Goal: Task Accomplishment & Management: Complete application form

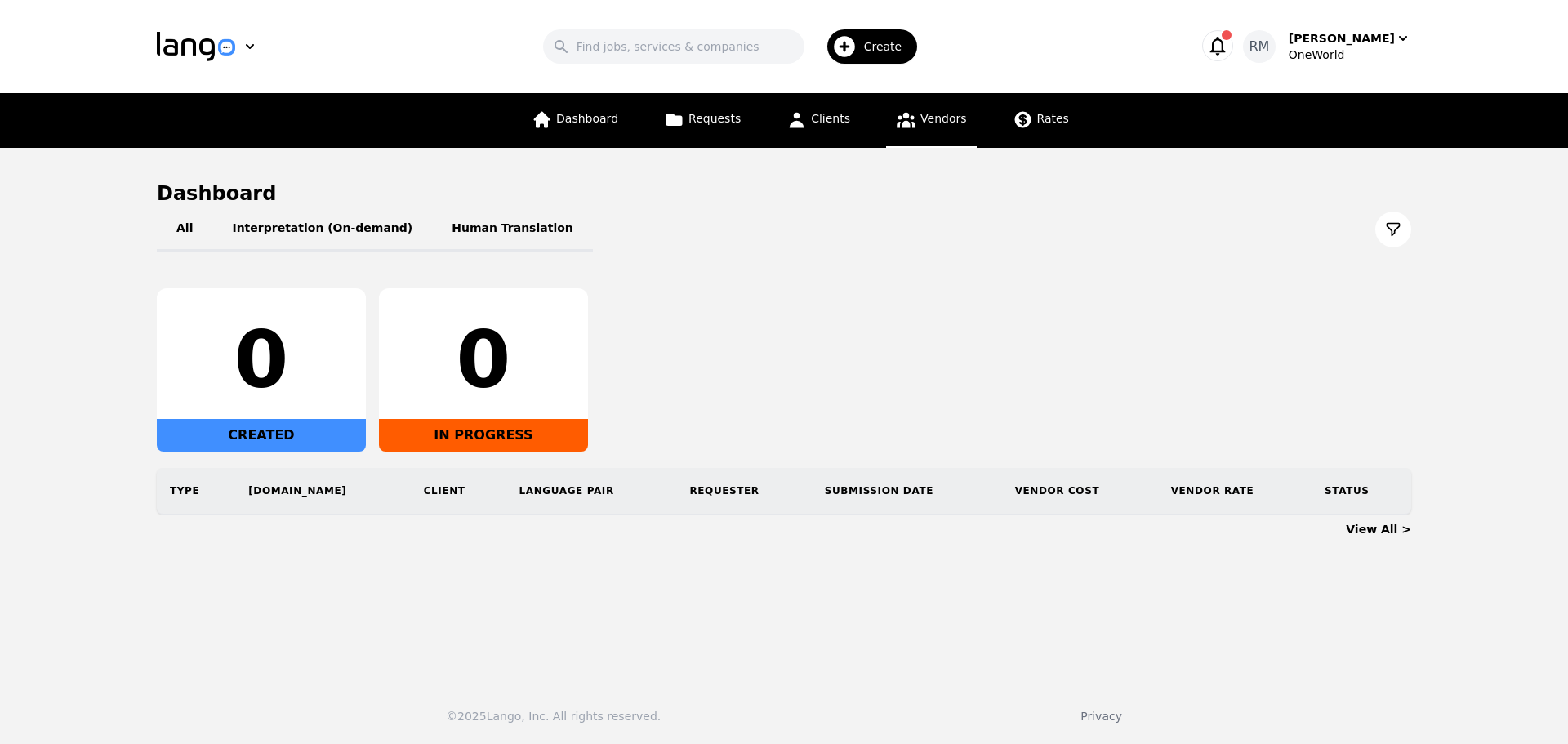
click at [936, 113] on span "Vendors" at bounding box center [943, 118] width 46 height 13
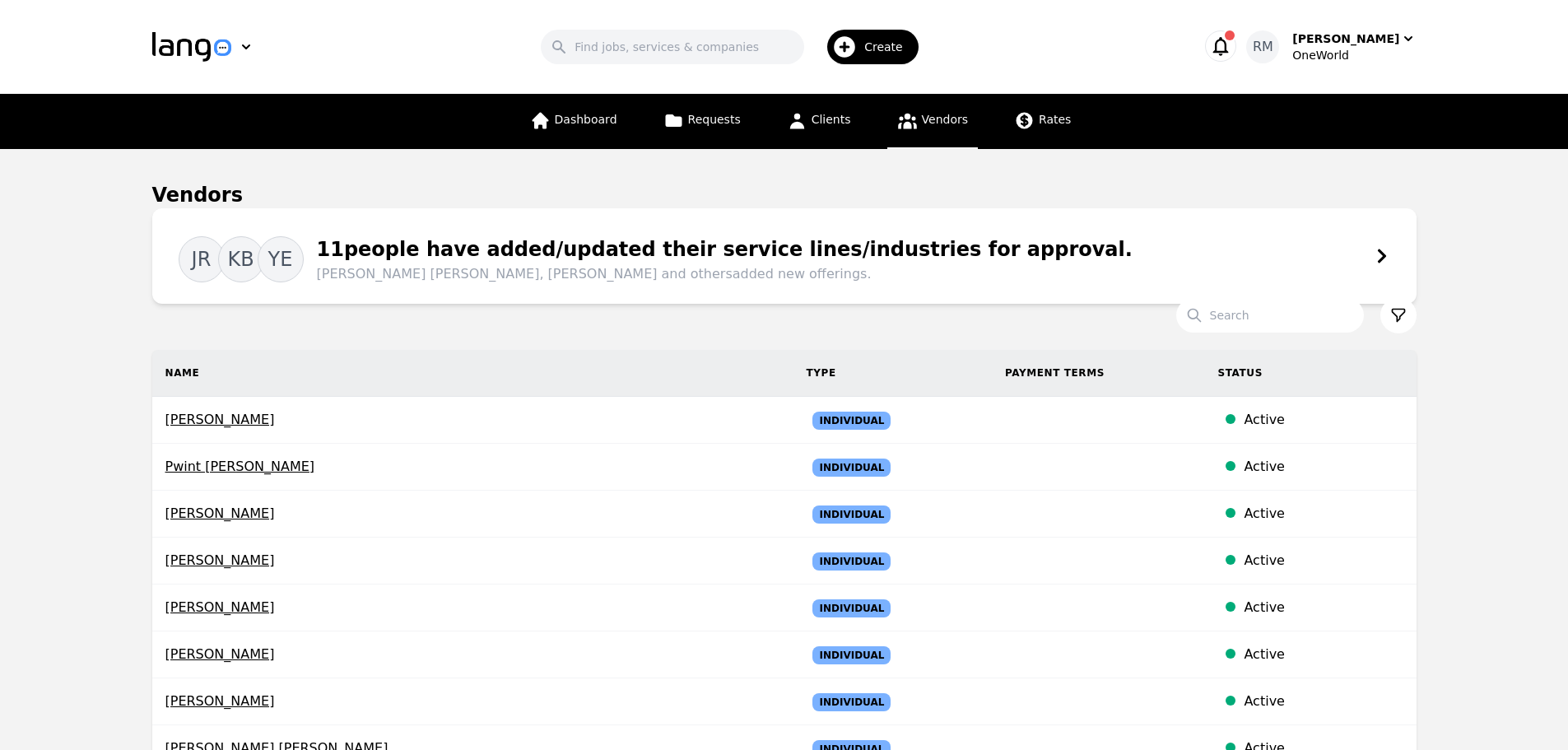
click at [1313, 332] on div "Search" at bounding box center [1296, 315] width 240 height 36
click at [1314, 323] on input "Search" at bounding box center [1270, 315] width 187 height 34
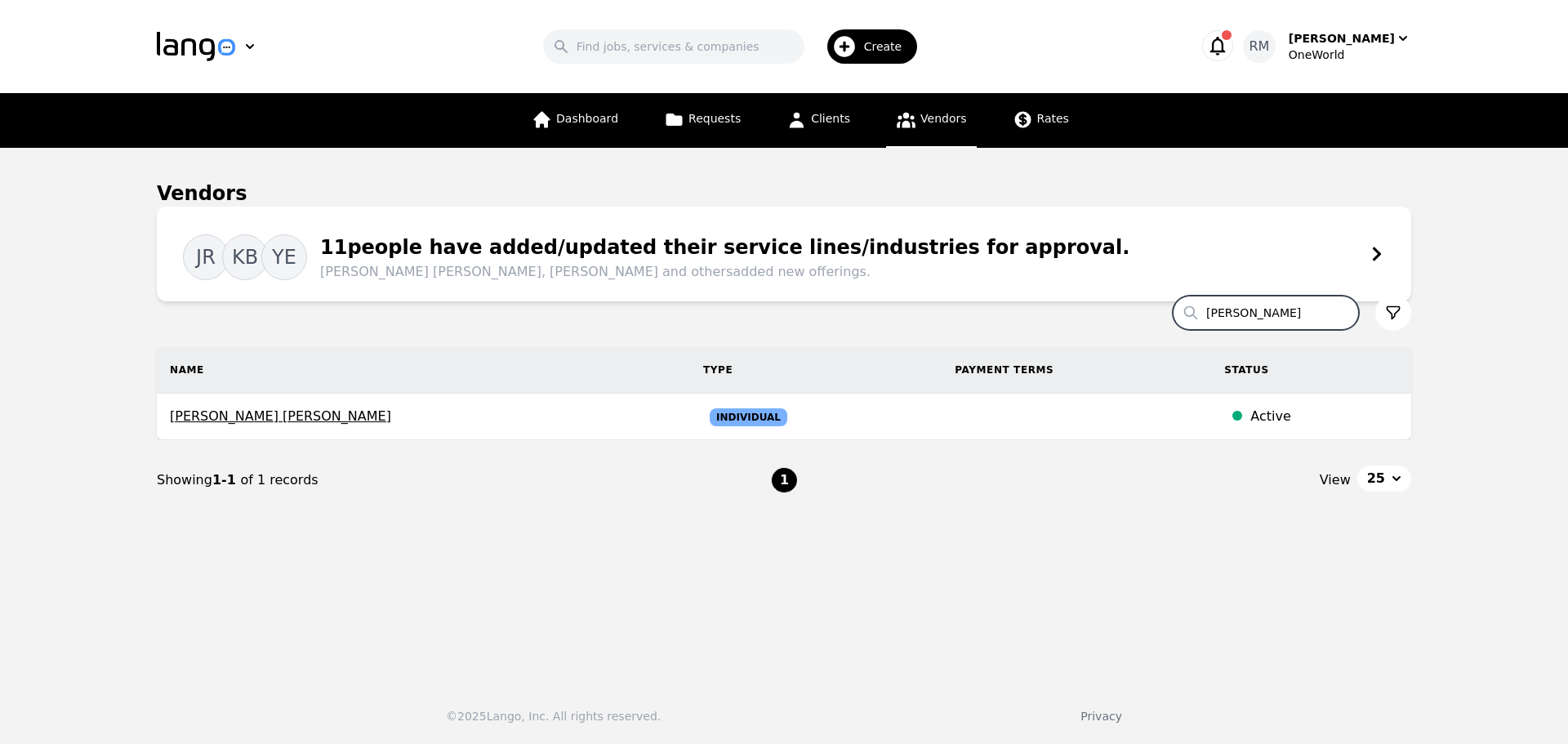
click at [846, 32] on div "Create" at bounding box center [872, 46] width 90 height 34
type input "[PERSON_NAME]"
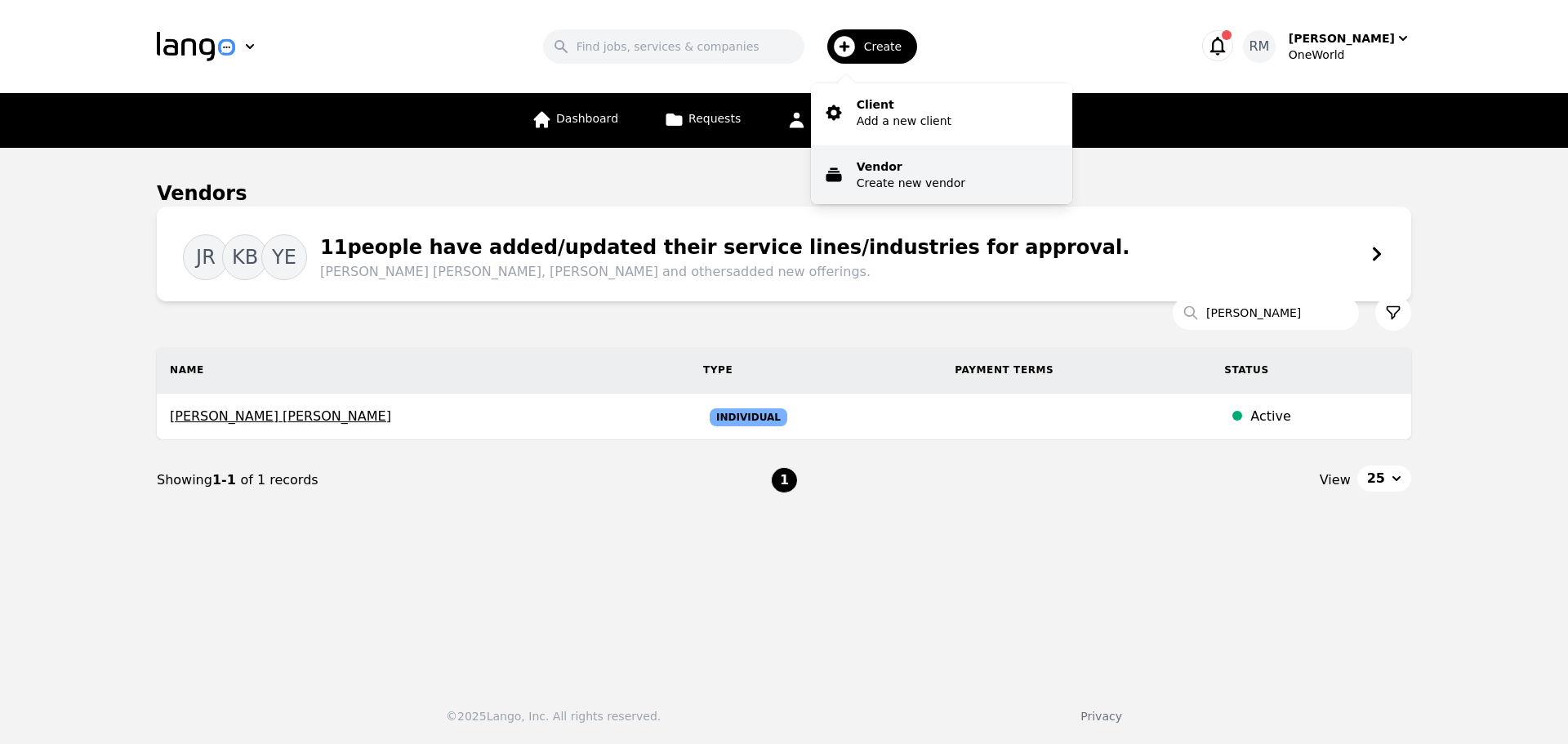
click at [936, 180] on p "Create new vendor" at bounding box center [911, 183] width 109 height 16
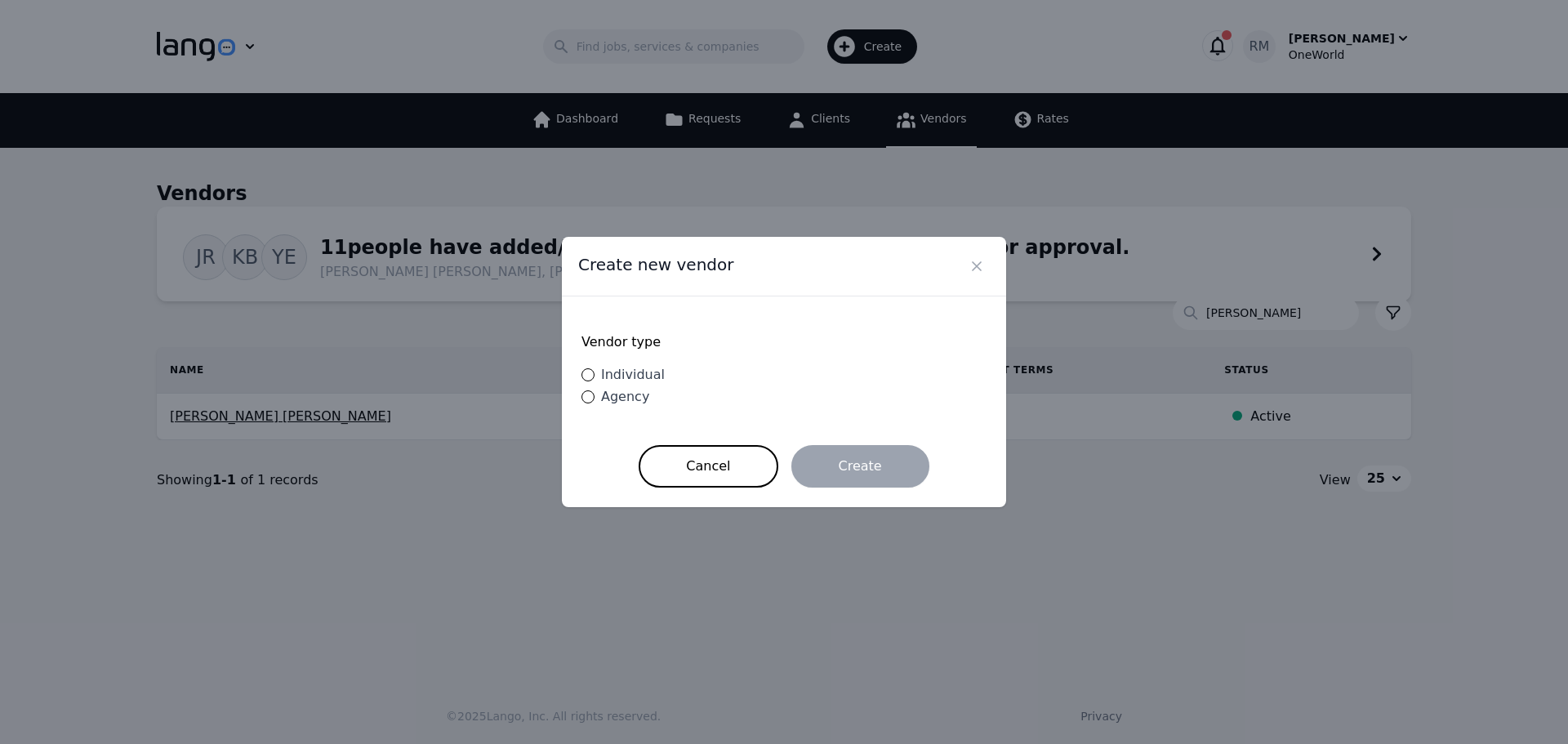
click at [640, 376] on span "Individual" at bounding box center [633, 374] width 63 height 15
click at [595, 376] on input "Individual" at bounding box center [588, 374] width 13 height 13
radio input "true"
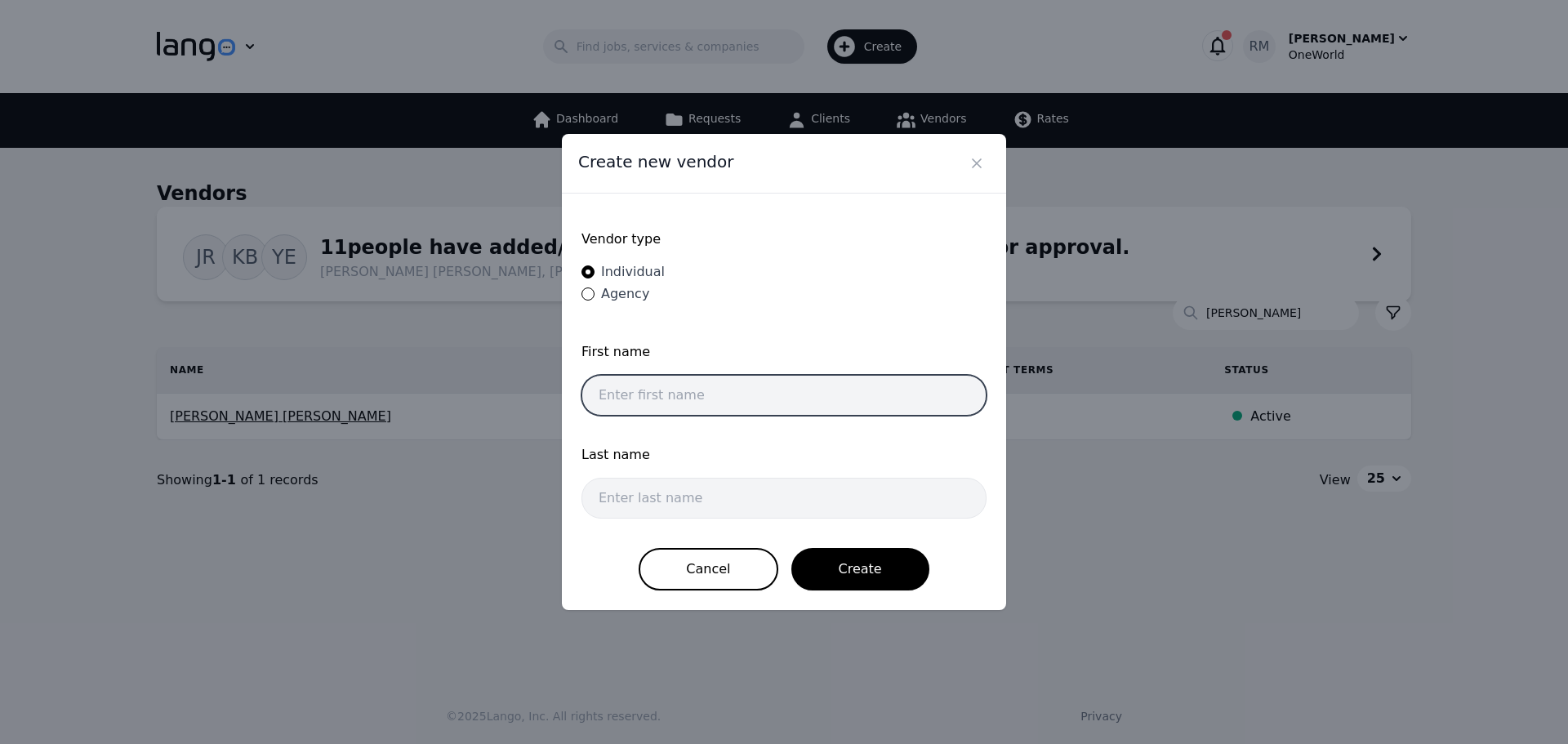
click at [708, 405] on input "text" at bounding box center [784, 396] width 405 height 41
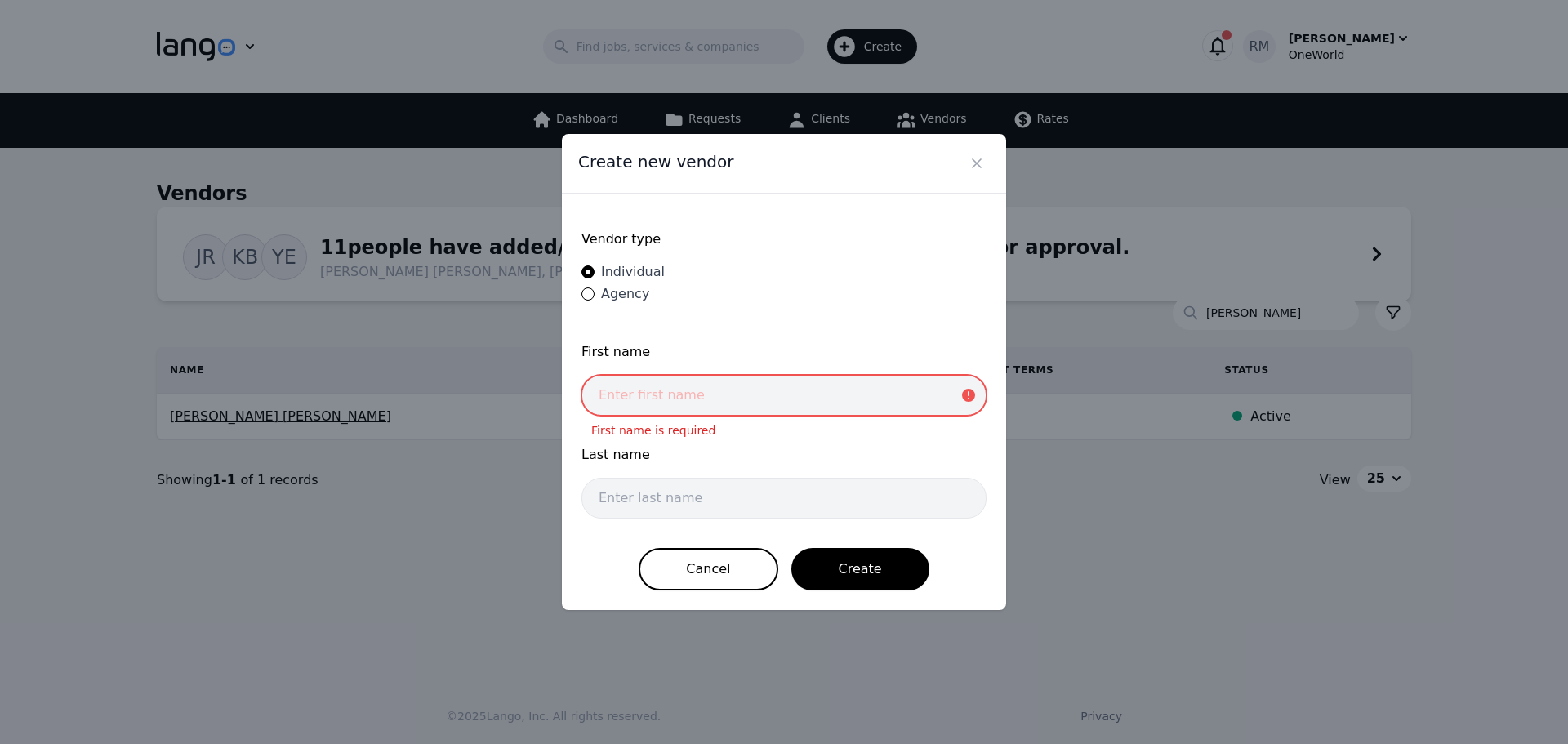
click at [692, 396] on input "text" at bounding box center [784, 396] width 405 height 41
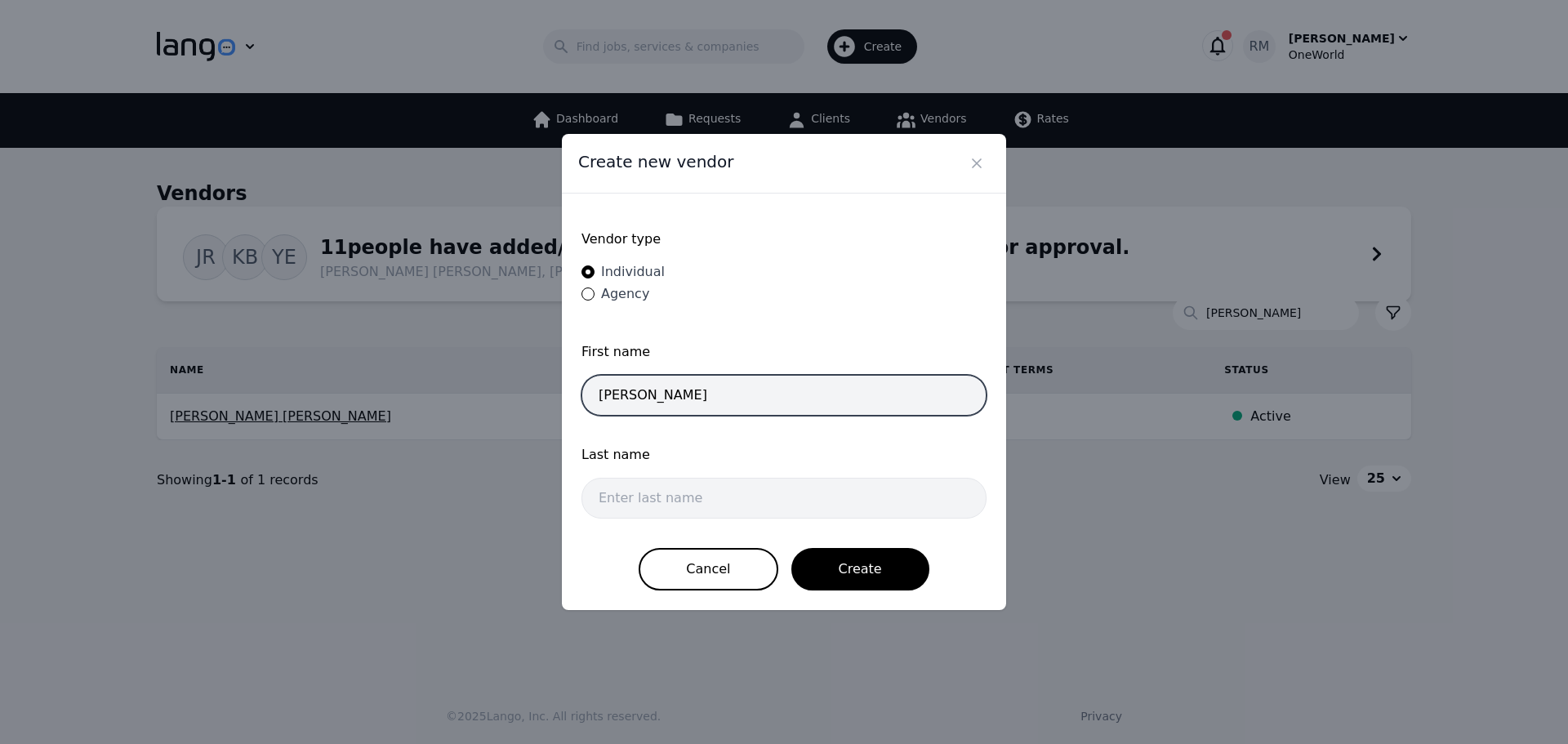
type input "[PERSON_NAME]"
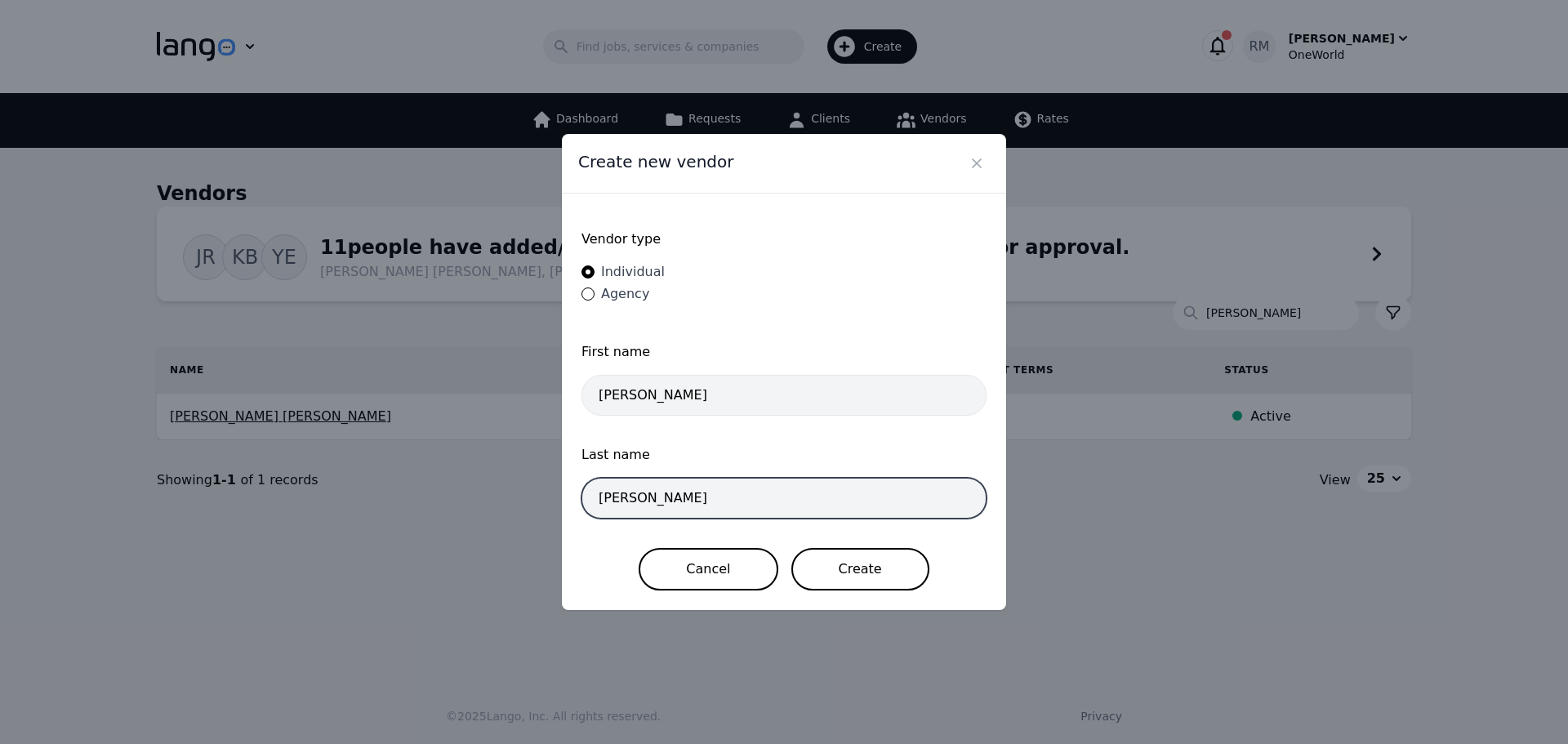
type input "[PERSON_NAME]"
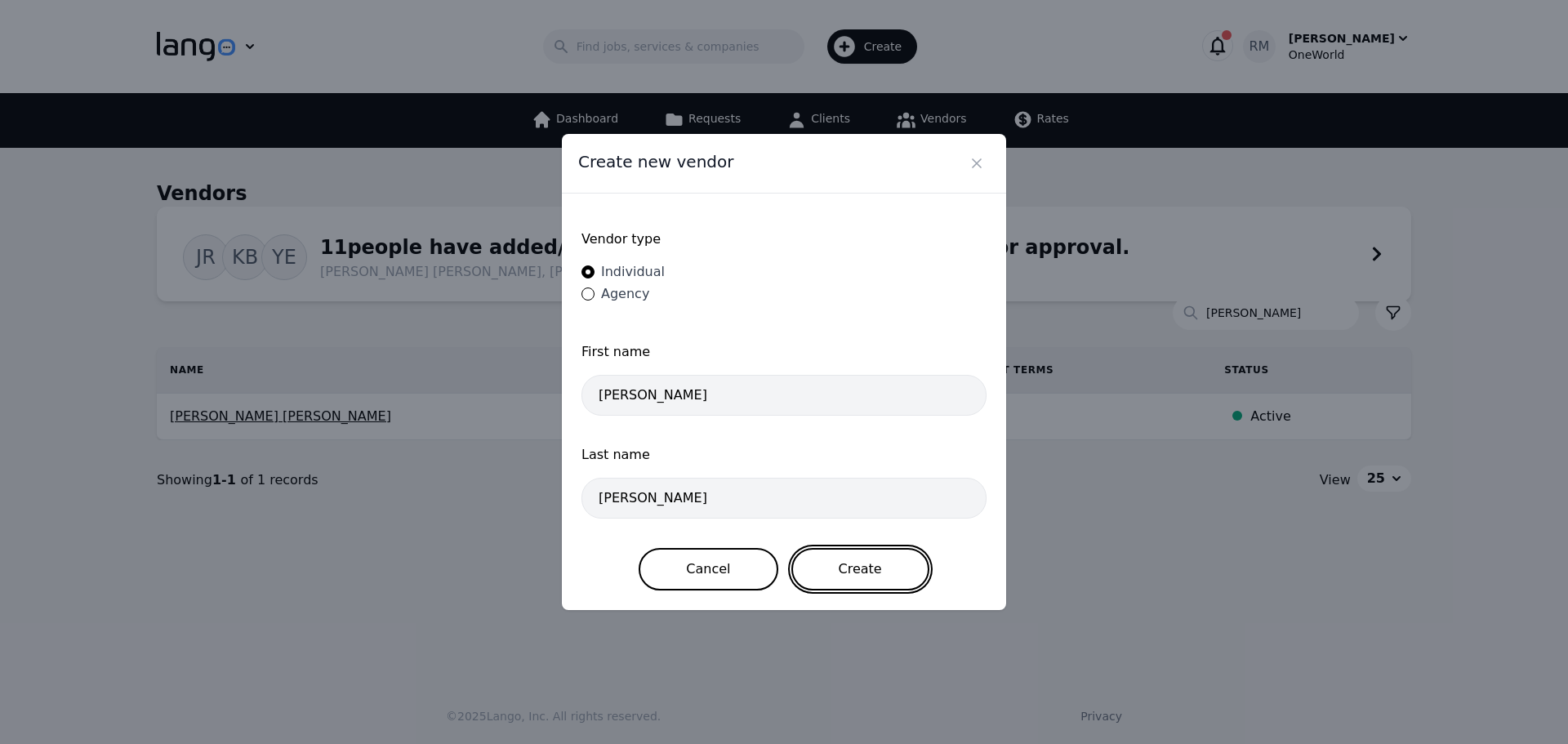
click at [885, 561] on button "Create" at bounding box center [860, 569] width 138 height 43
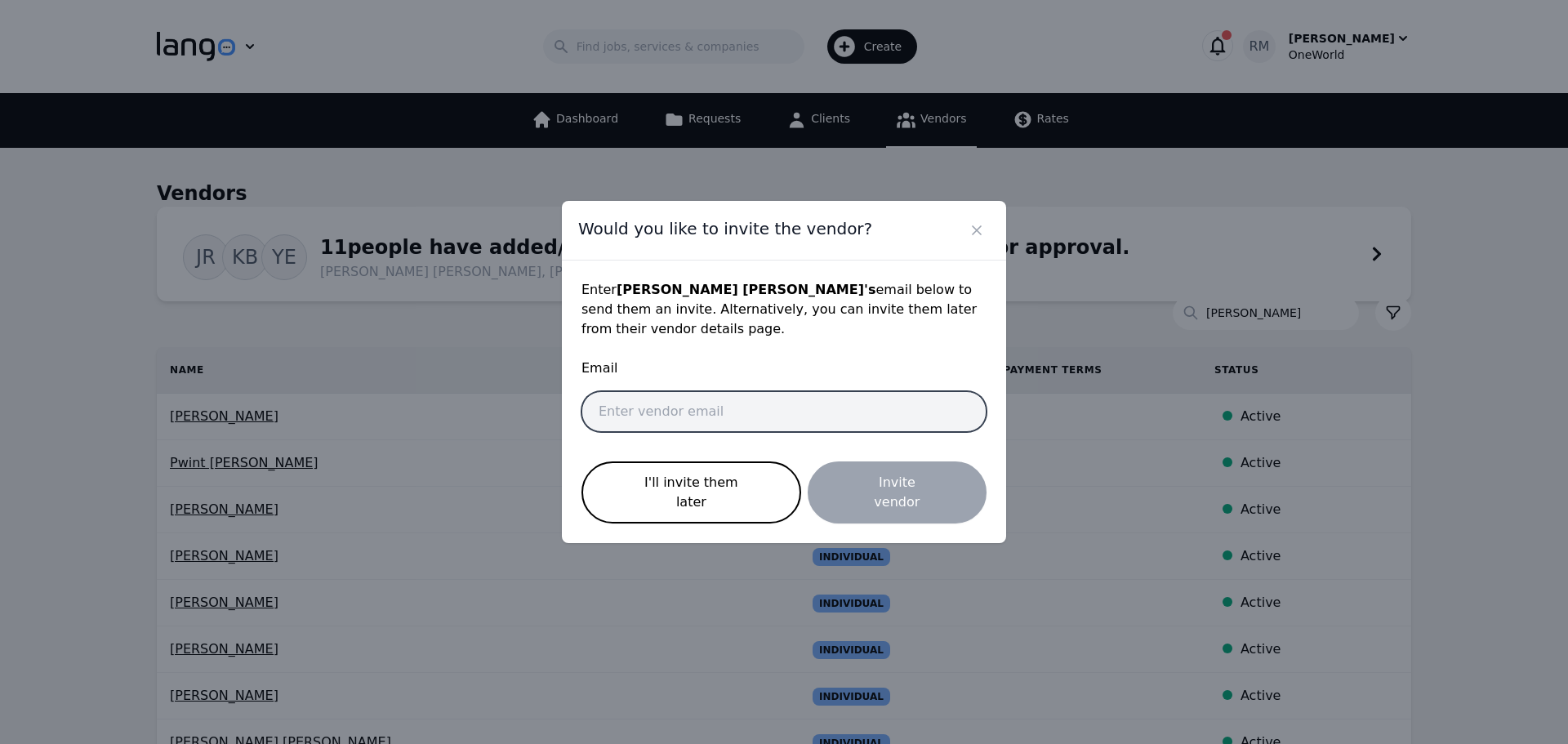
click at [796, 417] on input "email" at bounding box center [784, 412] width 405 height 41
paste input "[EMAIL_ADDRESS][DOMAIN_NAME]"
type input "[EMAIL_ADDRESS][DOMAIN_NAME]"
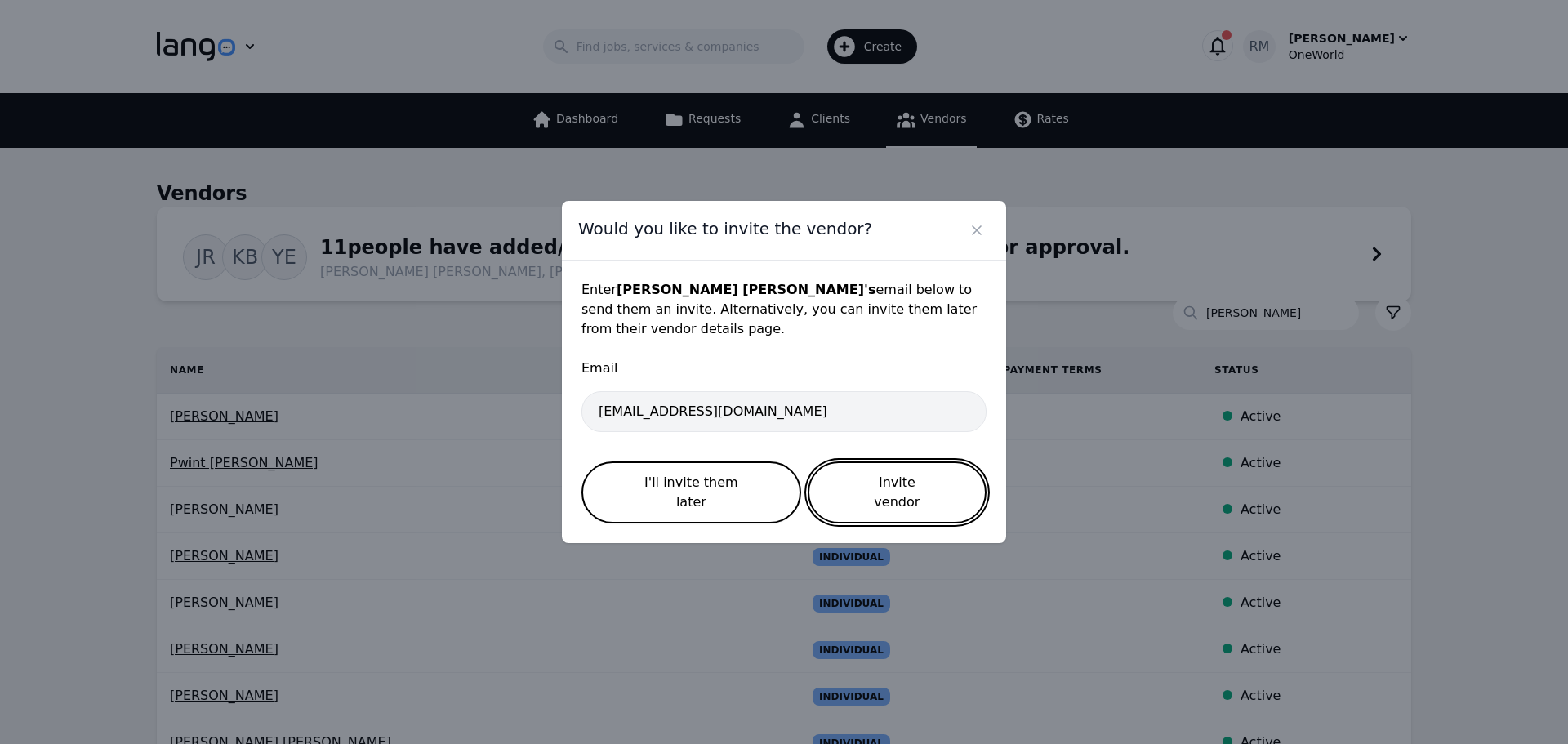
click at [902, 497] on button "Invite vendor" at bounding box center [897, 492] width 179 height 62
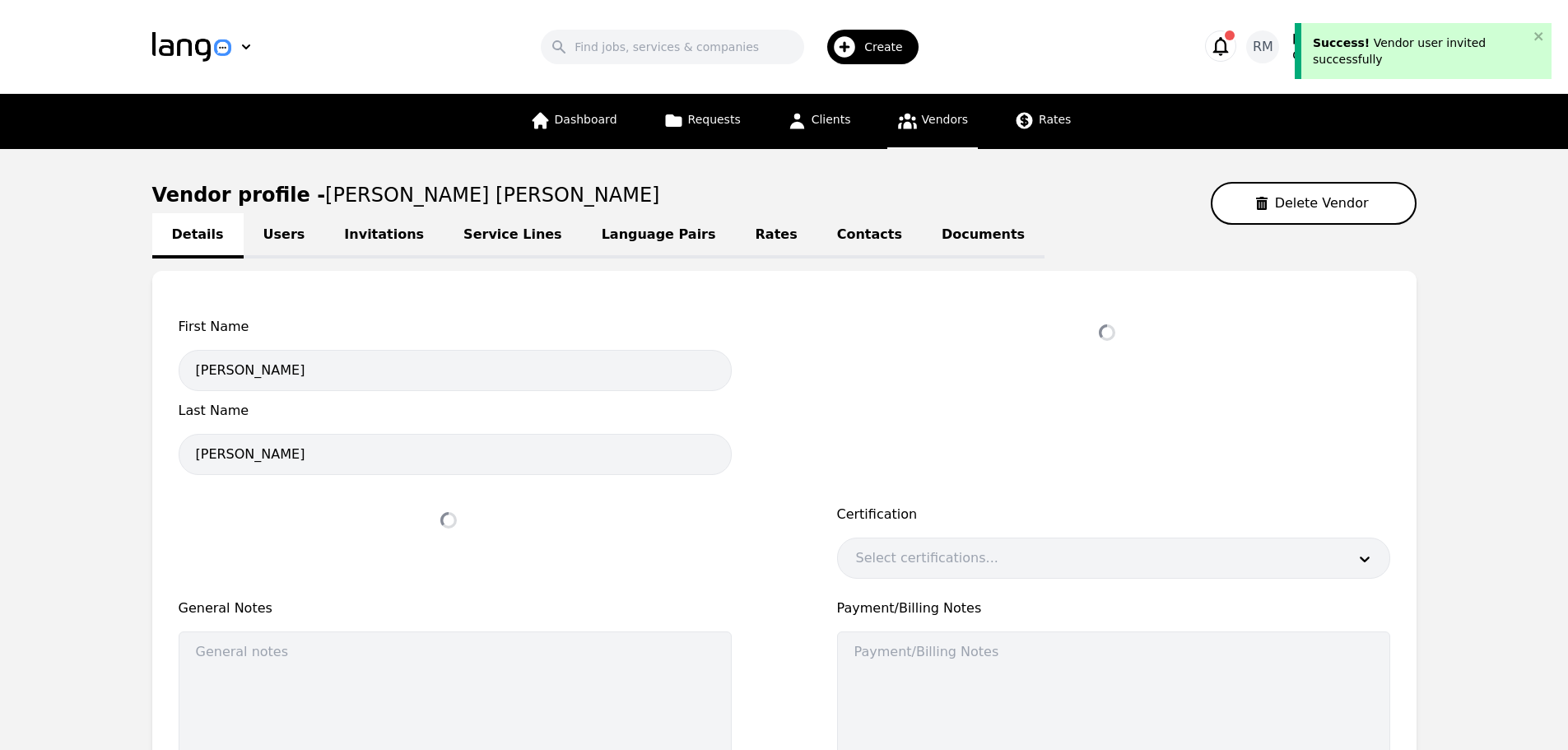
select select "active"
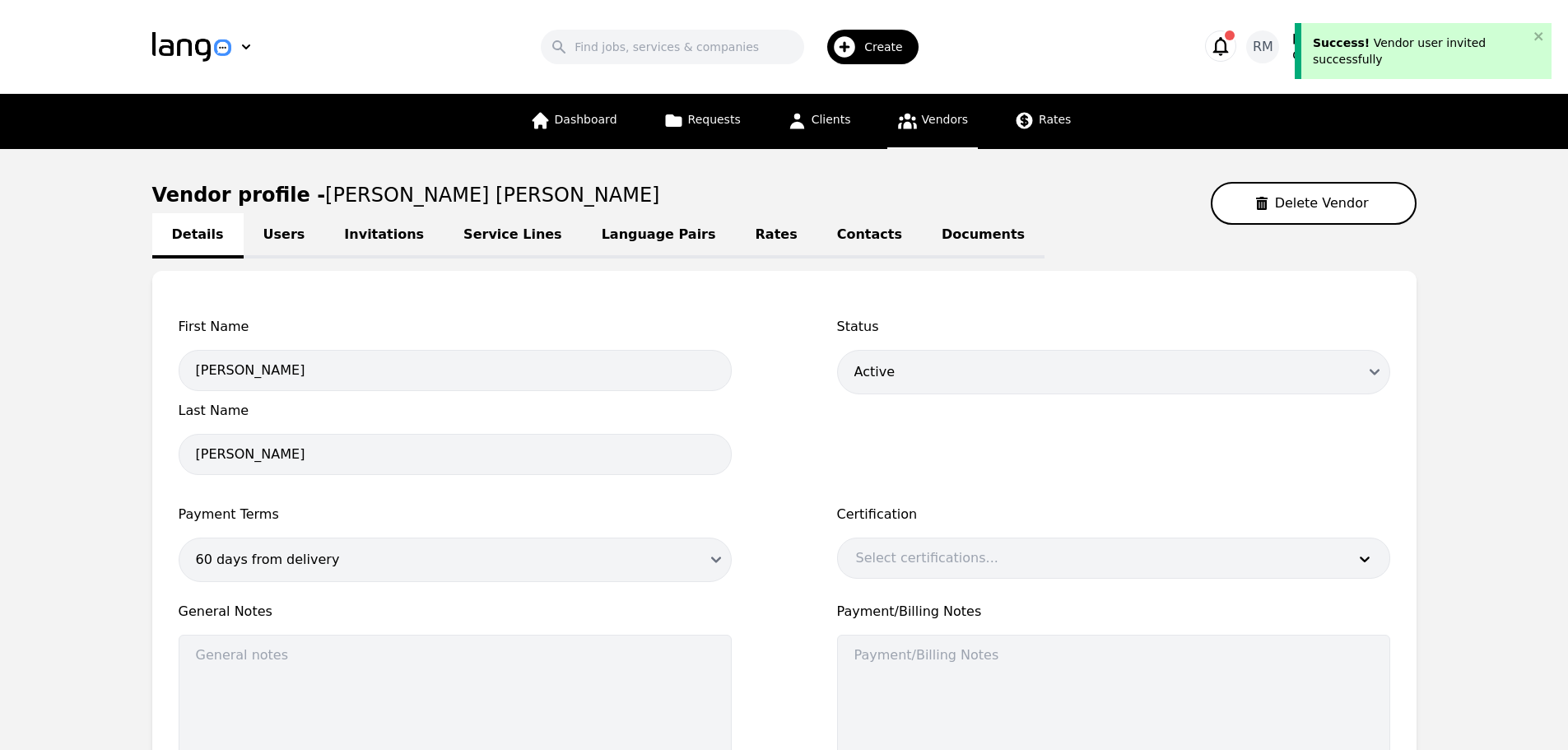
click at [589, 229] on link "Language Pairs" at bounding box center [658, 236] width 154 height 45
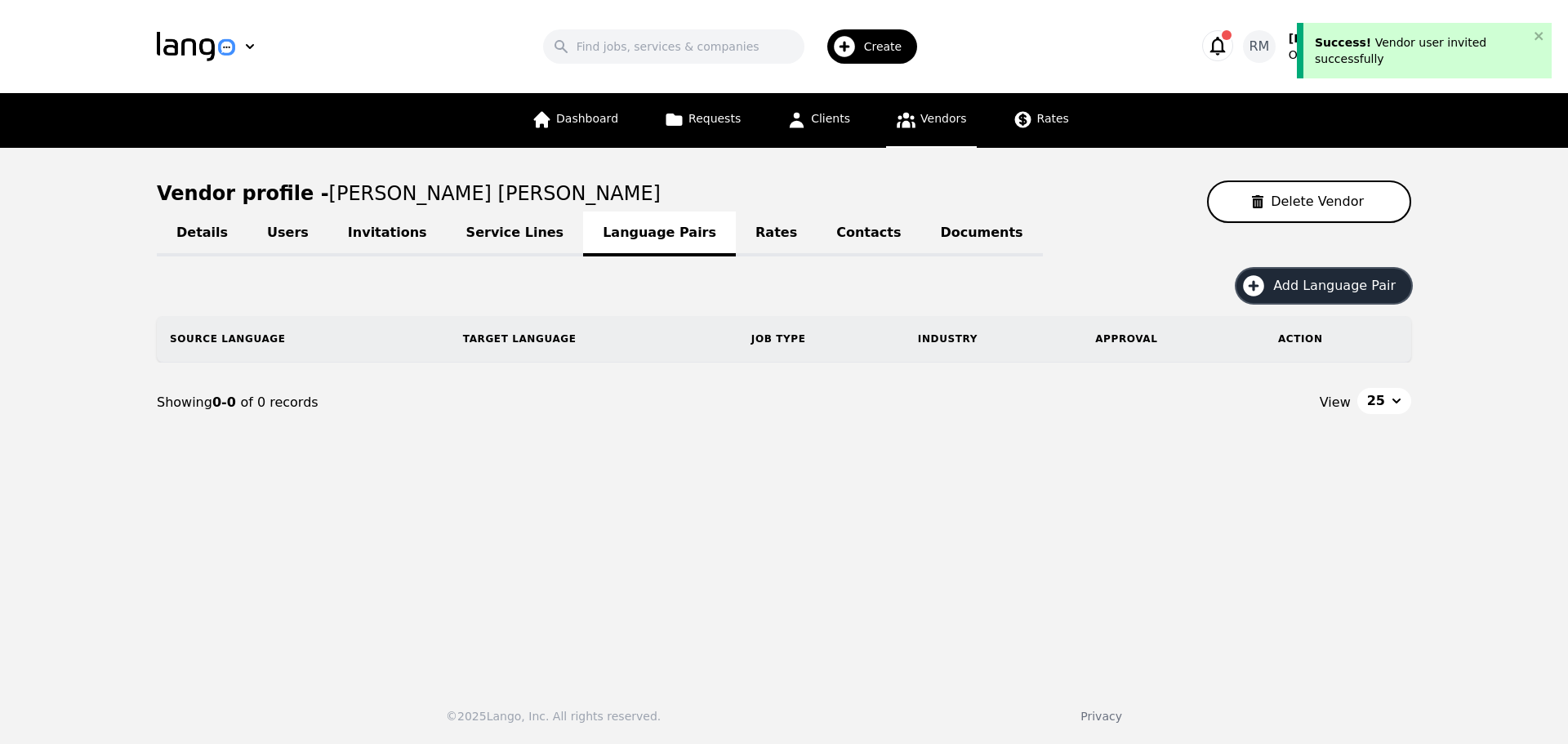
click at [1337, 281] on span "Add Language Pair" at bounding box center [1340, 286] width 134 height 20
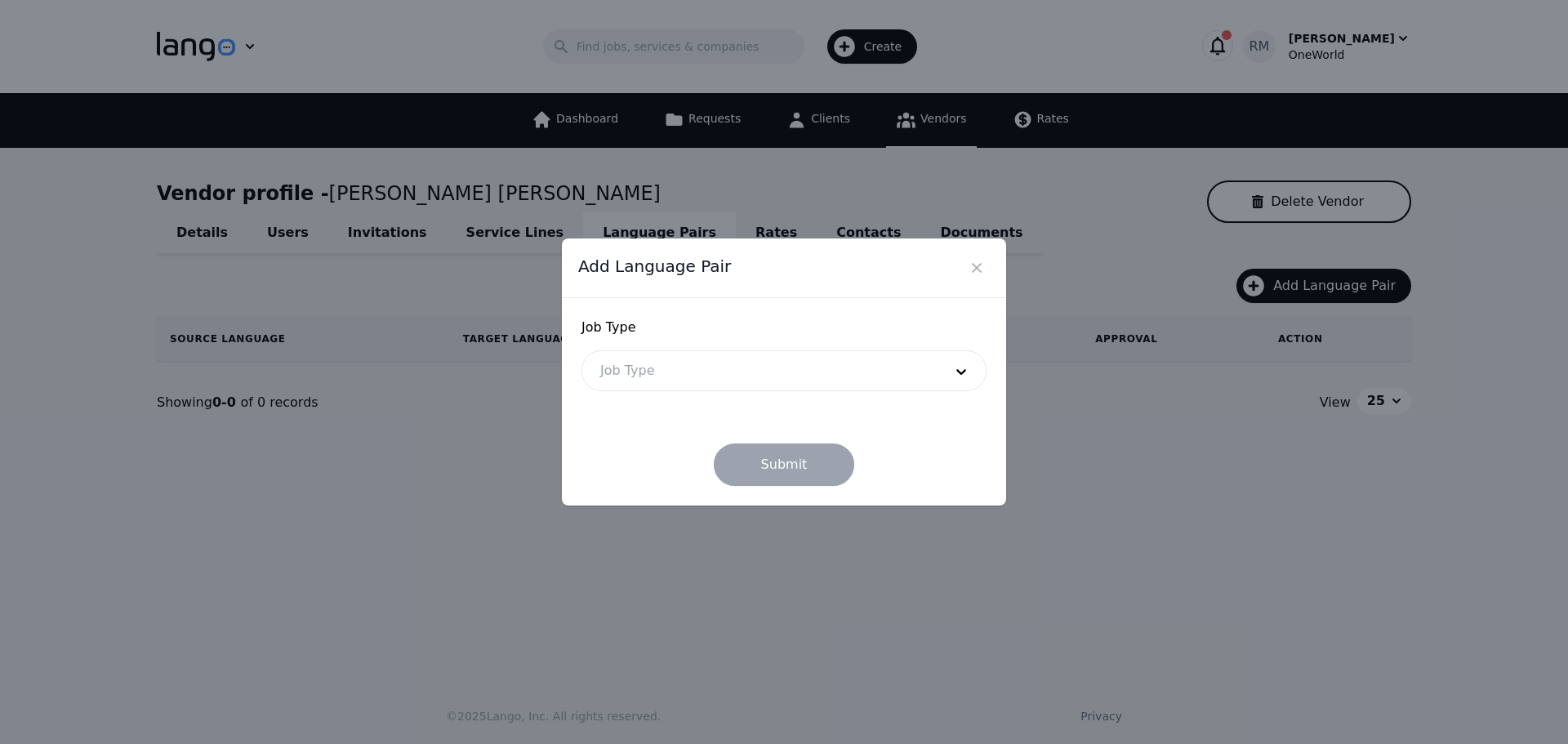
click at [725, 386] on div at bounding box center [759, 371] width 355 height 39
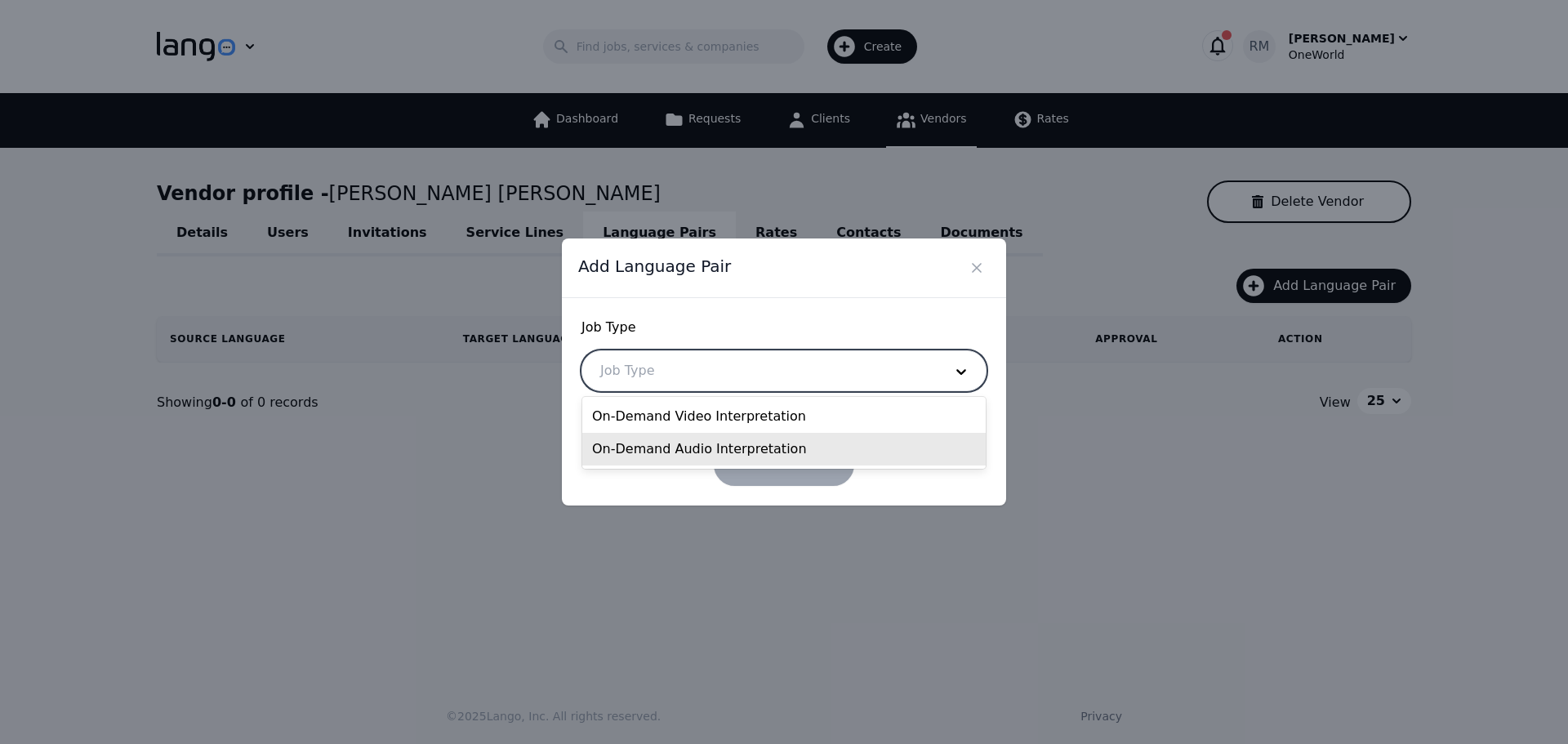
click at [725, 456] on div "On-Demand Audio Interpretation" at bounding box center [784, 449] width 404 height 33
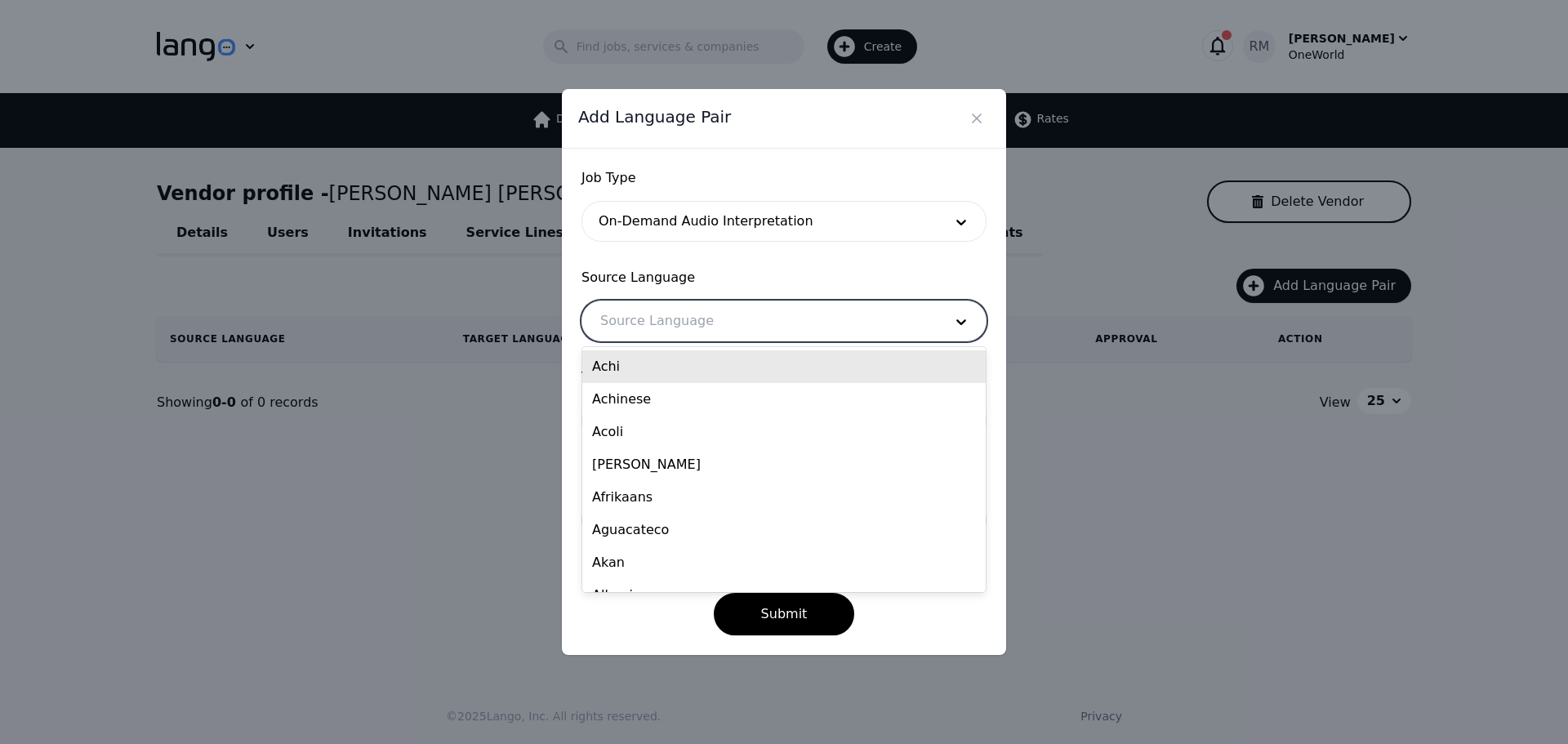
click at [693, 320] on div at bounding box center [759, 321] width 355 height 39
type input "ara"
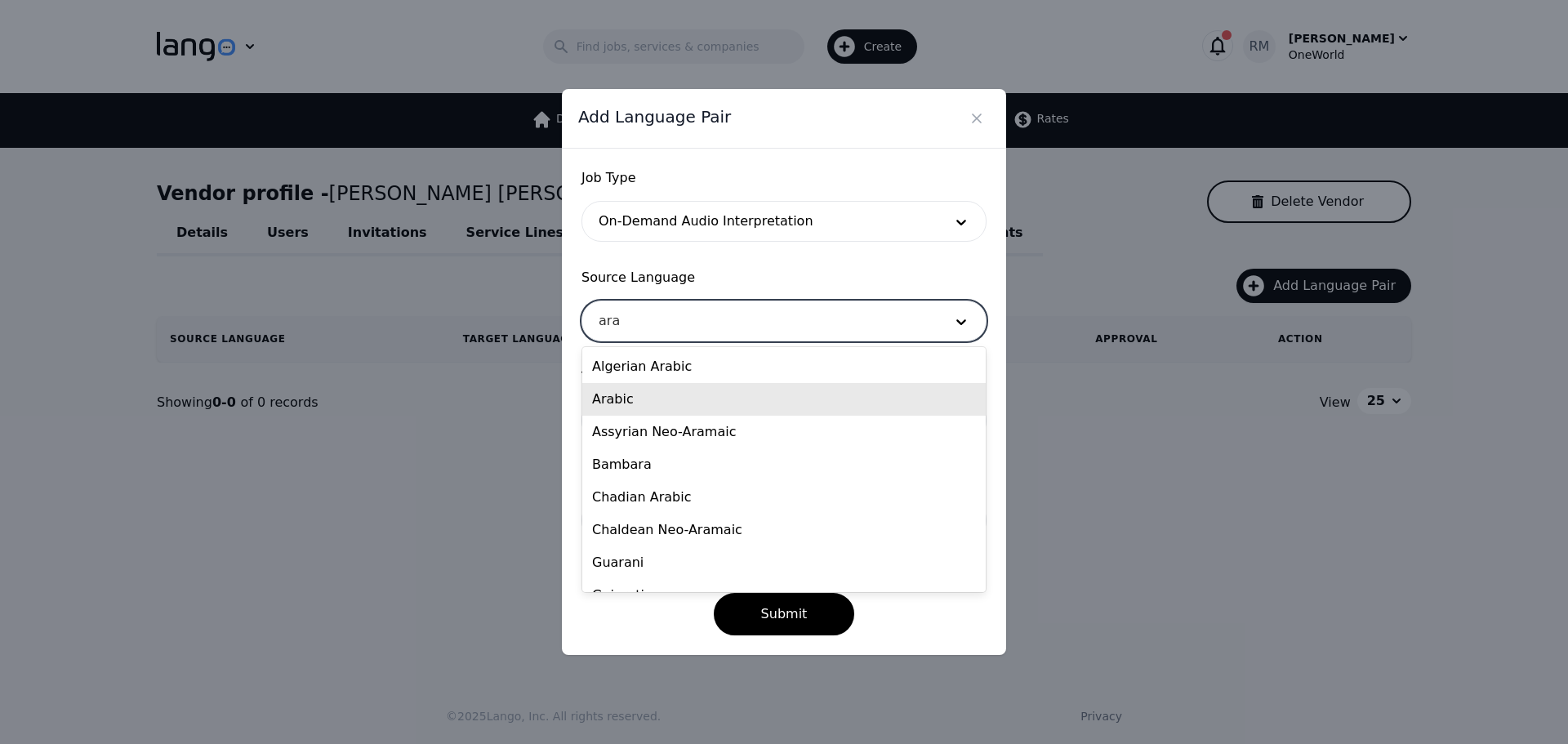
click at [662, 402] on div "Arabic" at bounding box center [784, 399] width 404 height 33
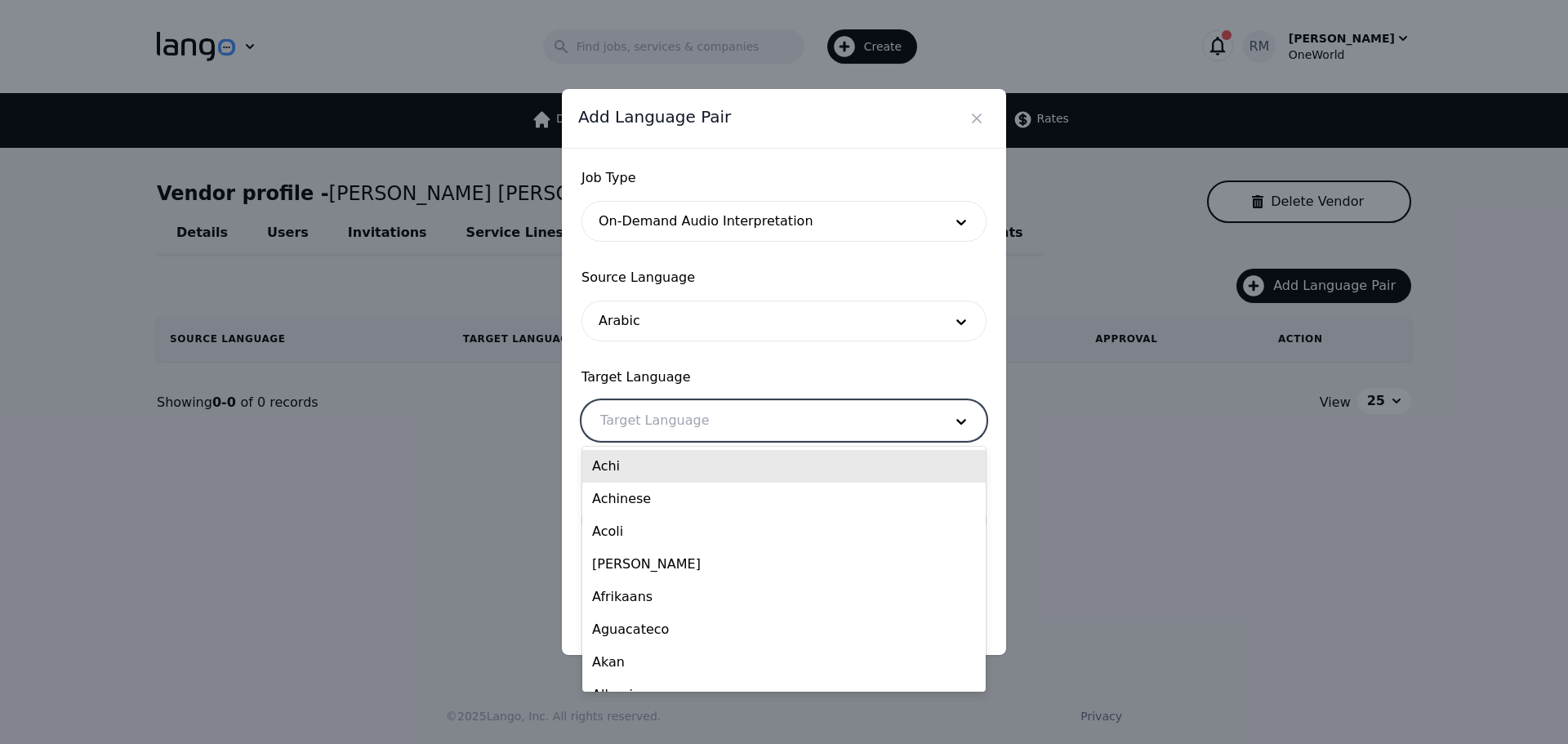
click at [705, 421] on div at bounding box center [759, 421] width 355 height 39
type input "engl"
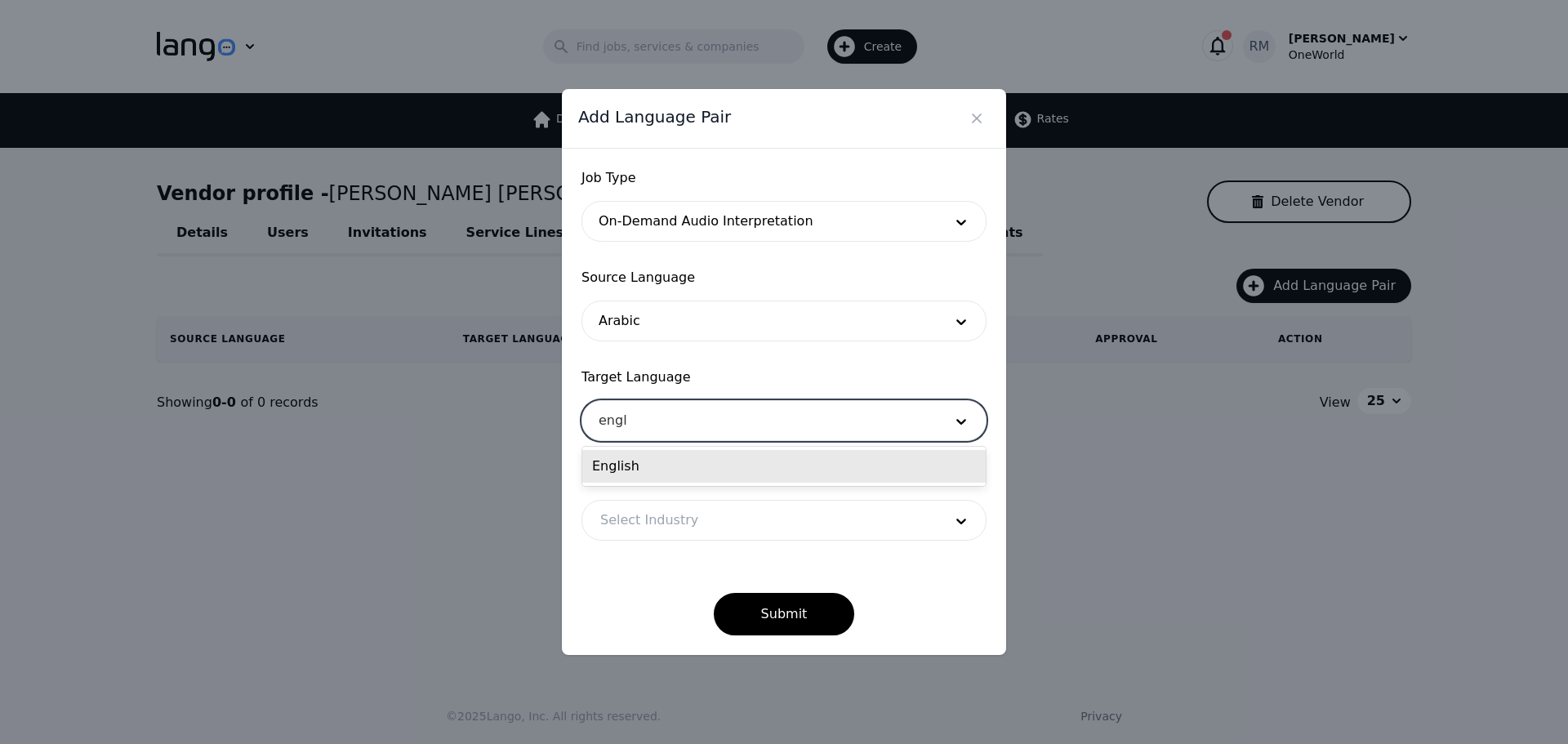
click at [748, 474] on div "English" at bounding box center [784, 466] width 404 height 33
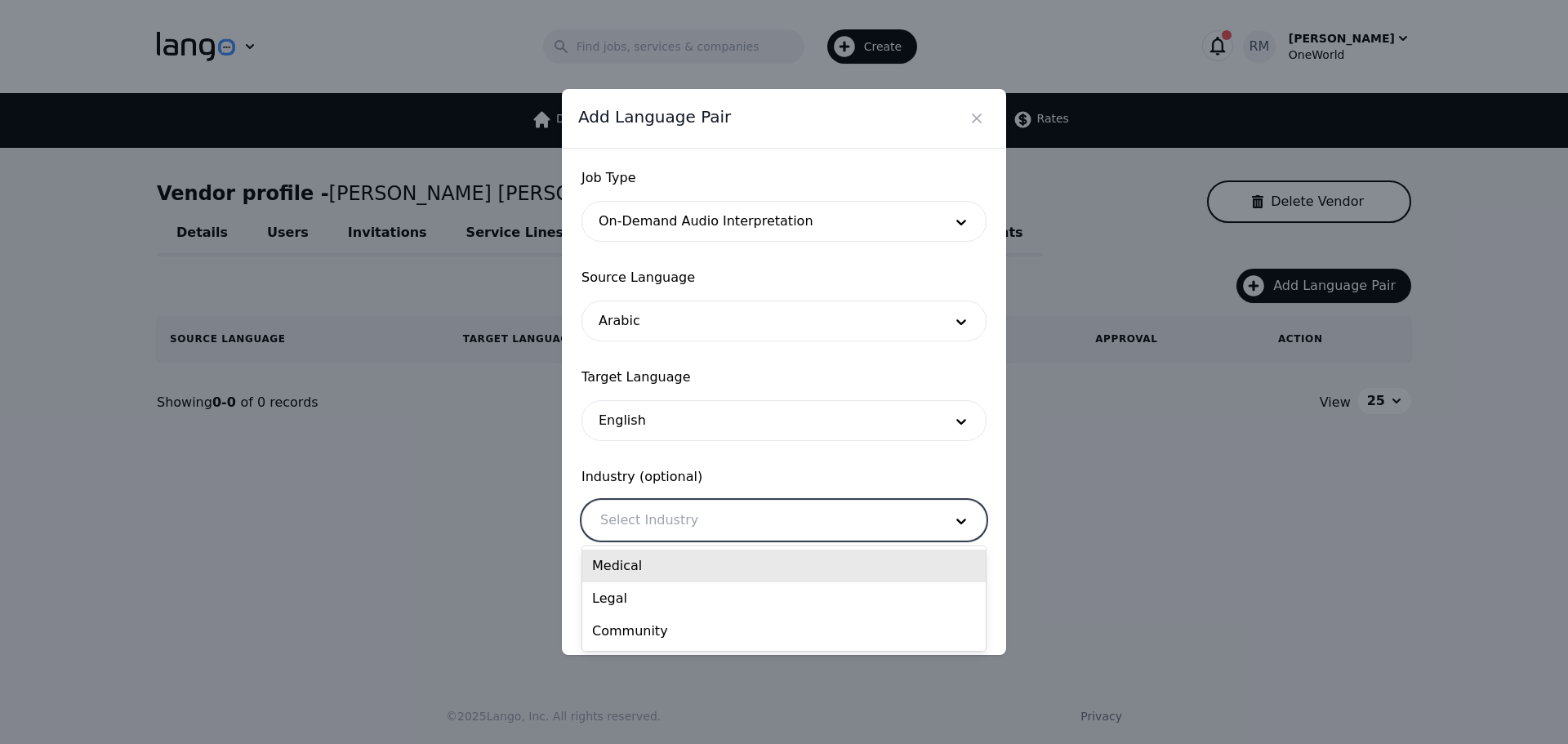
click at [665, 526] on div at bounding box center [759, 520] width 355 height 39
click at [666, 559] on div "Medical" at bounding box center [784, 565] width 404 height 33
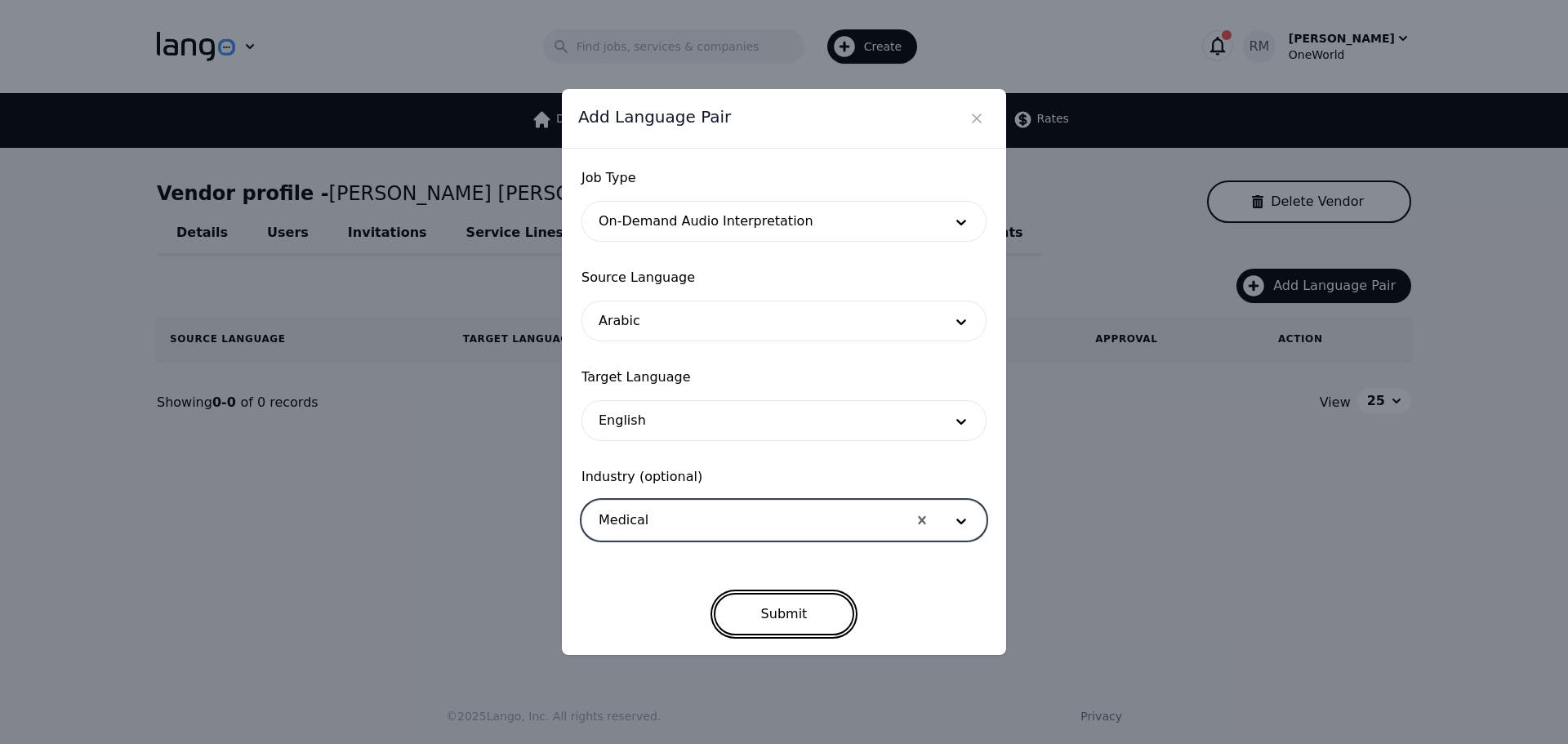
click at [796, 606] on button "Submit" at bounding box center [784, 614] width 141 height 43
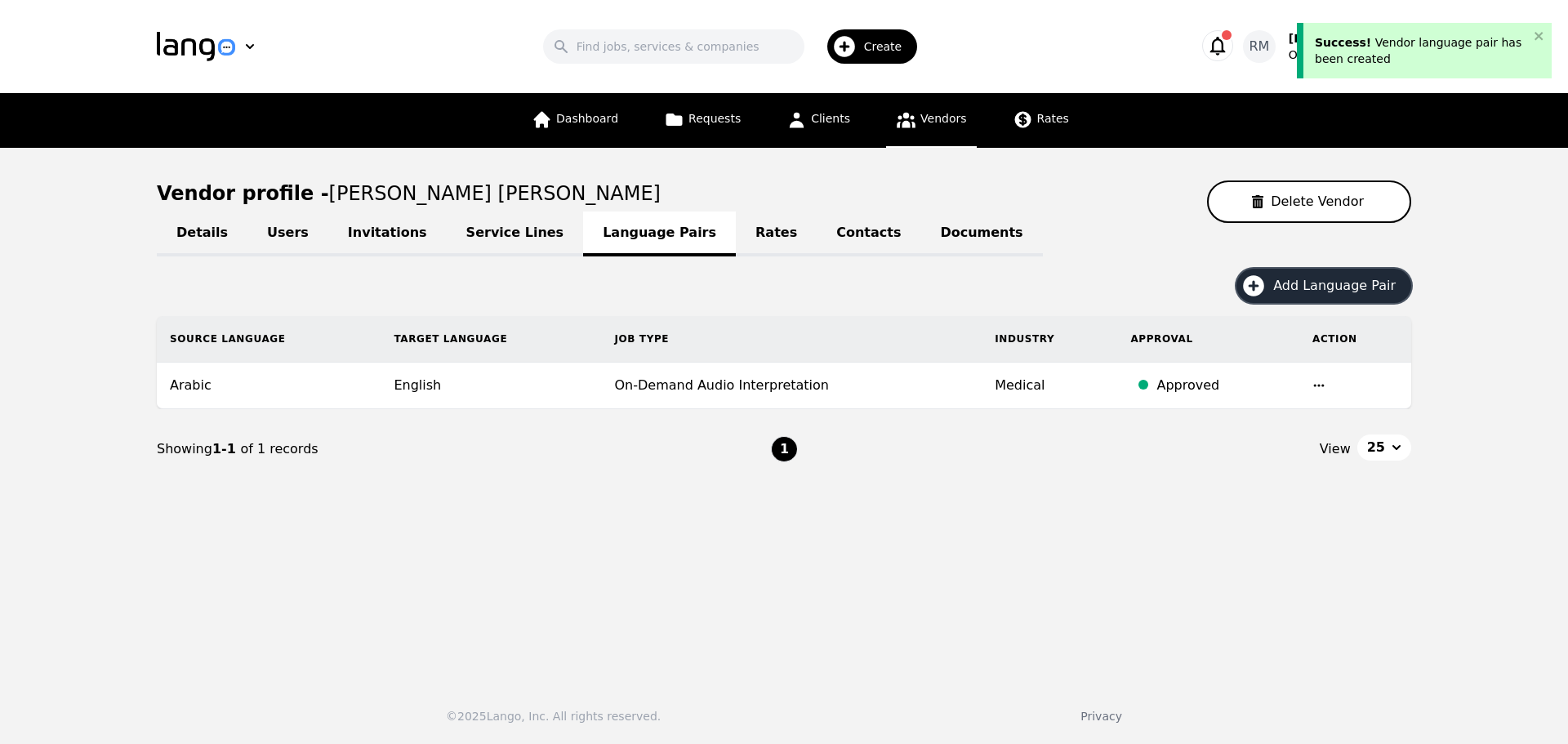
click at [1278, 290] on button "Add Language Pair" at bounding box center [1324, 286] width 175 height 34
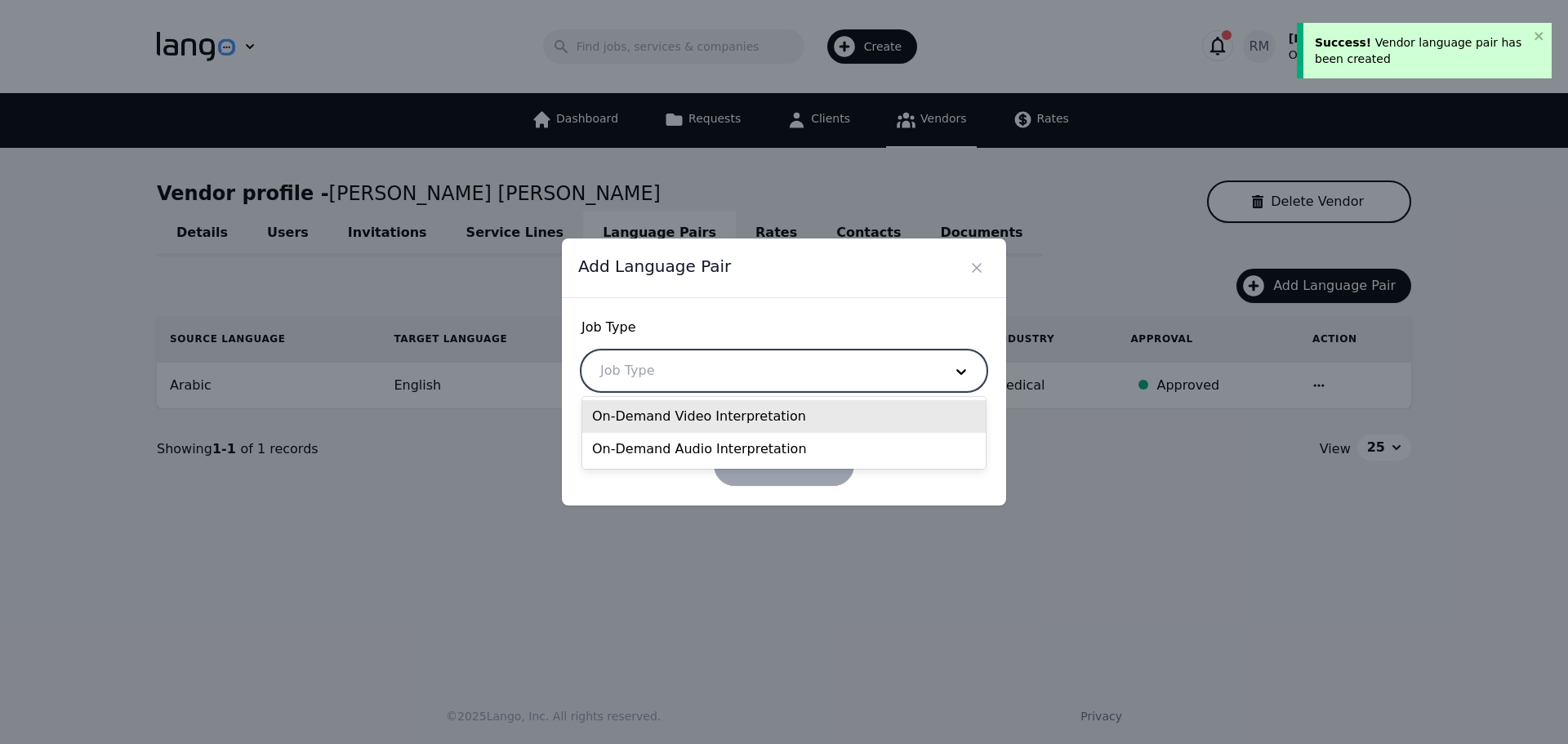
click at [656, 374] on div at bounding box center [759, 371] width 355 height 39
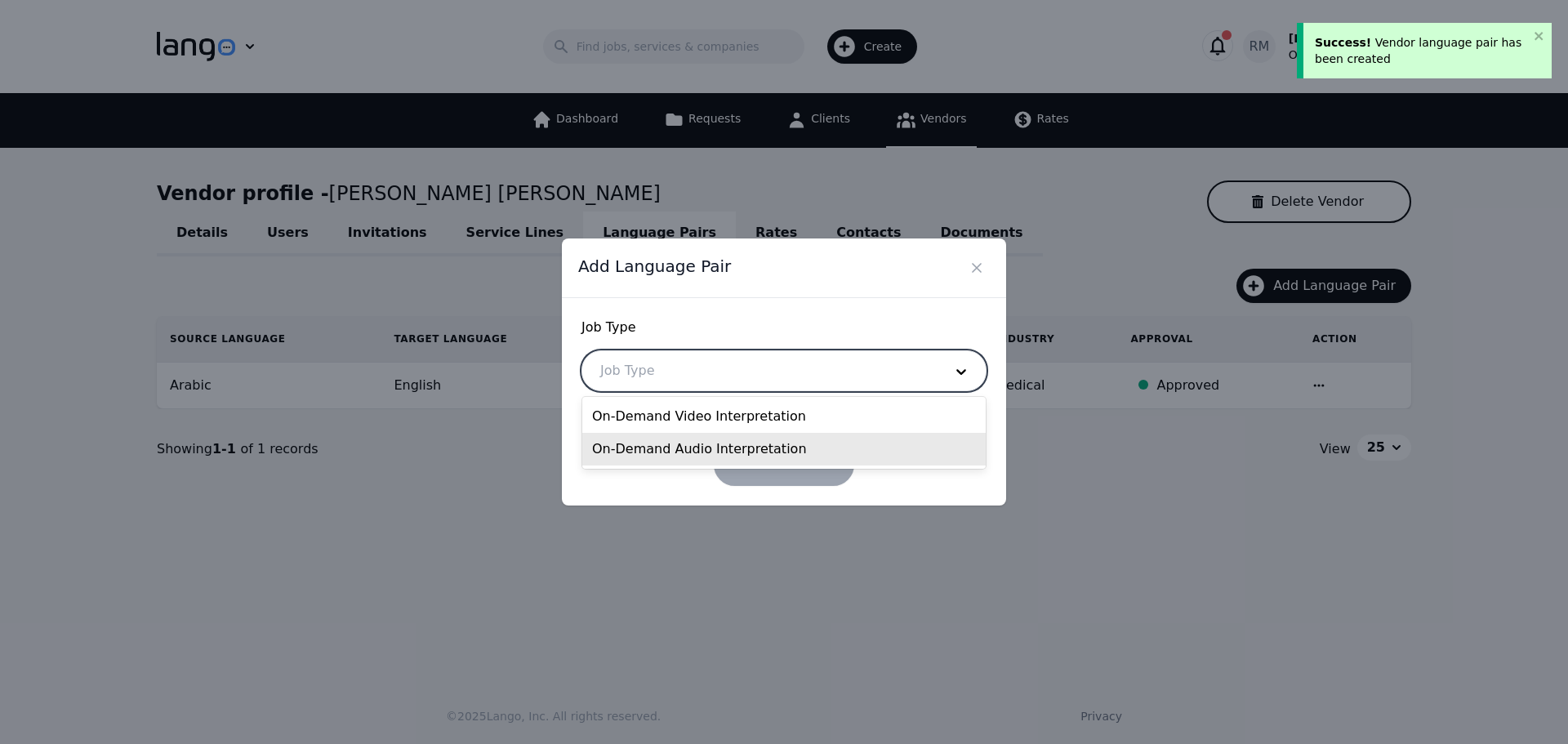
click at [680, 449] on div "On-Demand Audio Interpretation" at bounding box center [784, 449] width 404 height 33
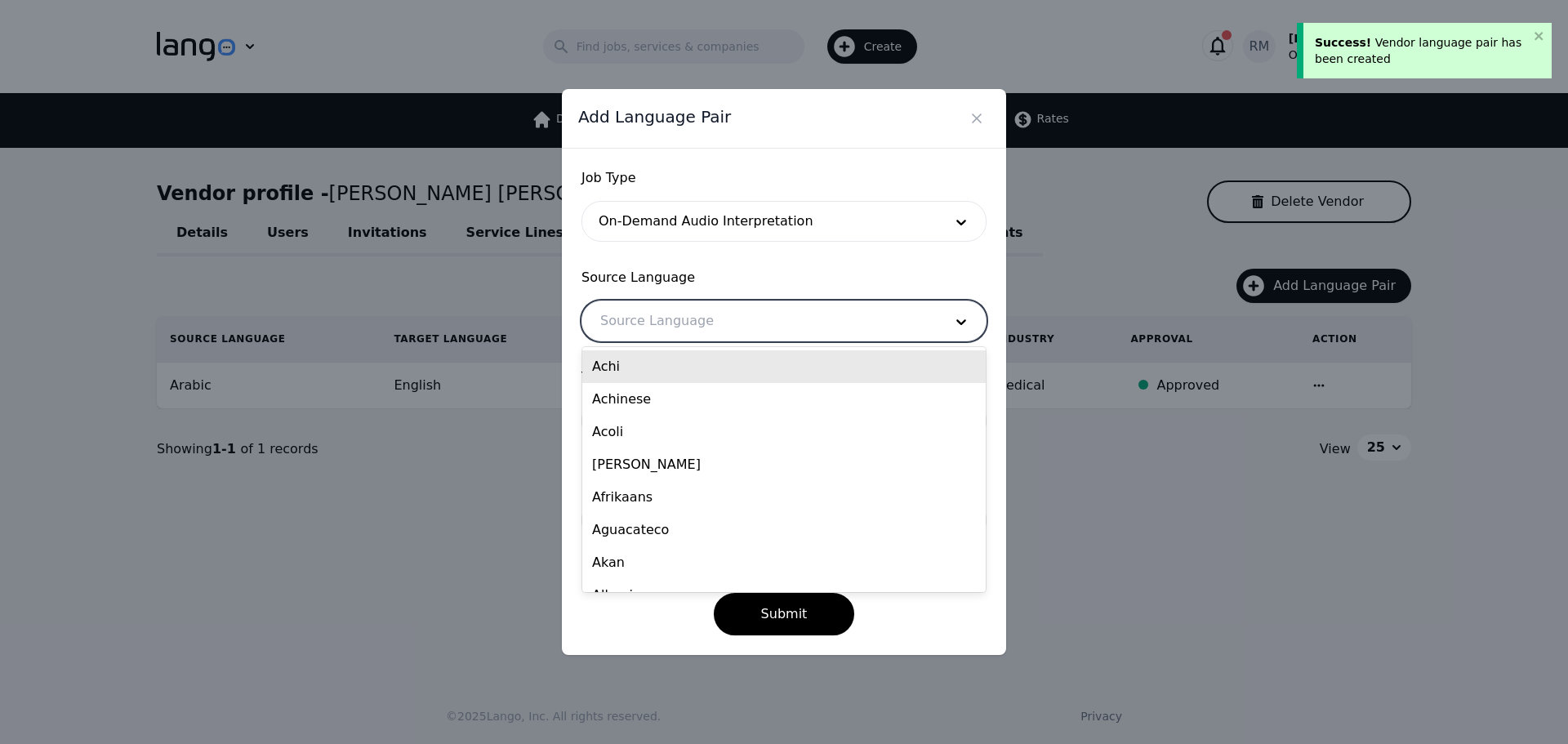
click at [693, 317] on div at bounding box center [759, 321] width 355 height 39
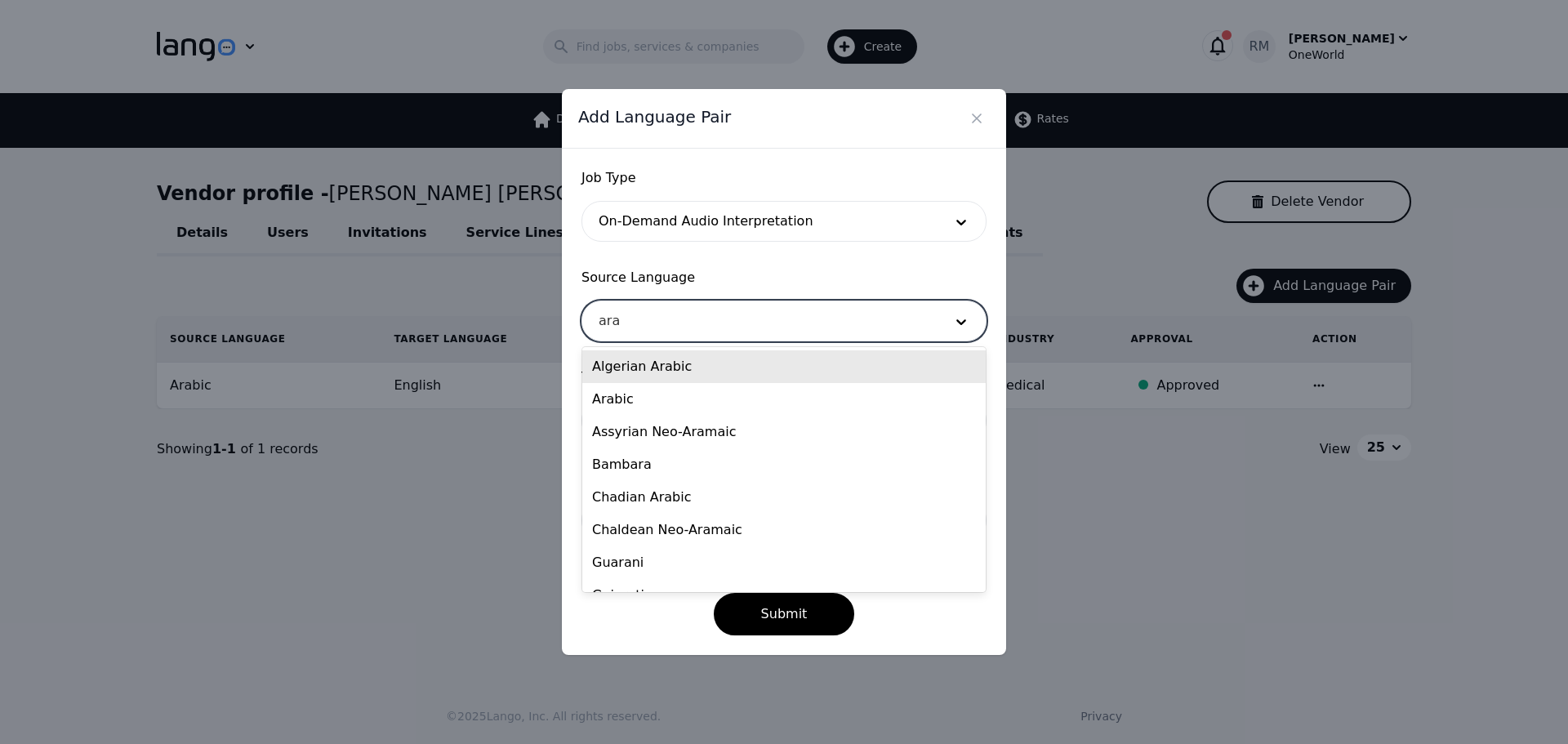
type input "arab"
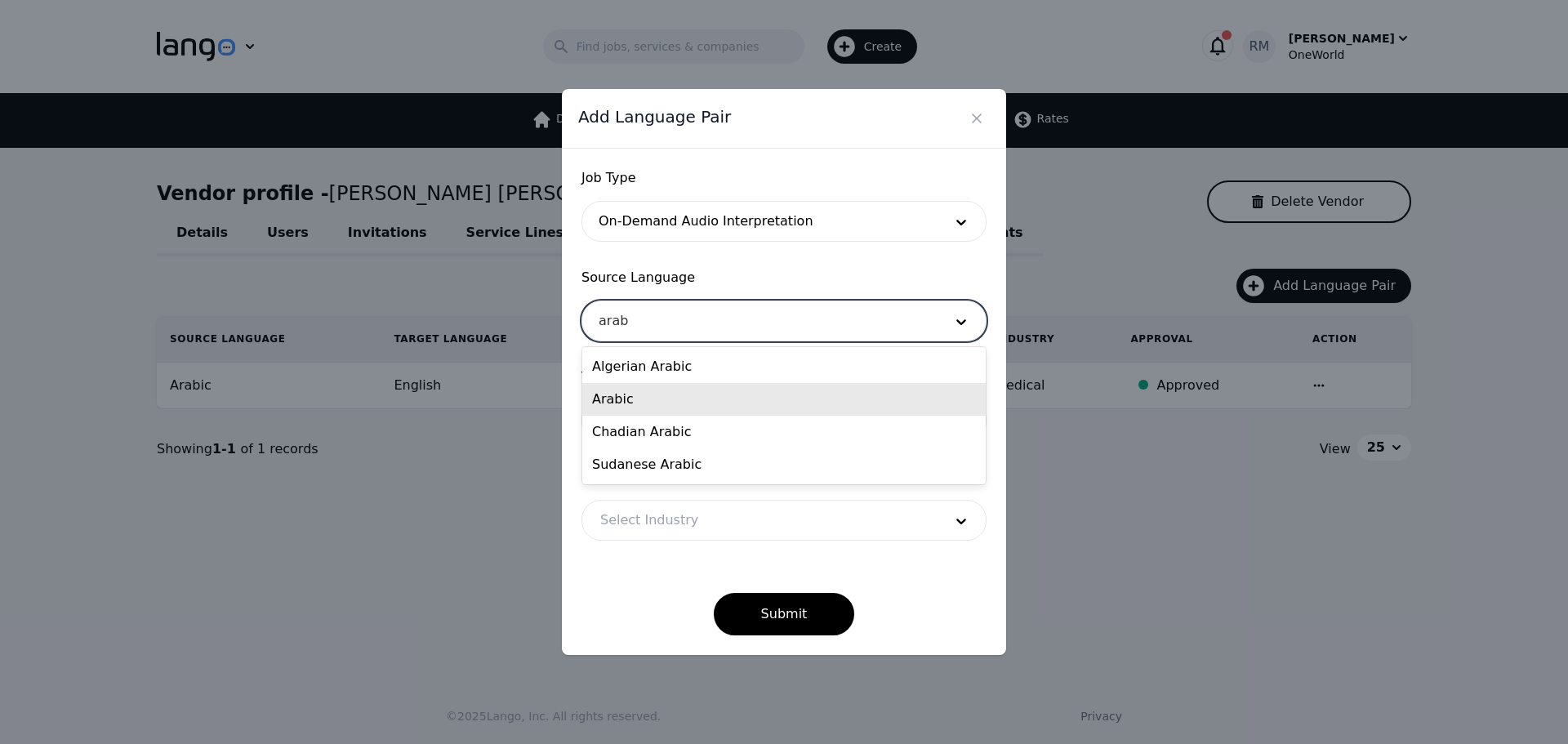
click at [649, 394] on div "Arabic" at bounding box center [784, 399] width 404 height 33
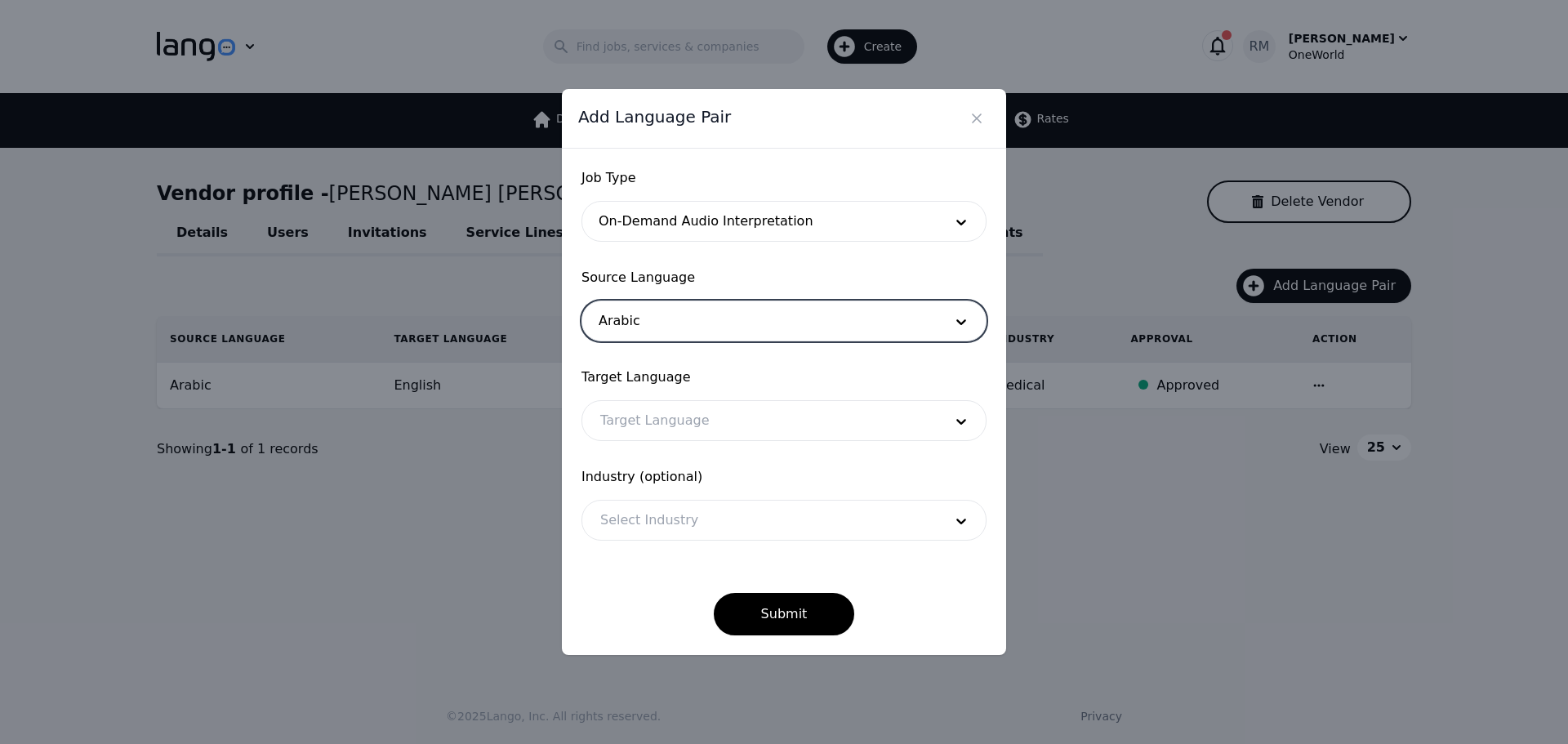
click at [675, 419] on div at bounding box center [759, 421] width 355 height 39
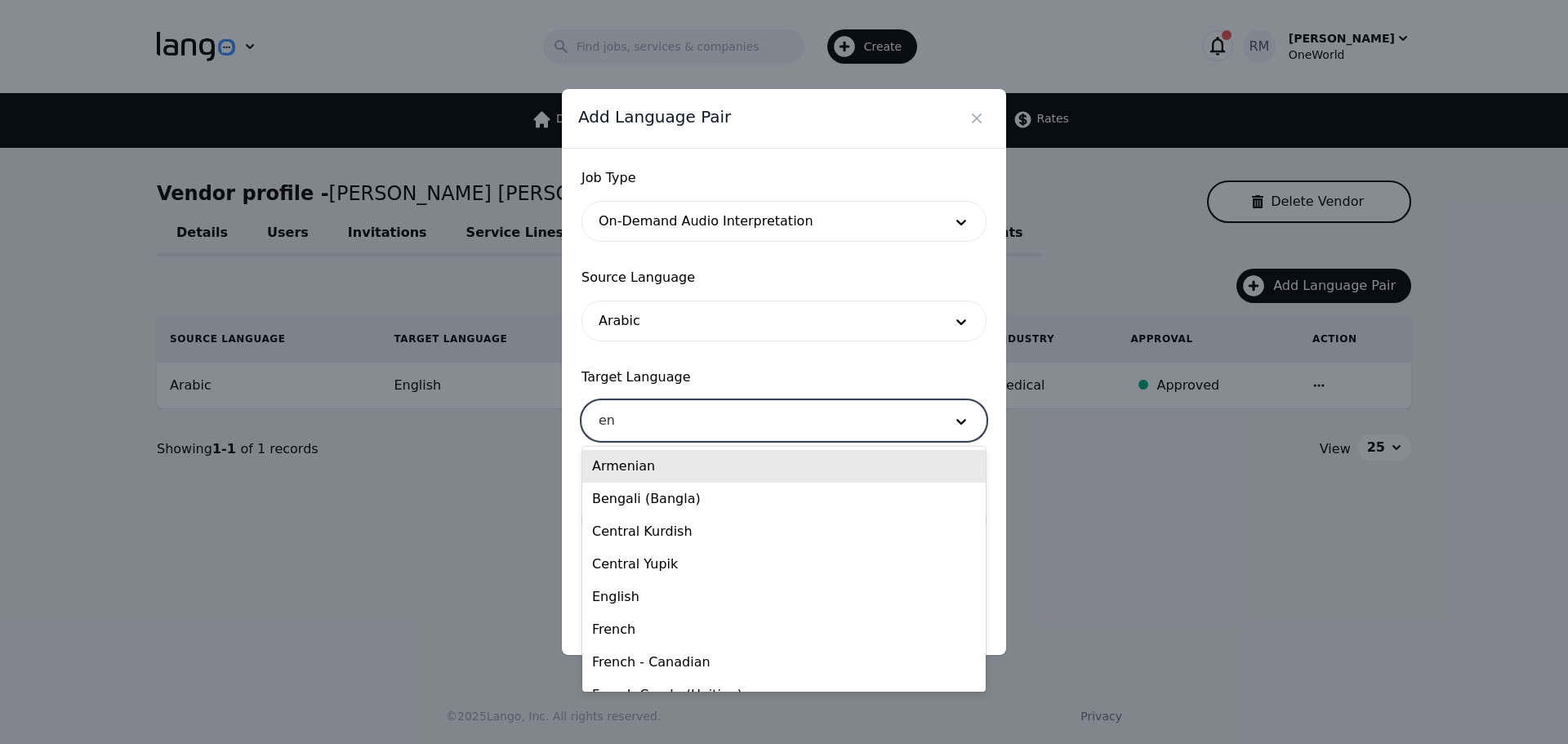
type input "eng"
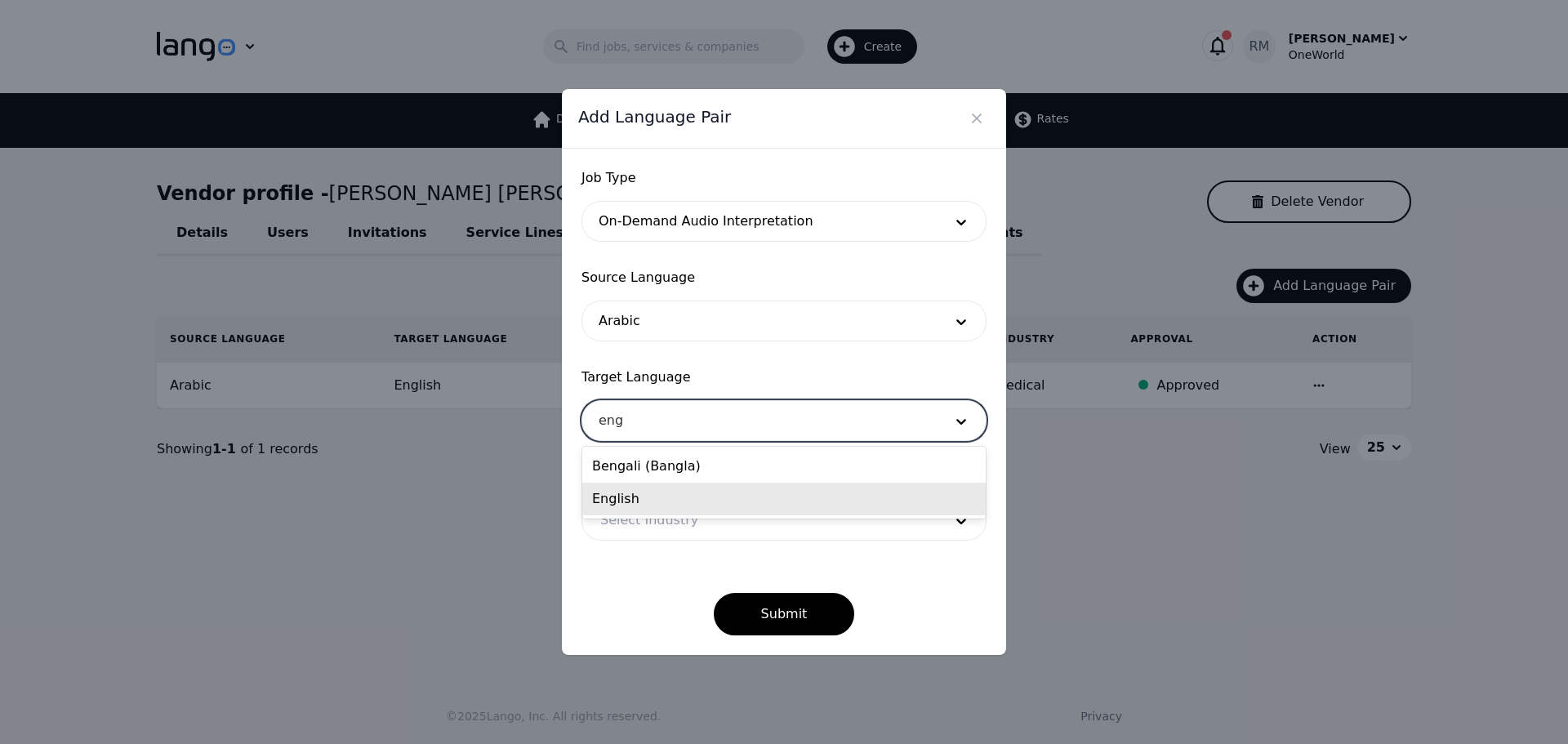
click at [653, 490] on div "English" at bounding box center [784, 498] width 404 height 33
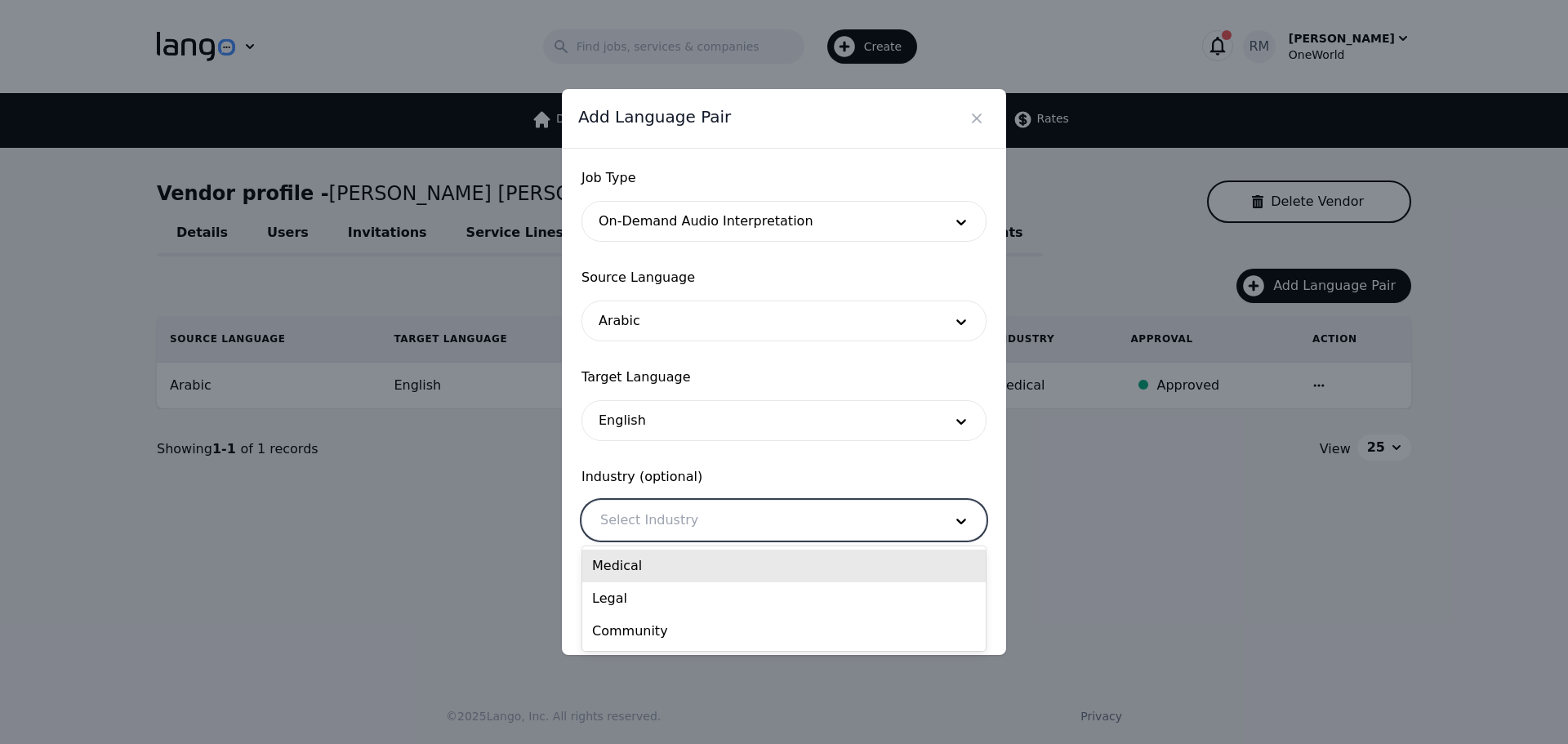
click at [680, 519] on div at bounding box center [759, 520] width 355 height 39
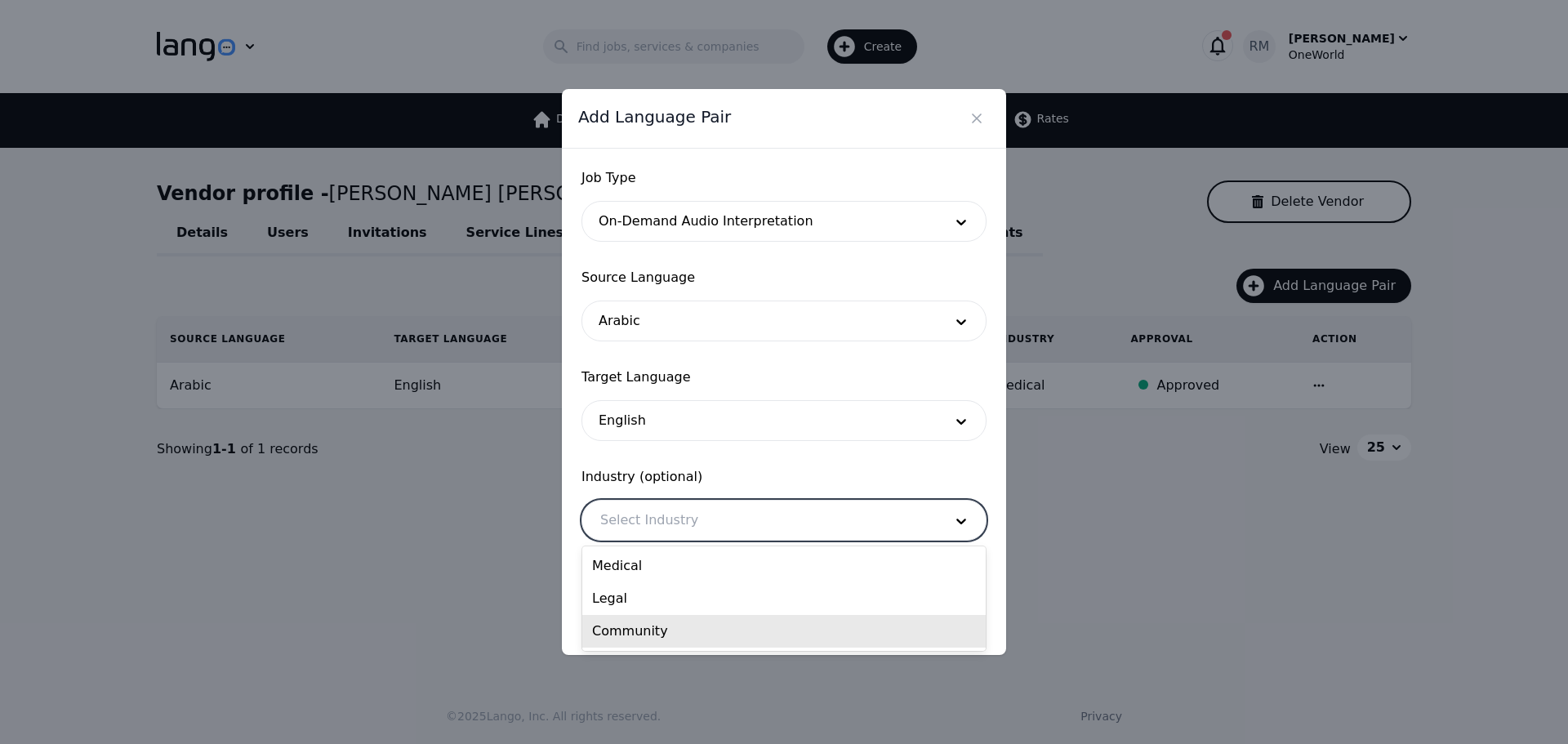
click at [632, 637] on div "Community" at bounding box center [784, 631] width 404 height 33
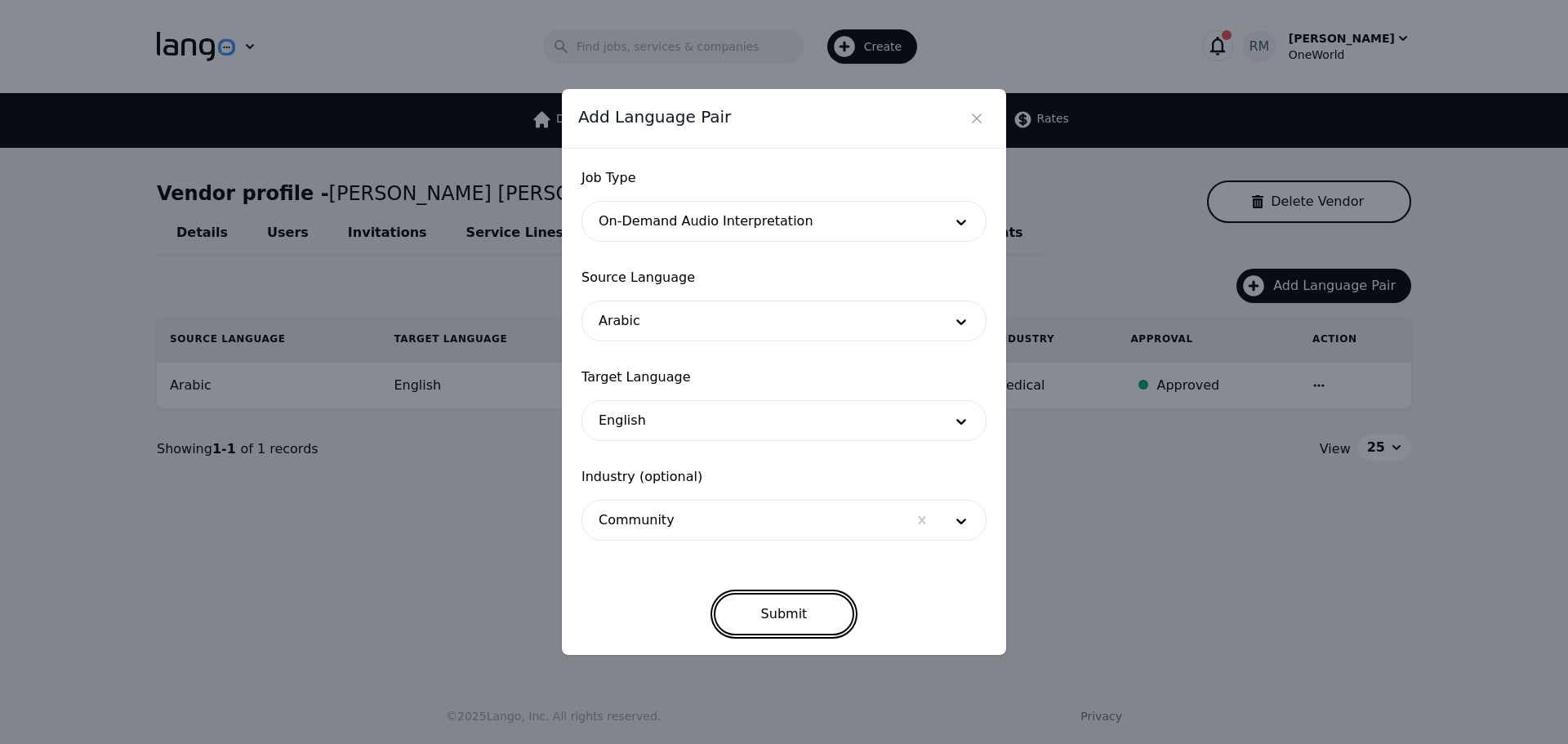
click at [766, 621] on button "Submit" at bounding box center [784, 614] width 141 height 43
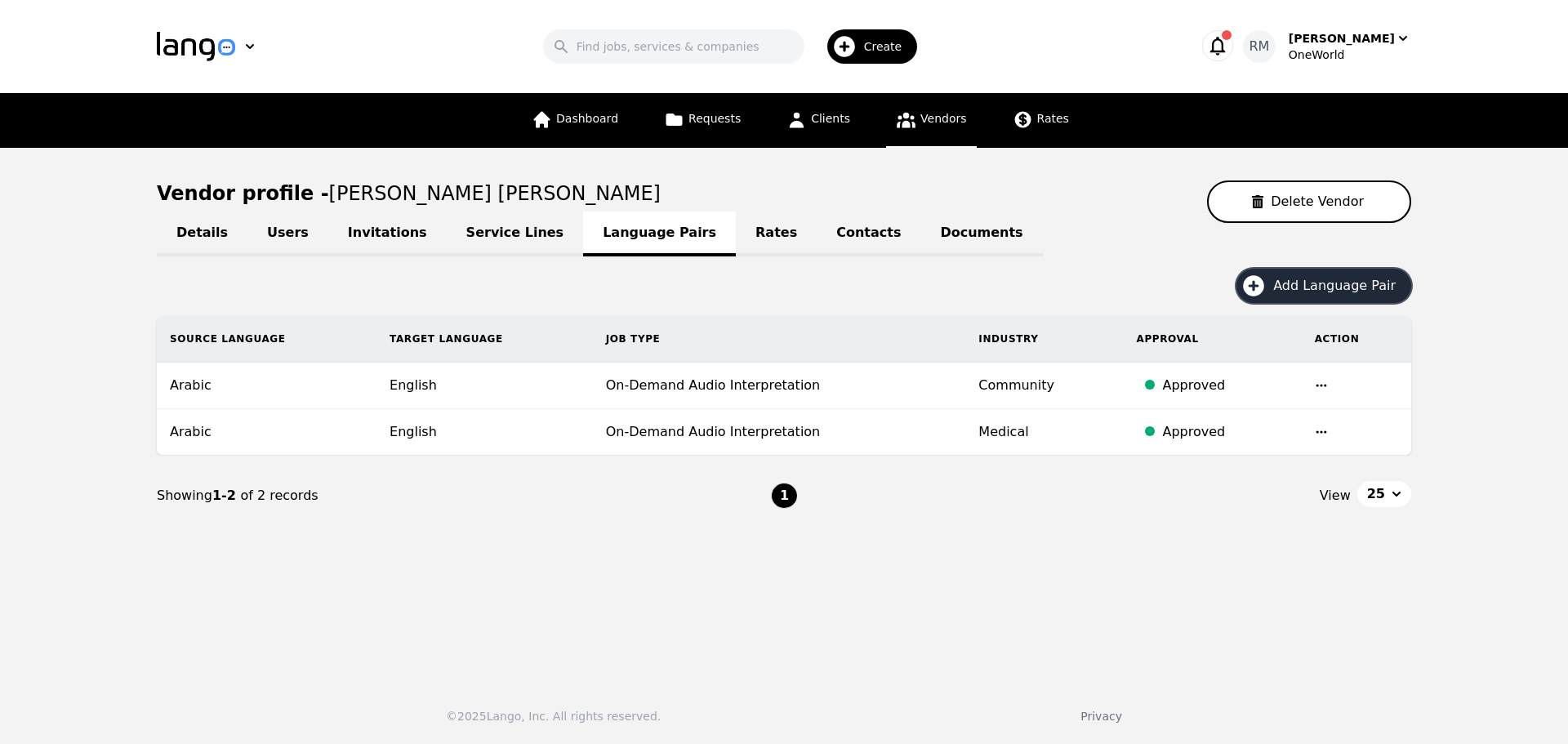
click at [1329, 295] on span "Add Language Pair" at bounding box center [1340, 286] width 134 height 20
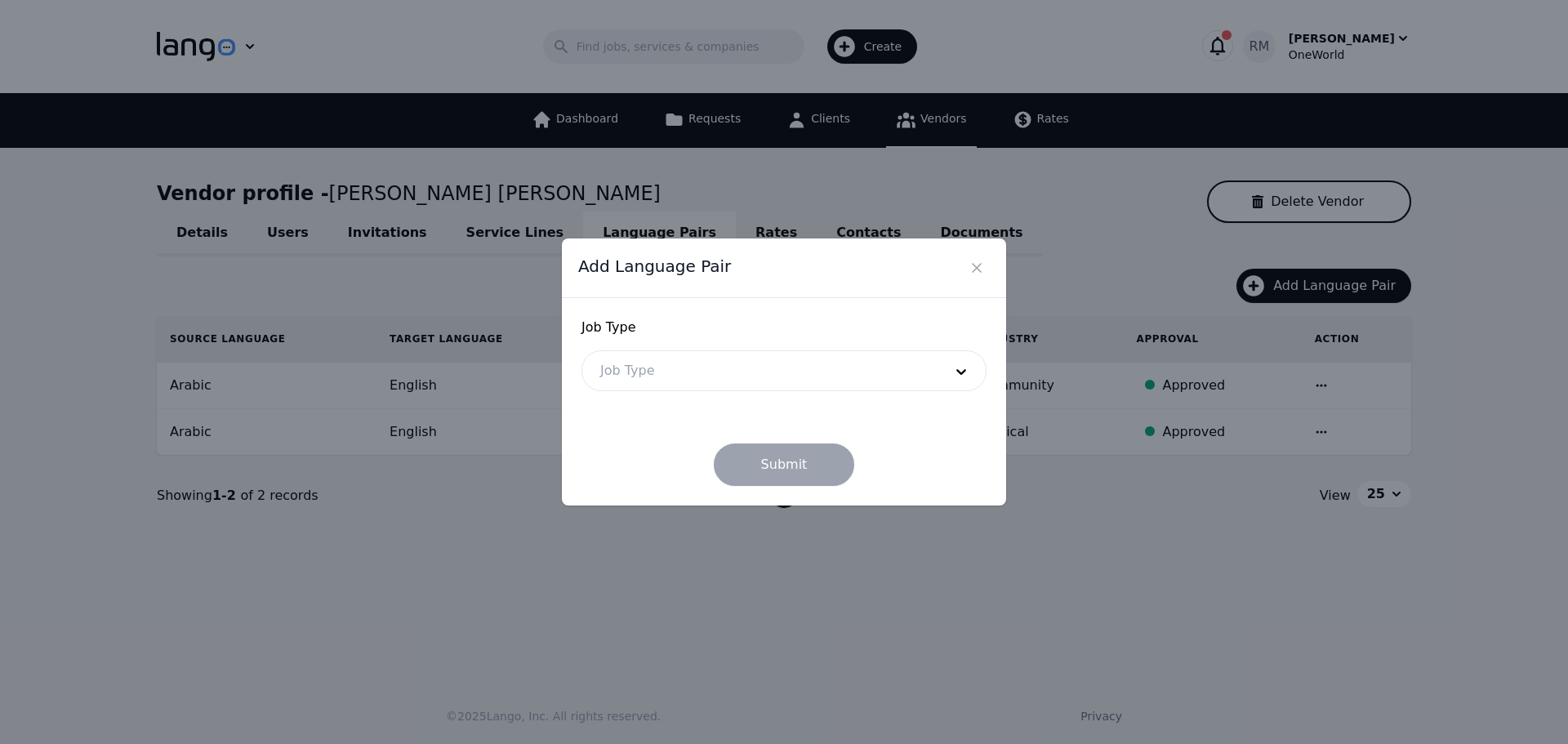
click at [599, 376] on input "text" at bounding box center [600, 371] width 4 height 20
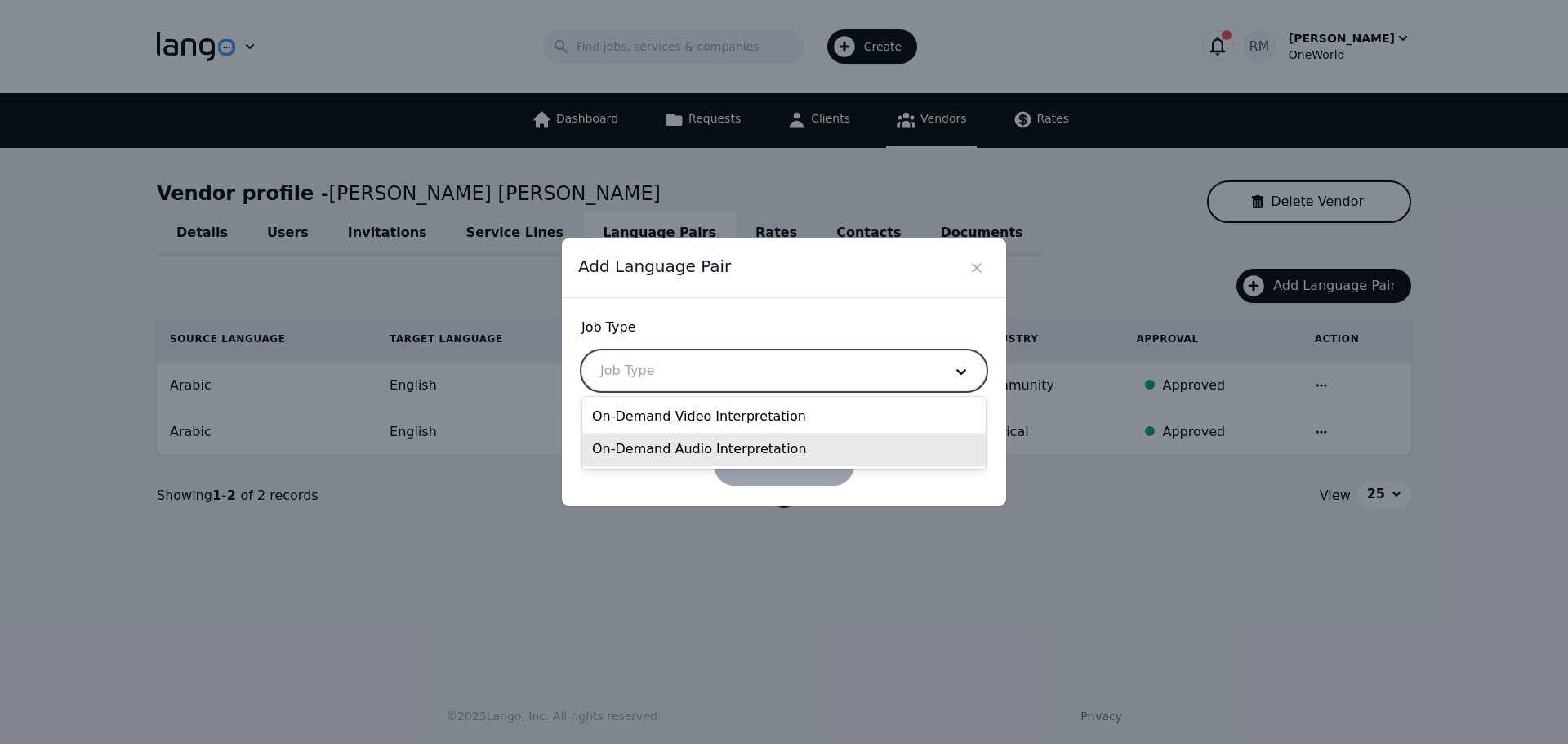
click at [679, 445] on div "On-Demand Audio Interpretation" at bounding box center [784, 449] width 404 height 33
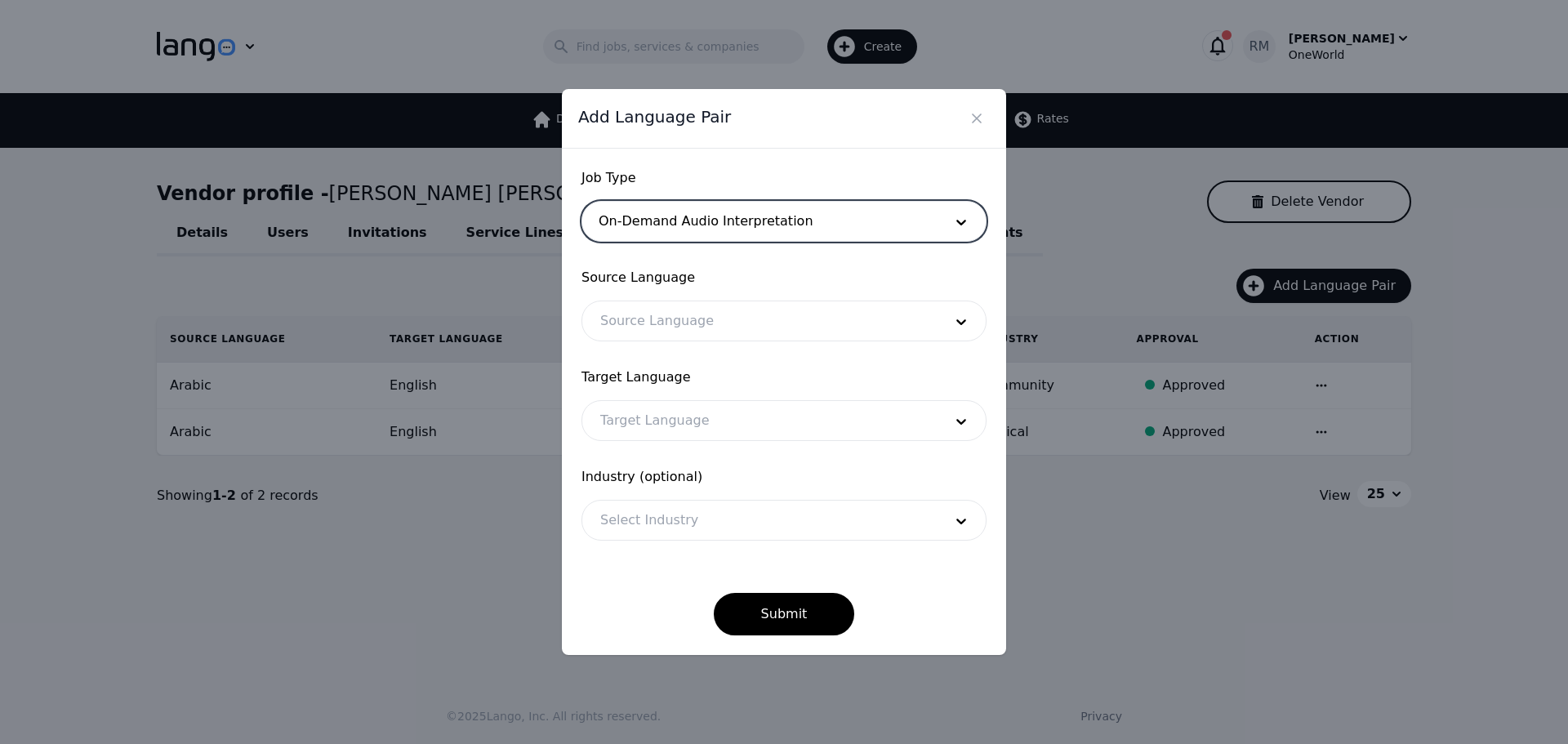
click at [701, 314] on div at bounding box center [759, 321] width 355 height 39
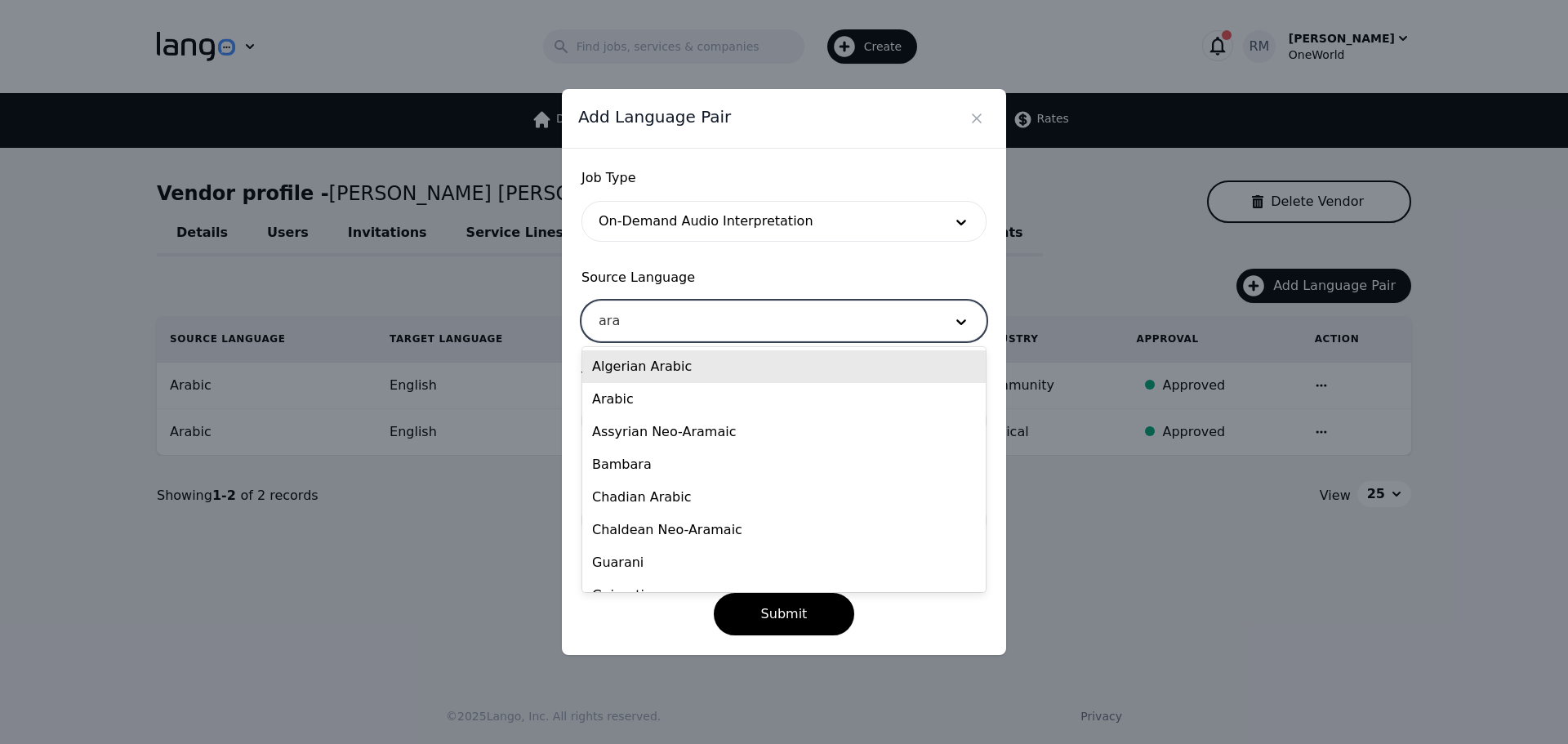
type input "arab"
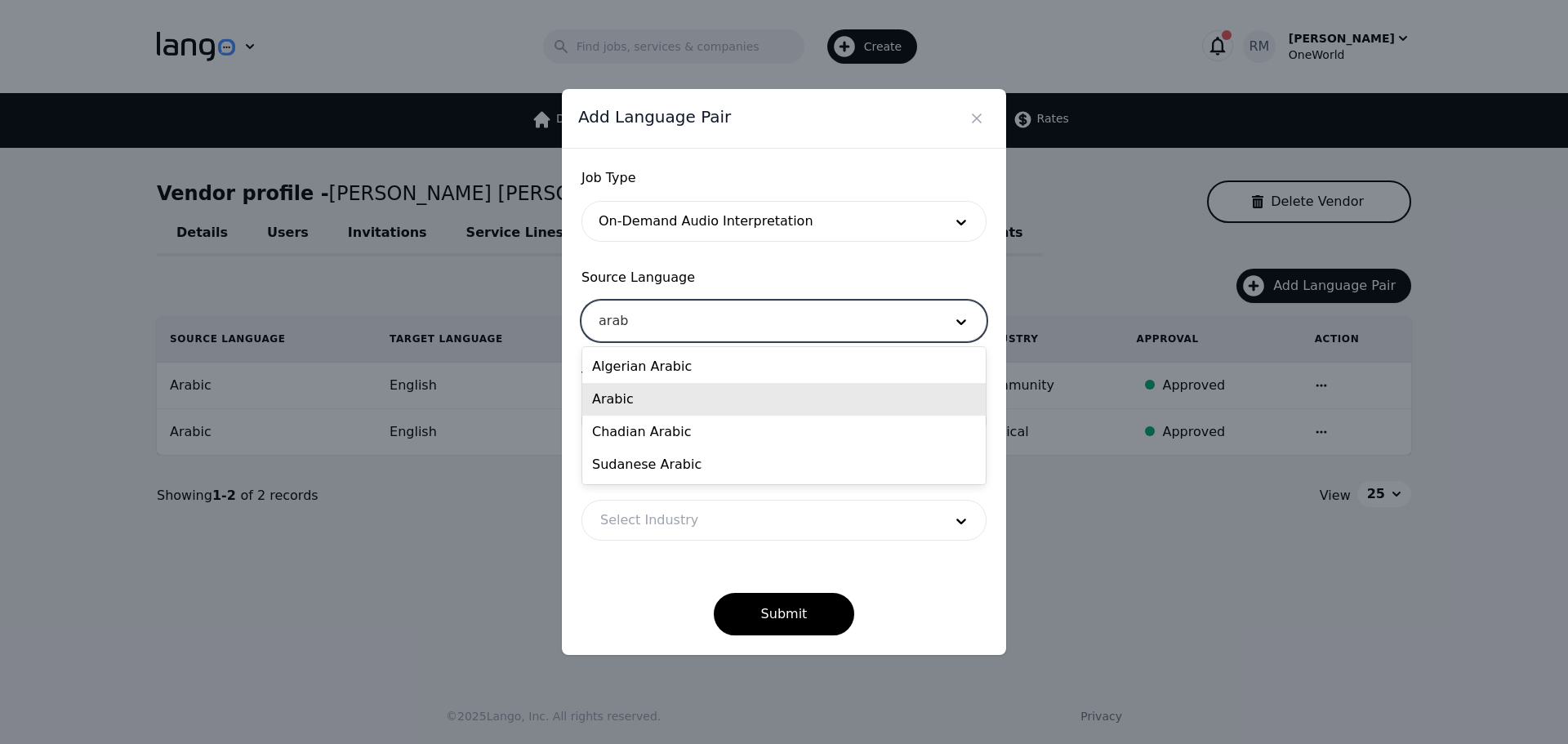
click at [642, 396] on div "Arabic" at bounding box center [784, 399] width 404 height 33
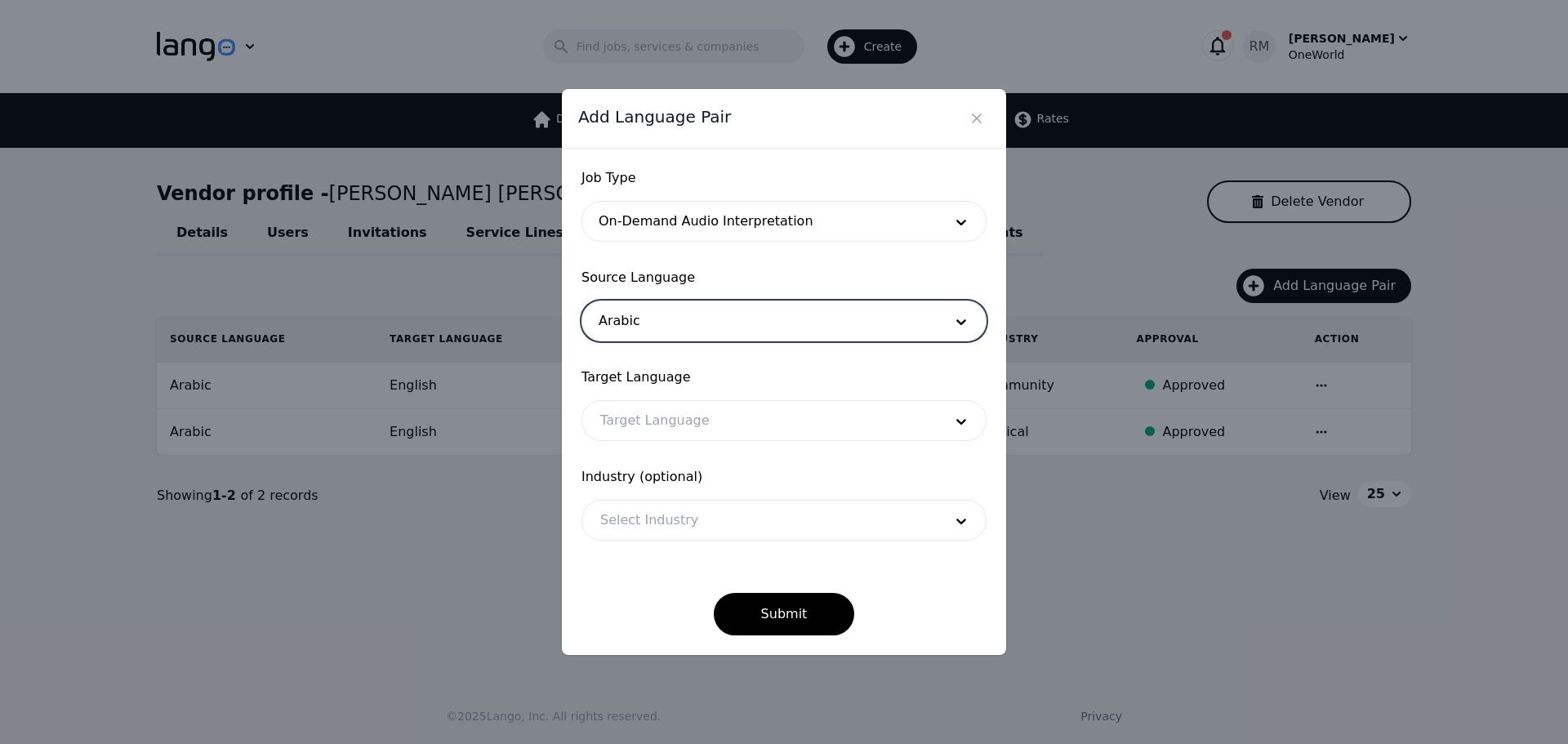
click at [694, 424] on div at bounding box center [759, 421] width 355 height 39
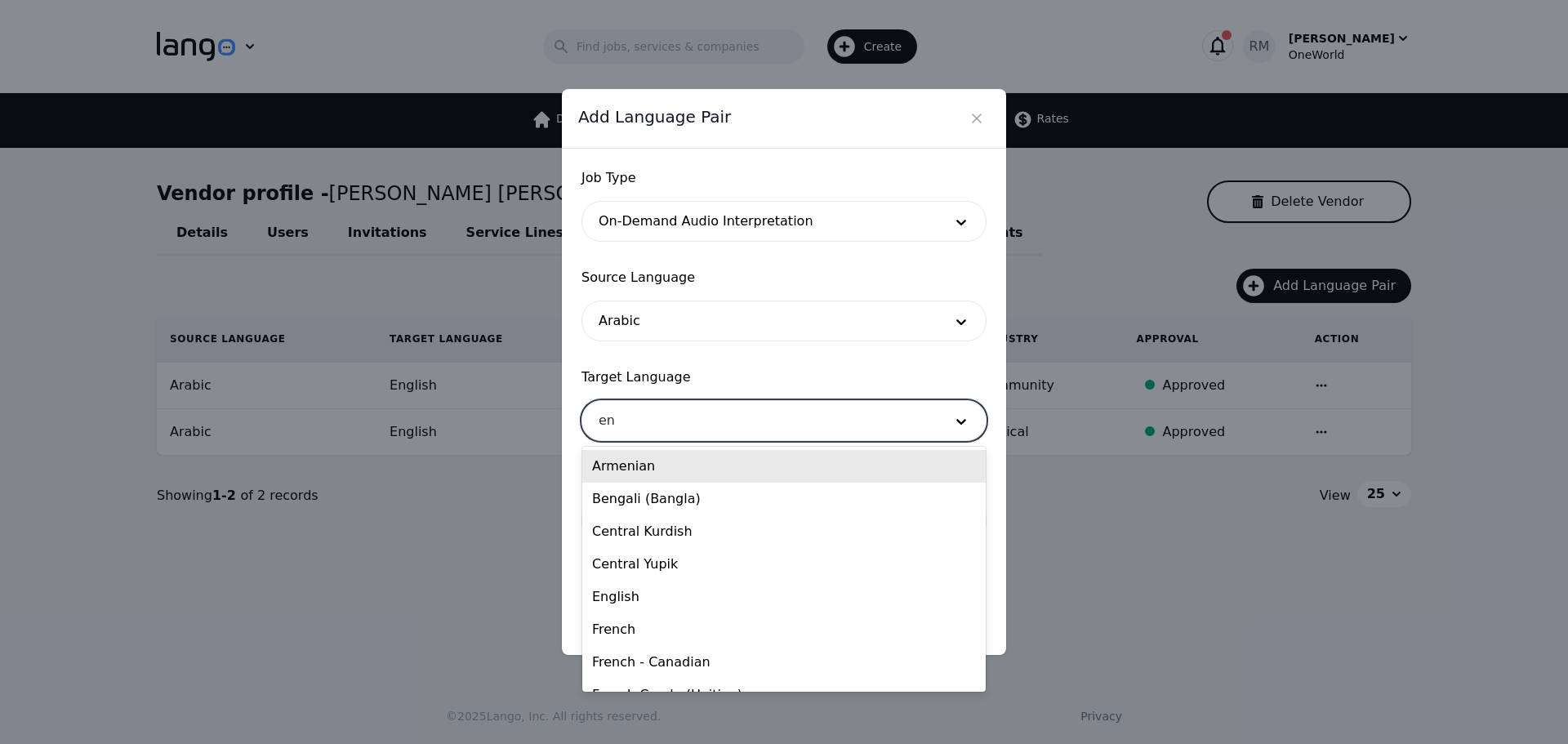
type input "eng"
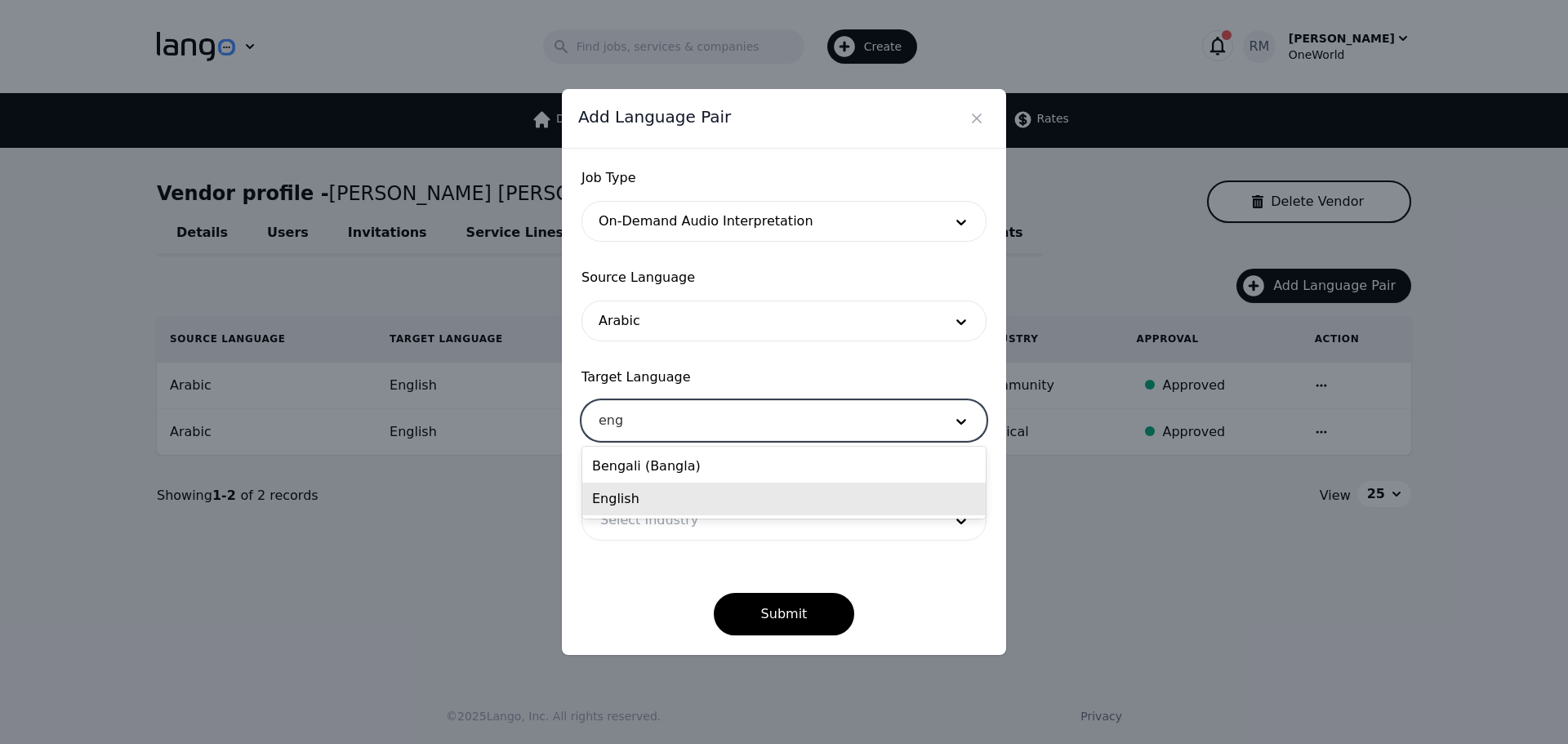
click at [649, 513] on div "English" at bounding box center [784, 498] width 404 height 33
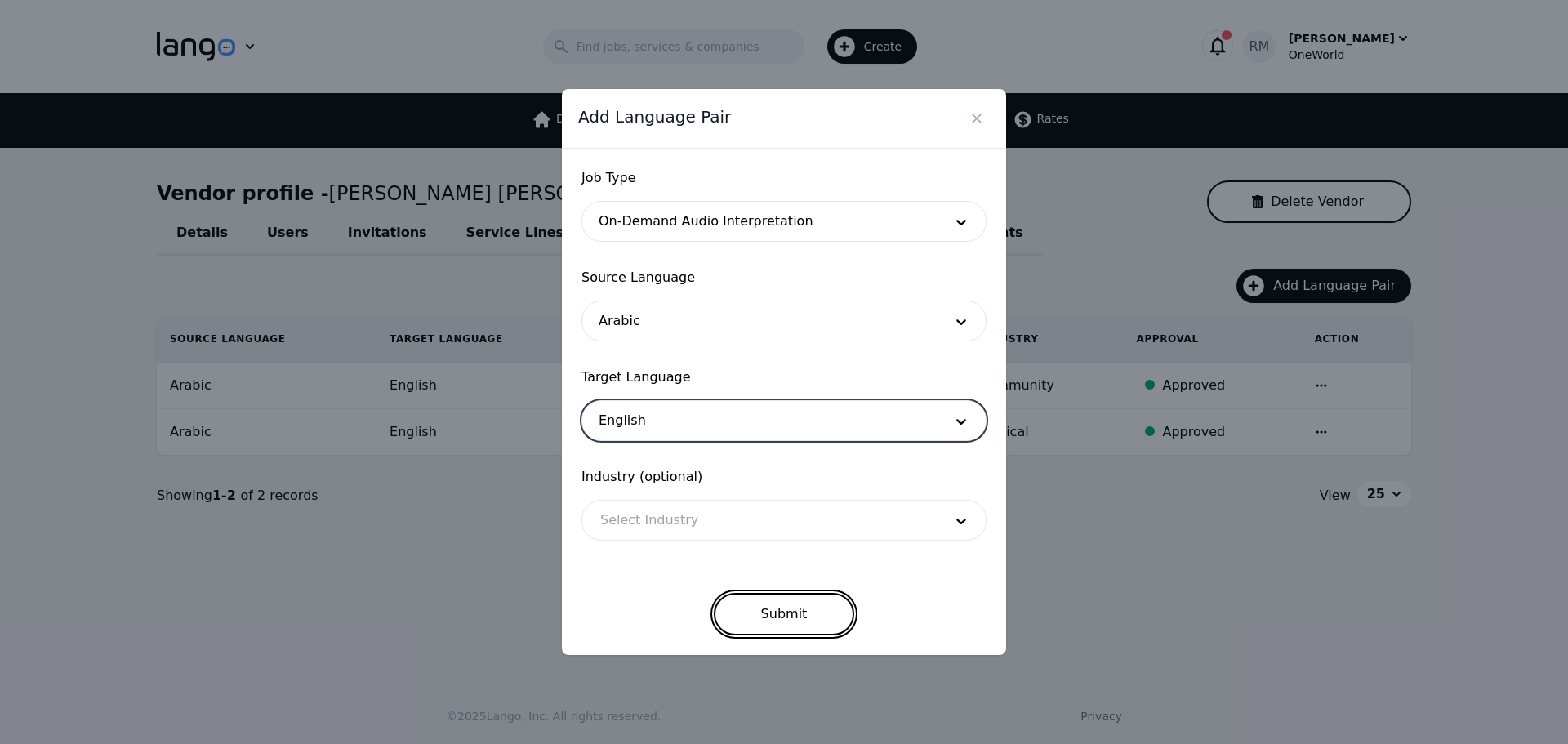
click at [767, 620] on button "Submit" at bounding box center [784, 614] width 141 height 43
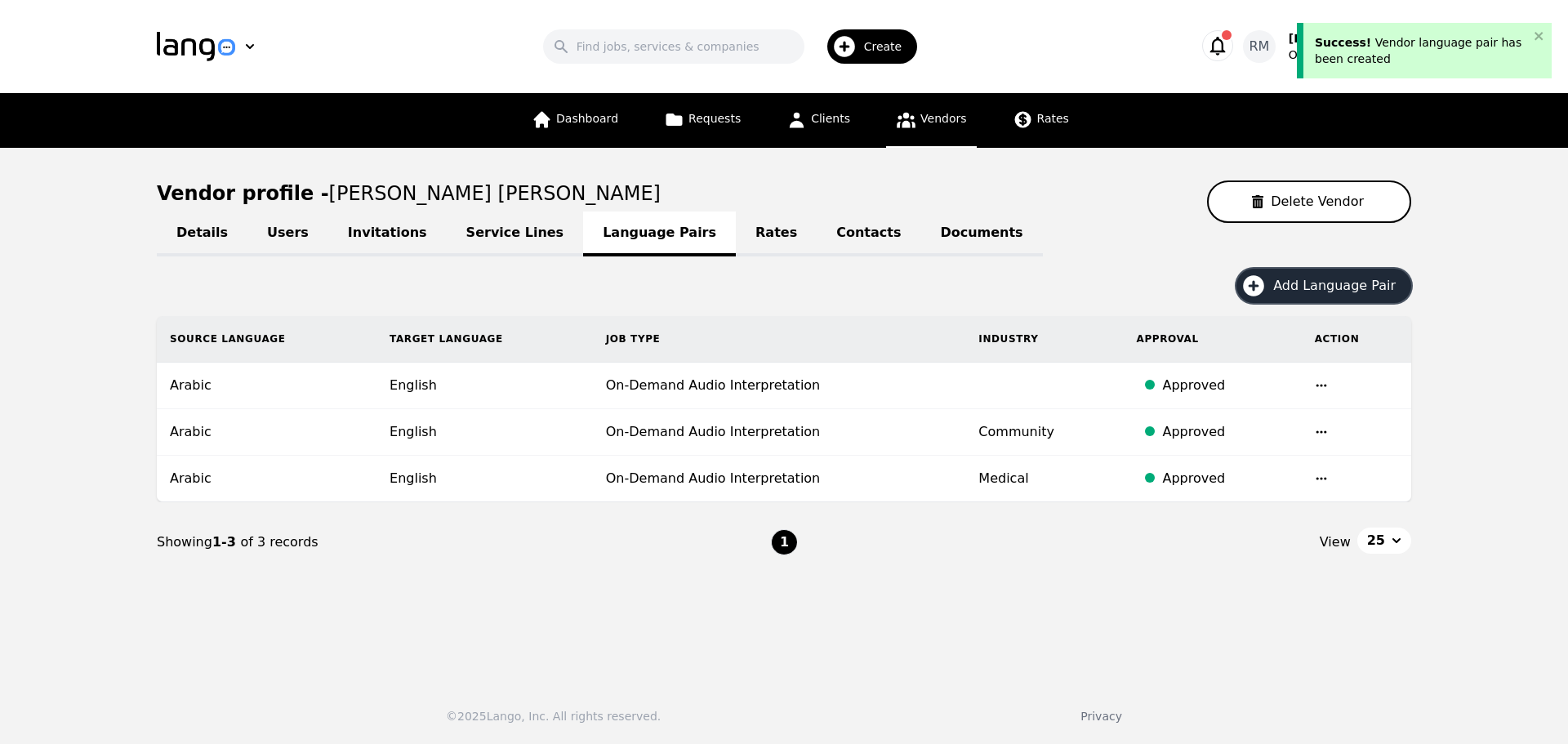
click at [879, 56] on div "Create" at bounding box center [872, 46] width 90 height 34
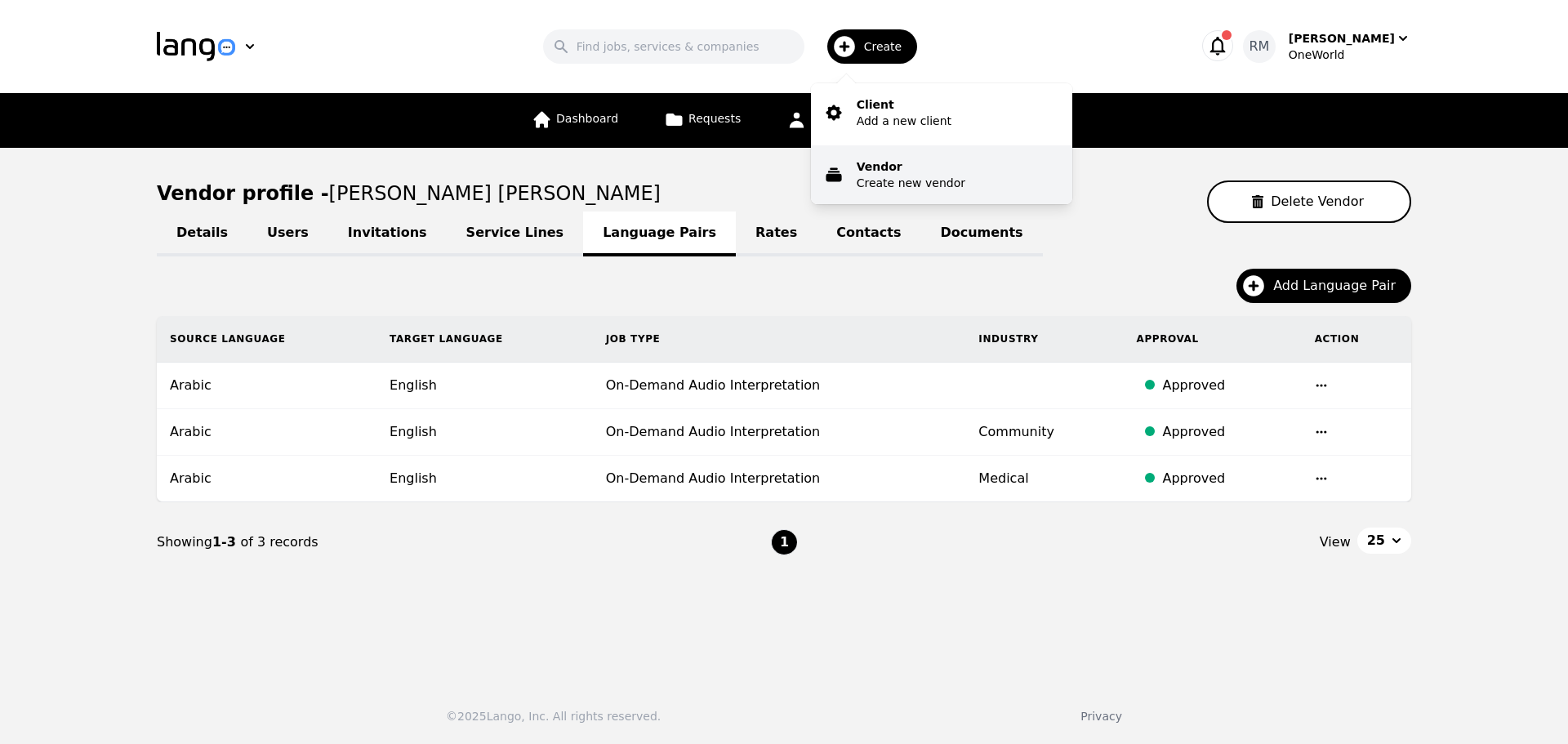
click at [939, 186] on p "Create new vendor" at bounding box center [911, 183] width 109 height 16
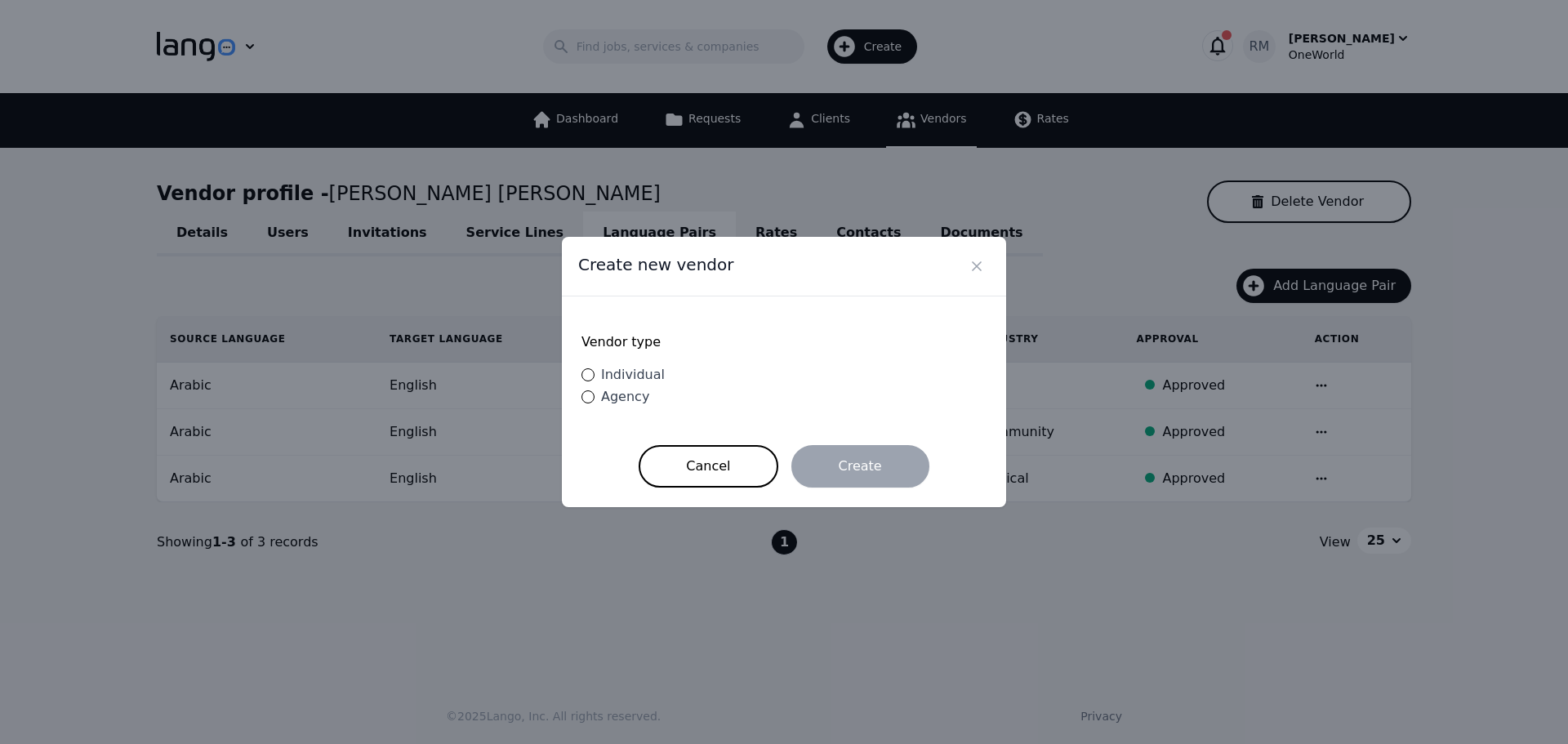
click at [637, 382] on span "Individual" at bounding box center [633, 374] width 63 height 15
click at [595, 381] on input "Individual" at bounding box center [588, 374] width 13 height 13
radio input "true"
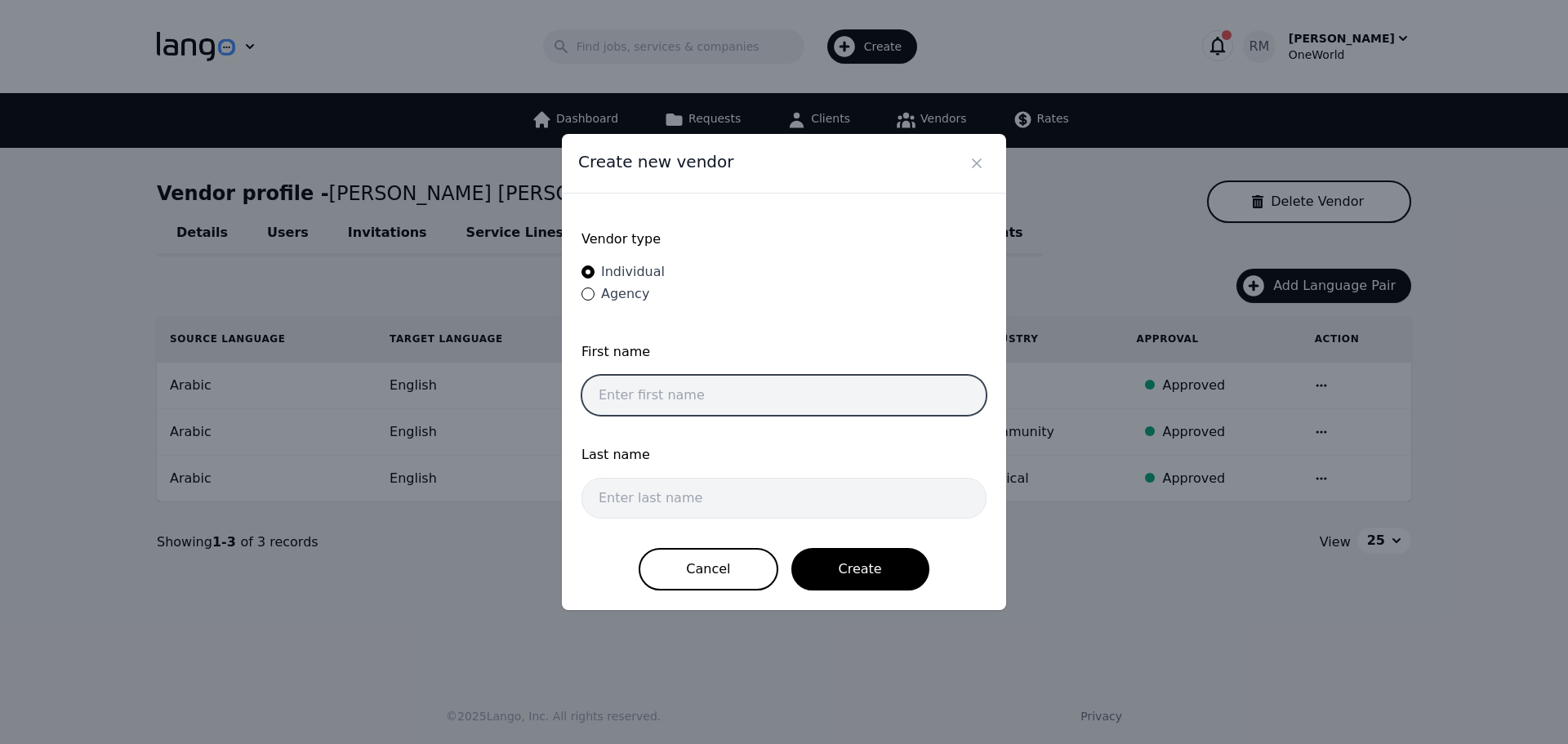
click at [635, 396] on input "text" at bounding box center [784, 396] width 405 height 41
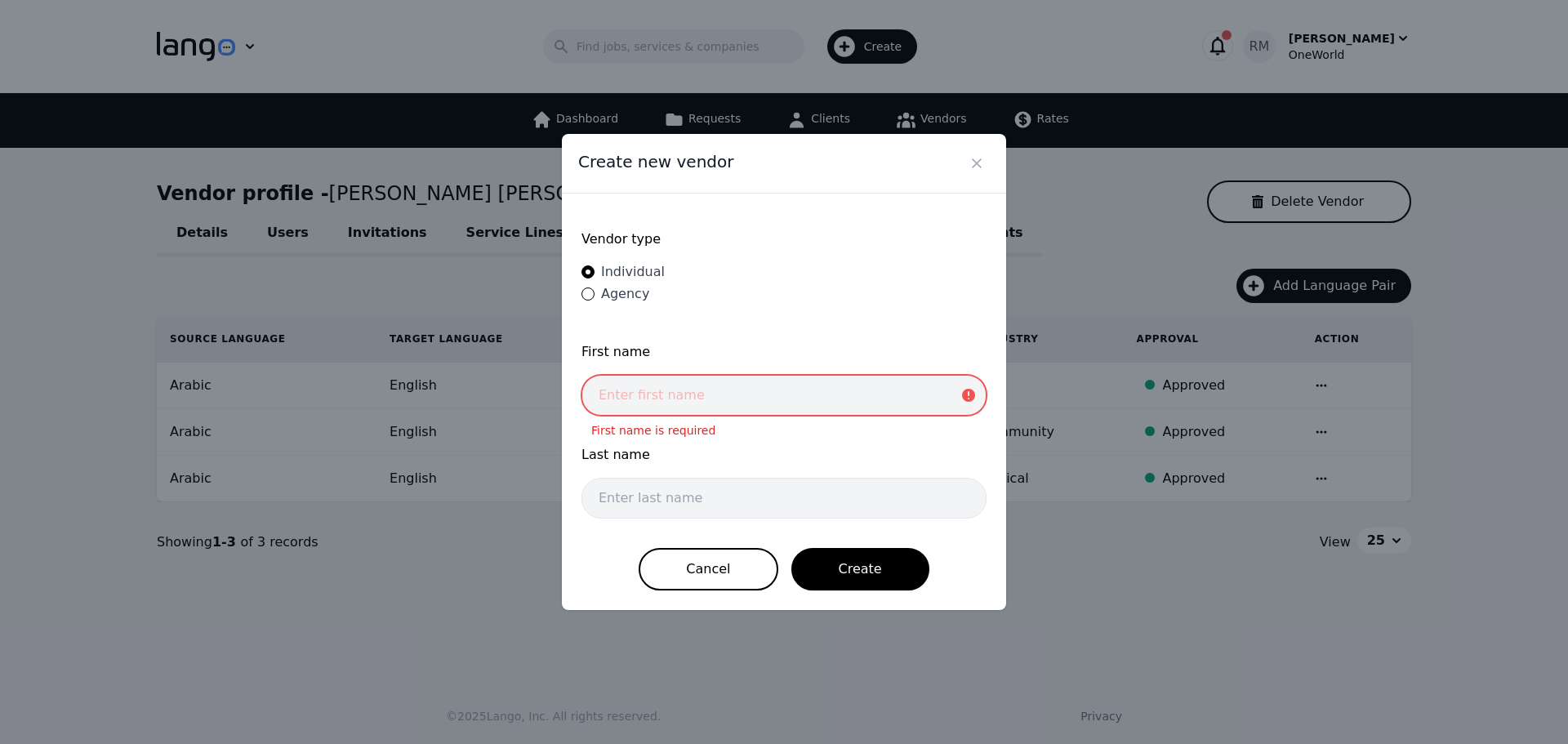
click at [671, 386] on input "text" at bounding box center [784, 396] width 405 height 41
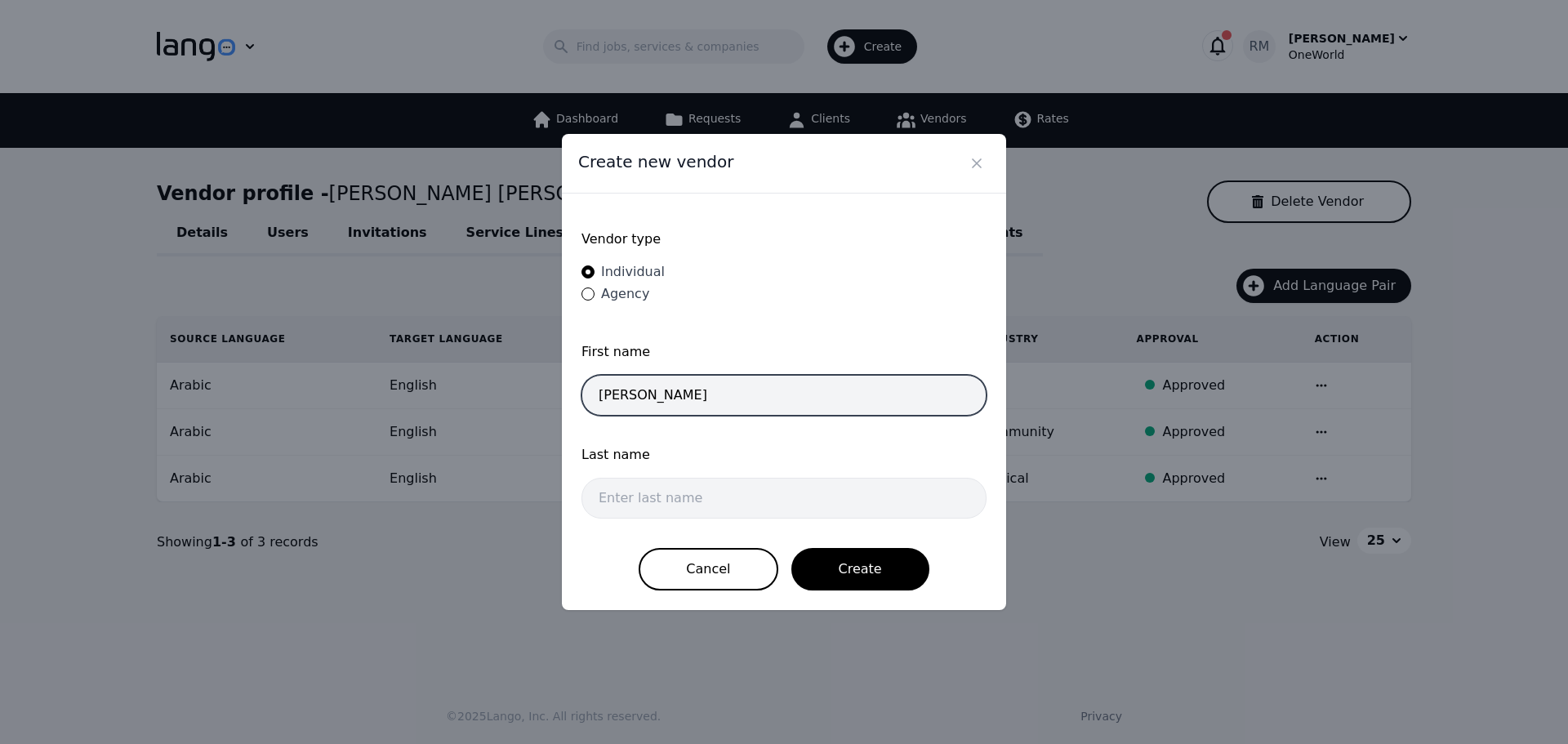
type input "[PERSON_NAME]"
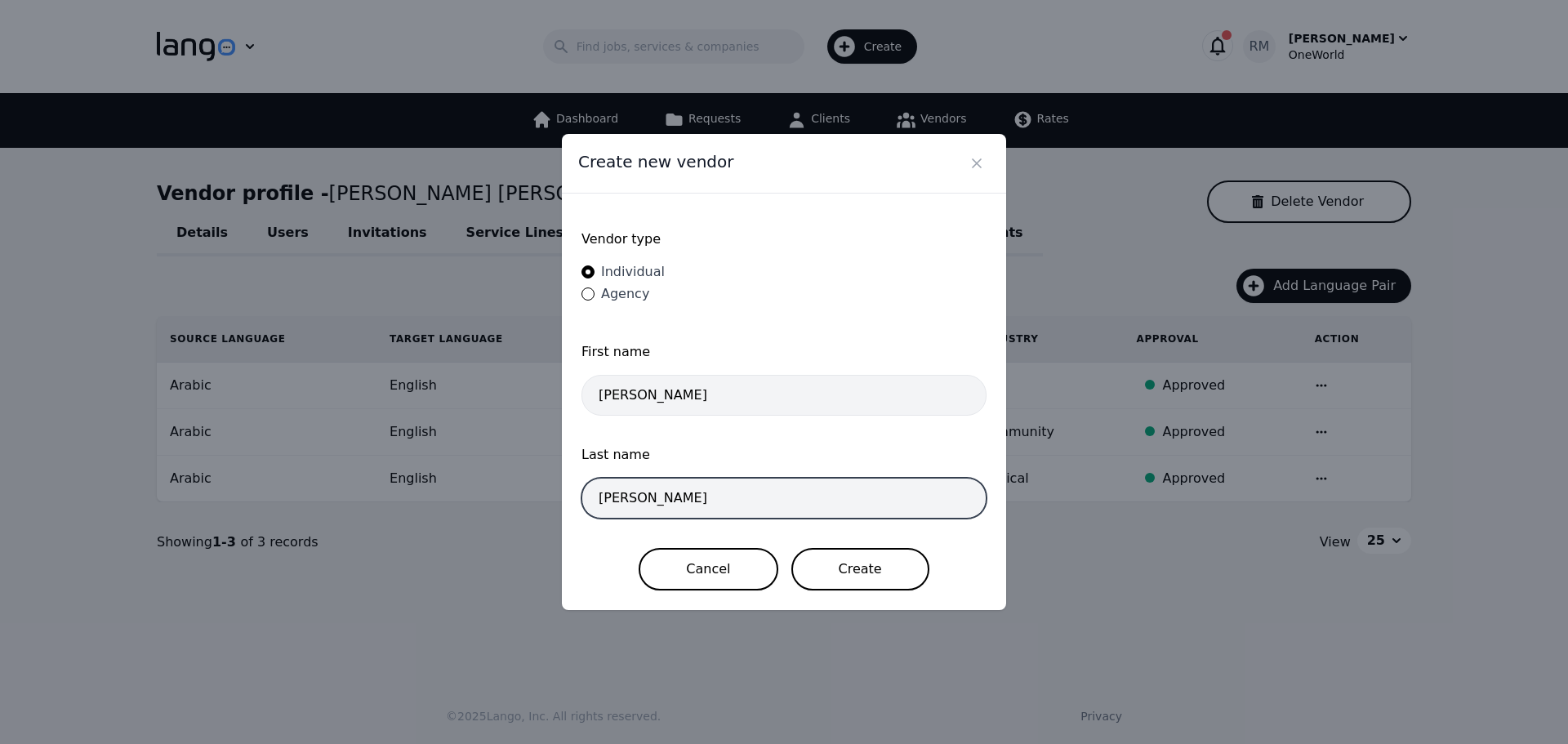
type input "[PERSON_NAME]"
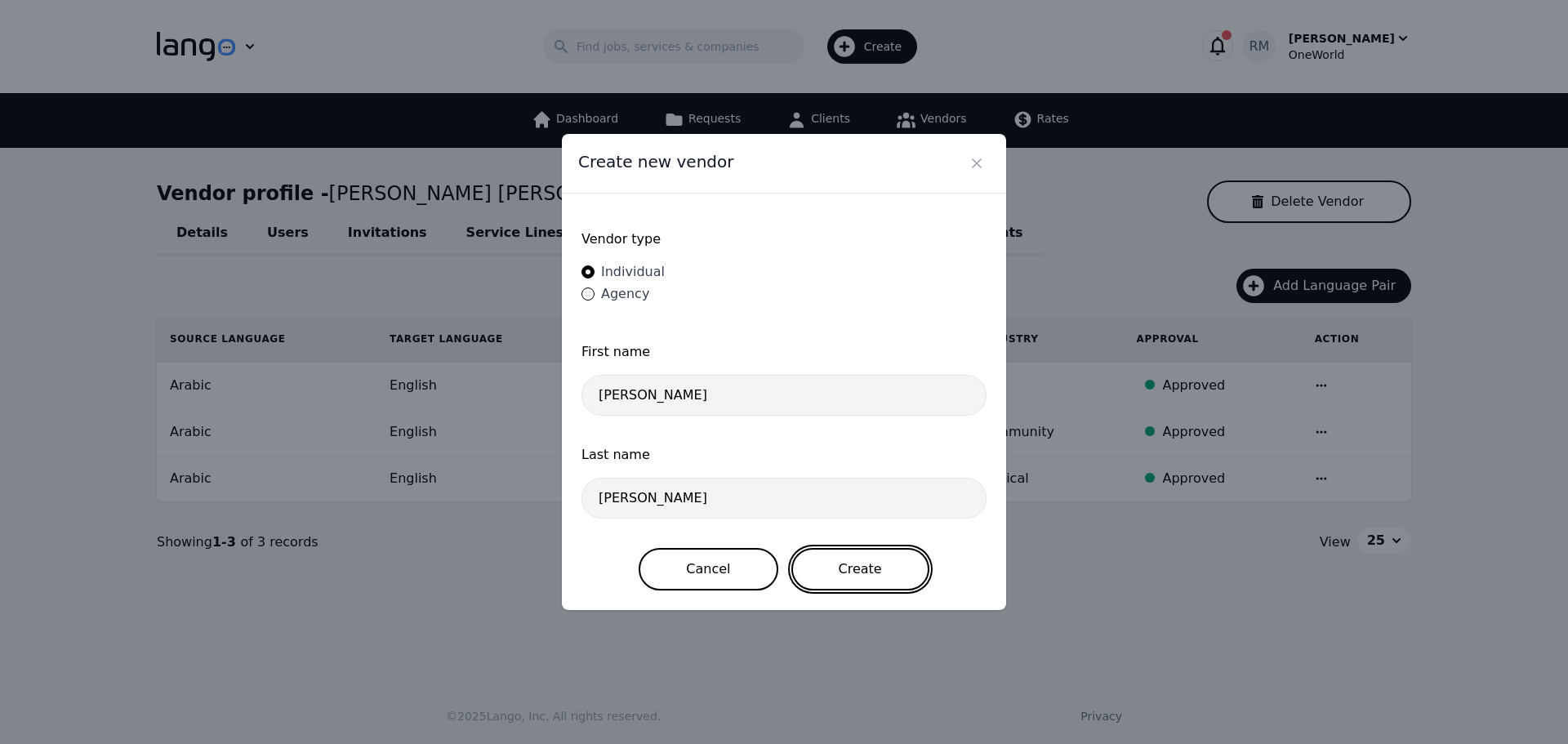
click at [896, 560] on button "Create" at bounding box center [860, 569] width 138 height 43
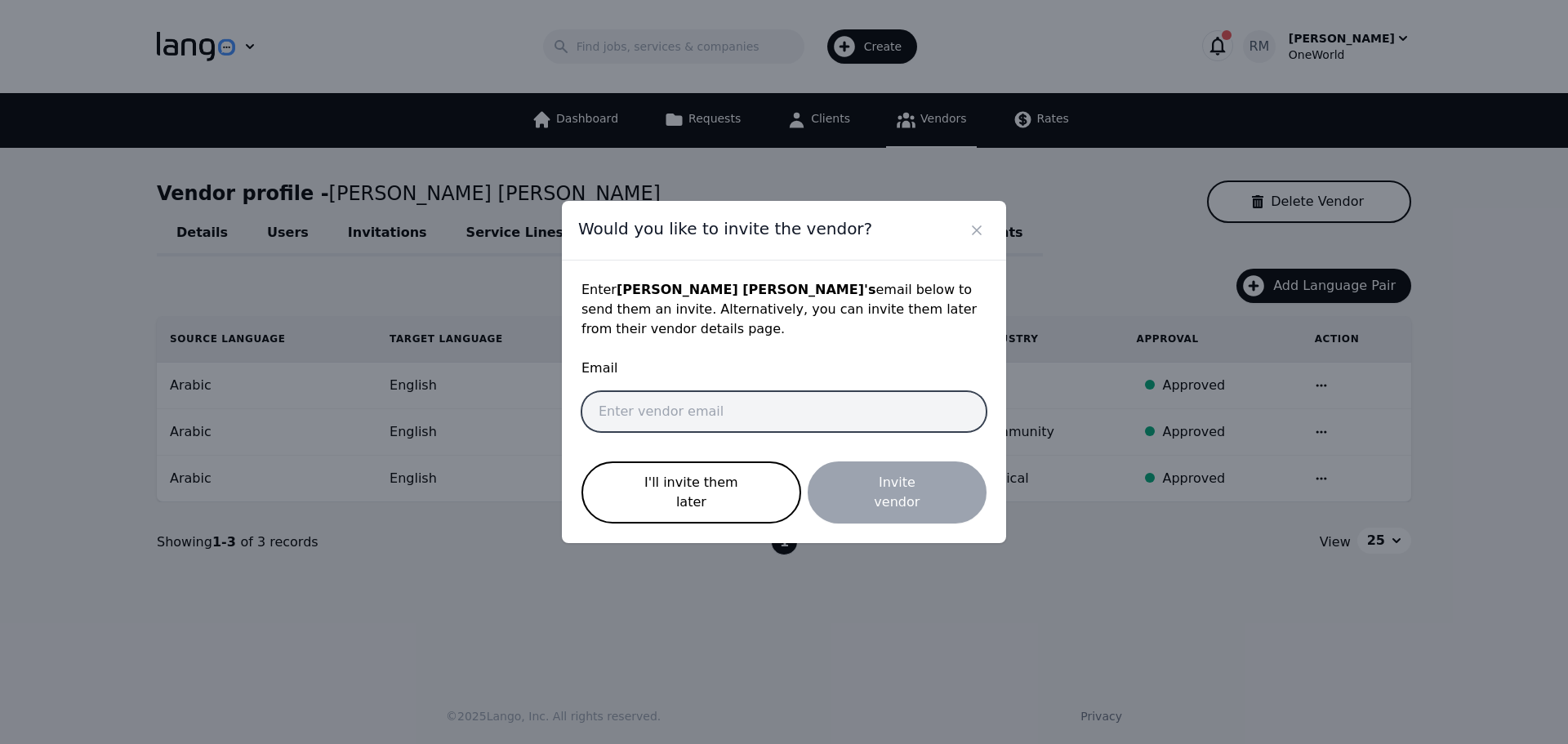
click at [690, 410] on input "email" at bounding box center [784, 412] width 405 height 41
paste input "[EMAIL_ADDRESS][DOMAIN_NAME]"
type input "[EMAIL_ADDRESS][DOMAIN_NAME]"
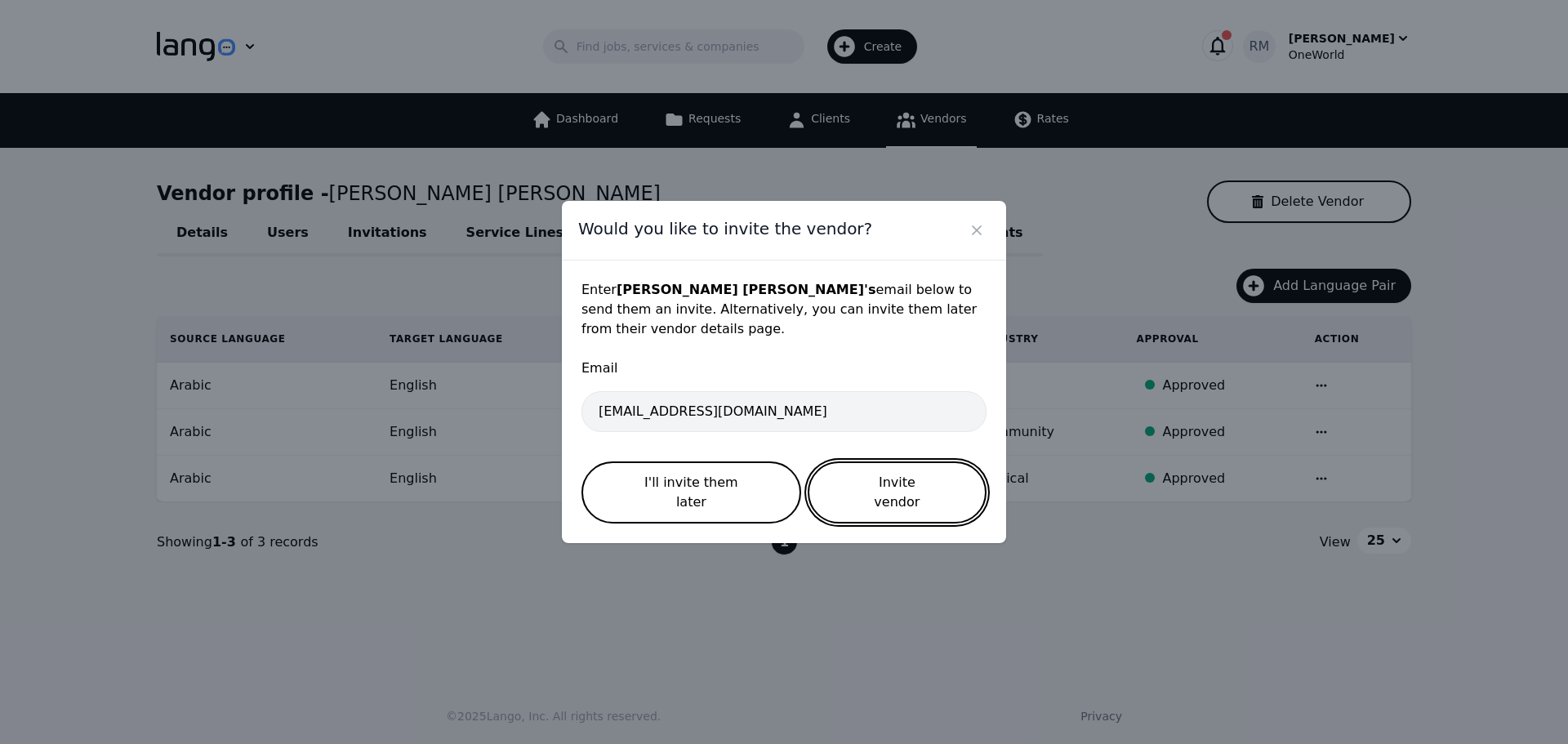
click at [908, 494] on button "Invite vendor" at bounding box center [897, 492] width 179 height 62
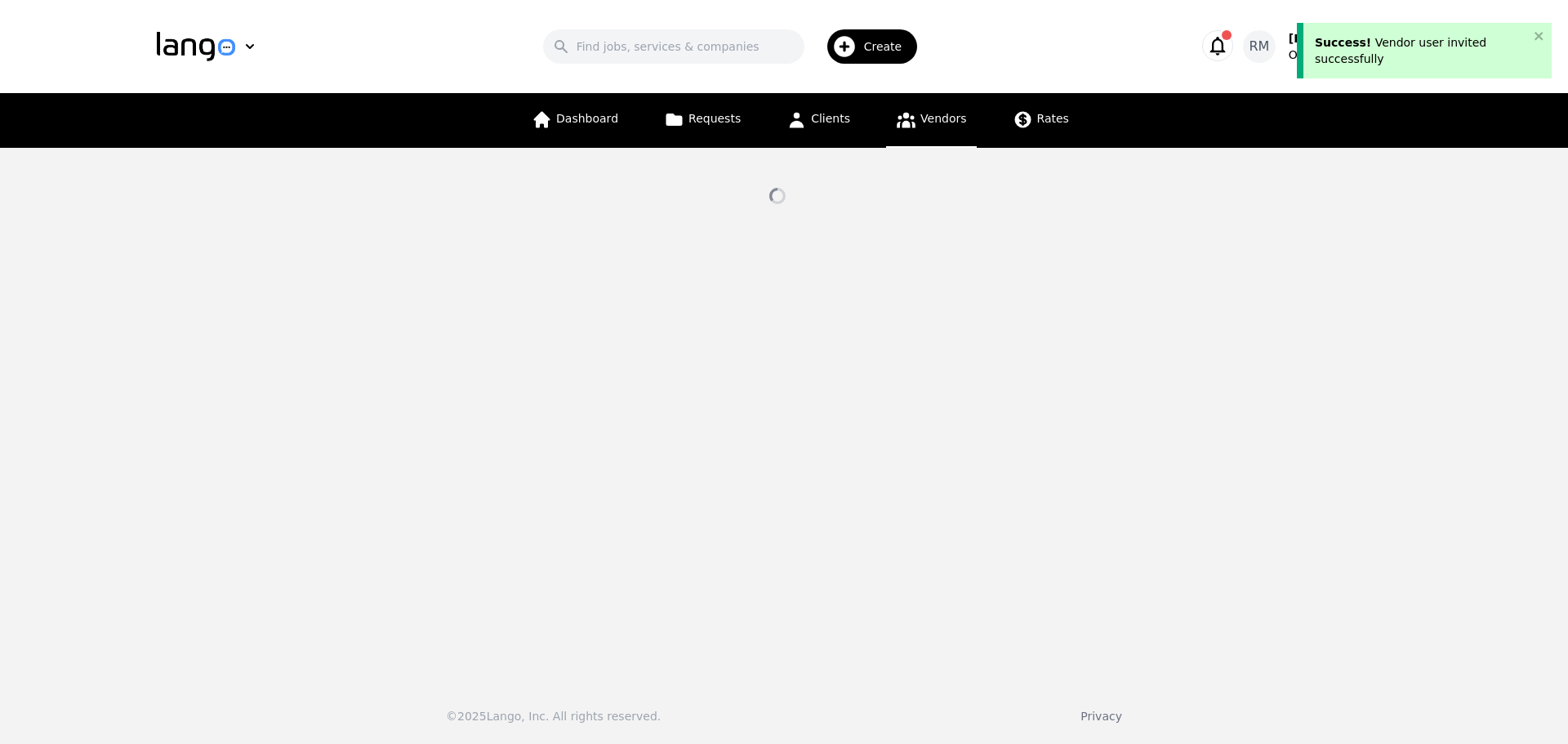
select select "active"
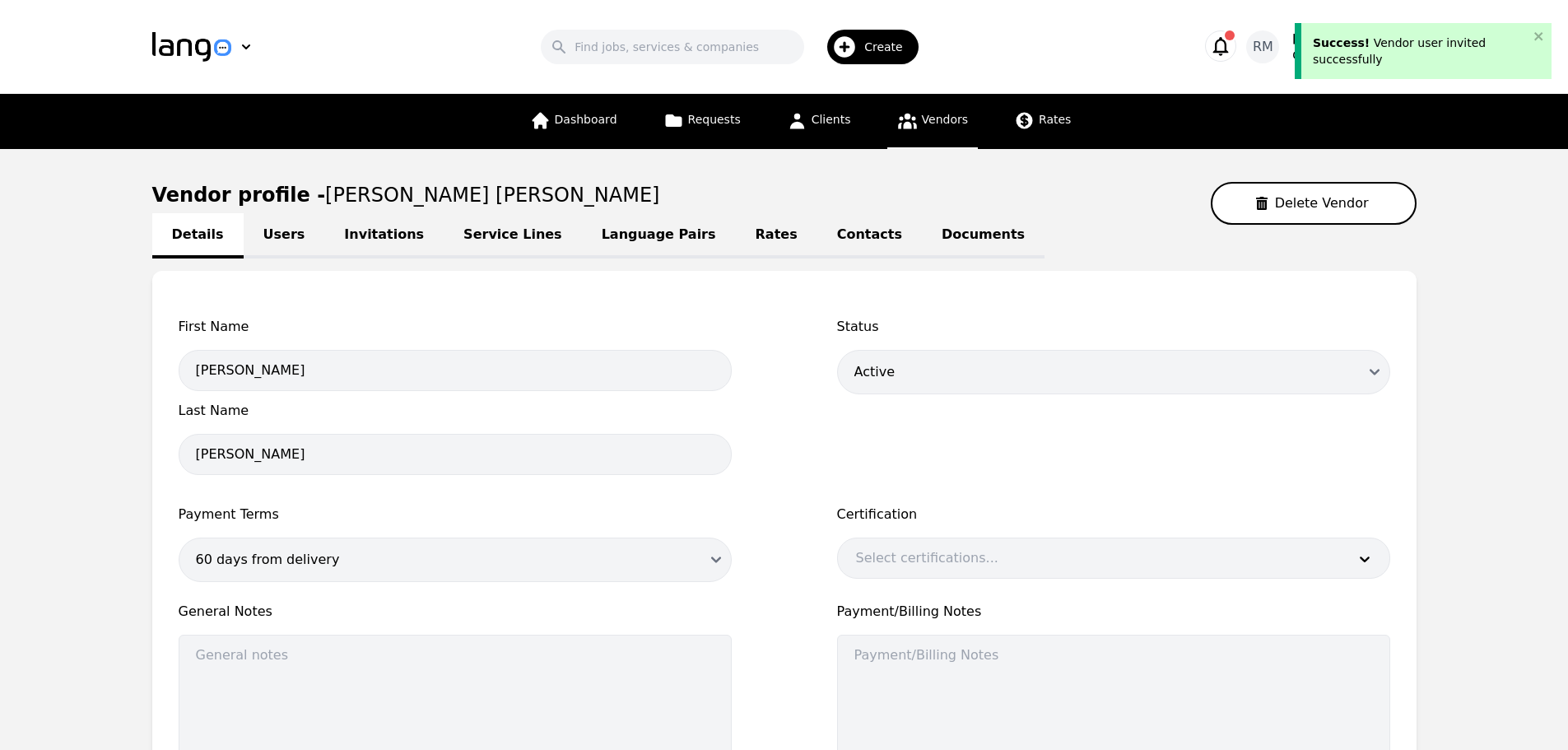
click at [619, 242] on link "Language Pairs" at bounding box center [658, 236] width 154 height 45
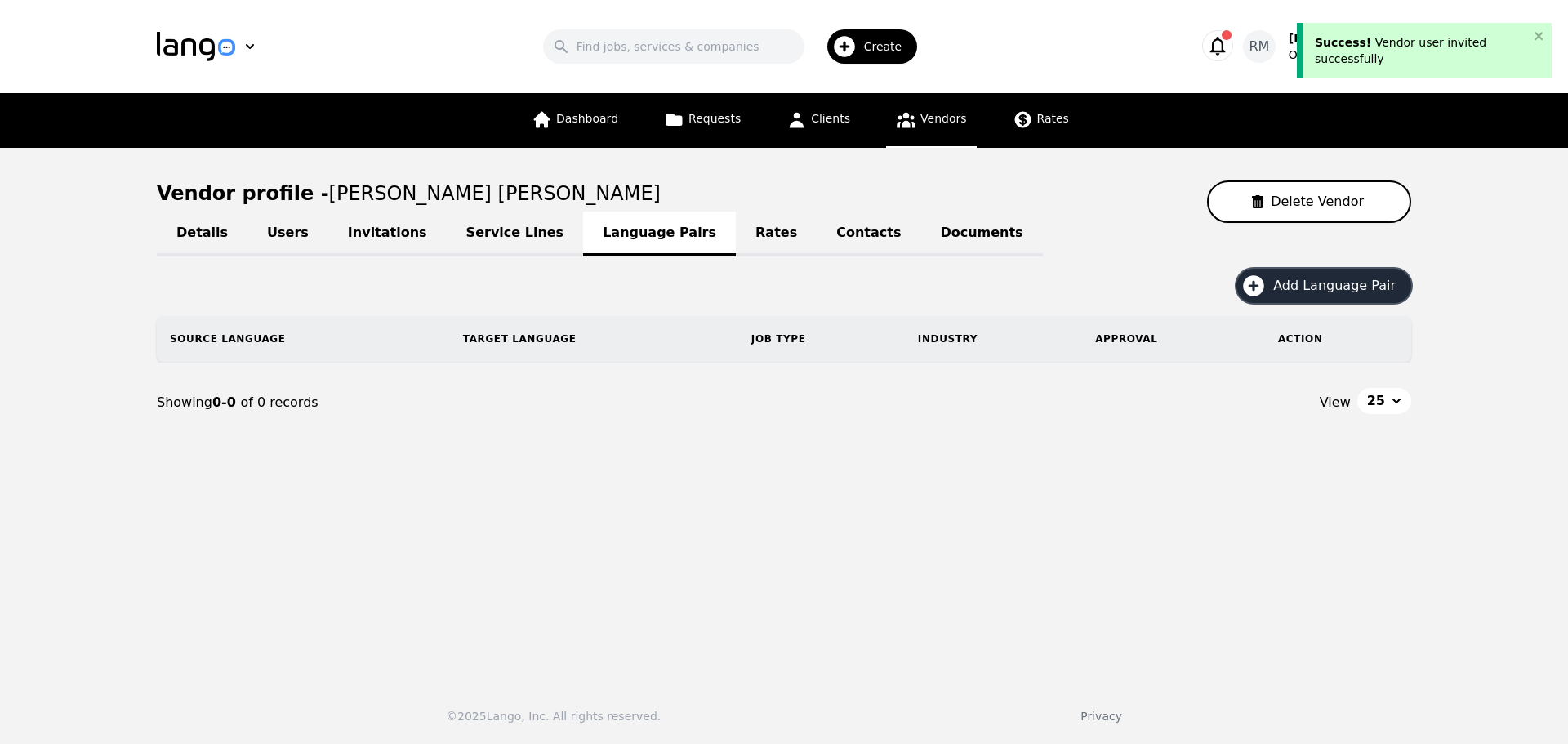
click at [1330, 300] on button "Add Language Pair" at bounding box center [1324, 286] width 175 height 34
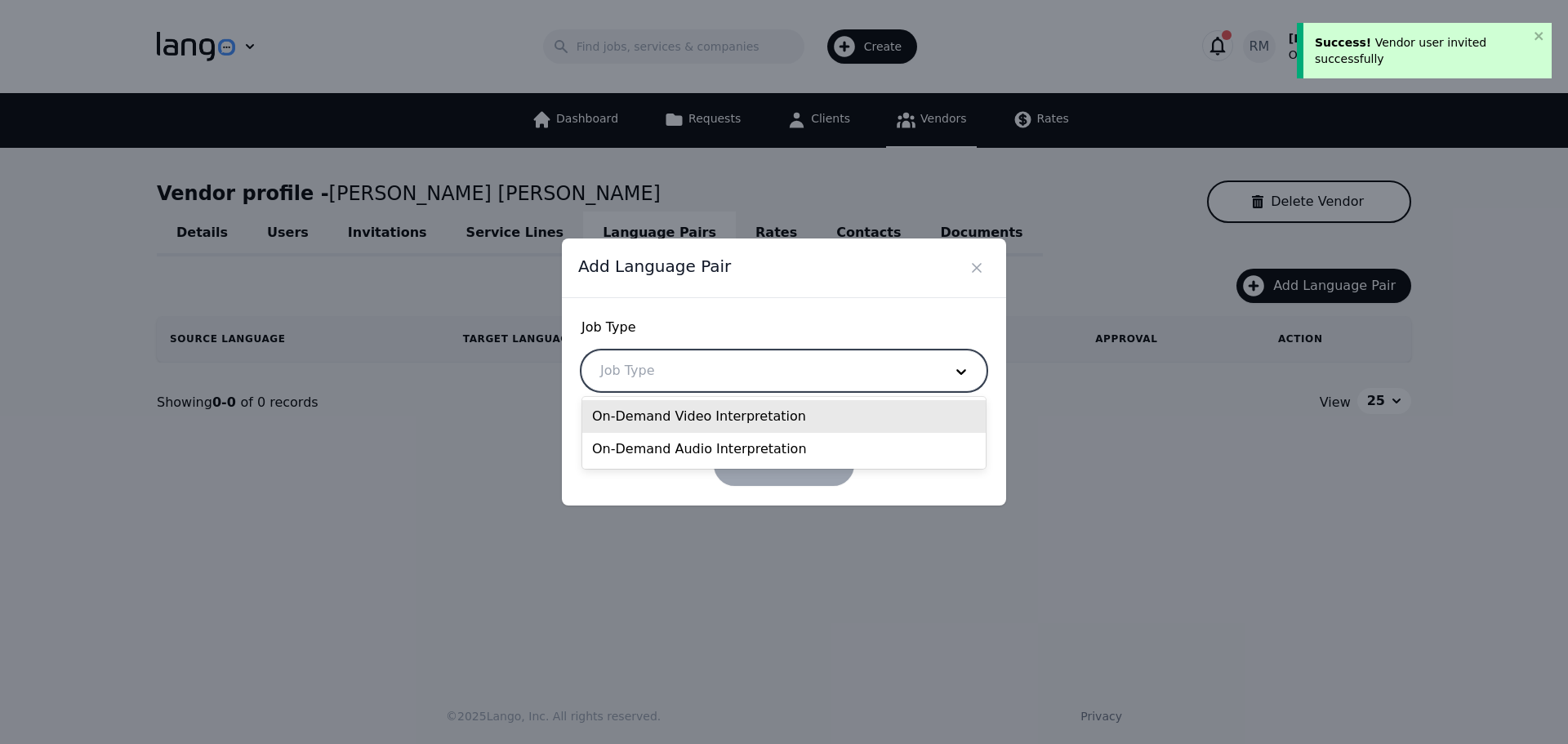
click at [789, 381] on div at bounding box center [759, 371] width 355 height 39
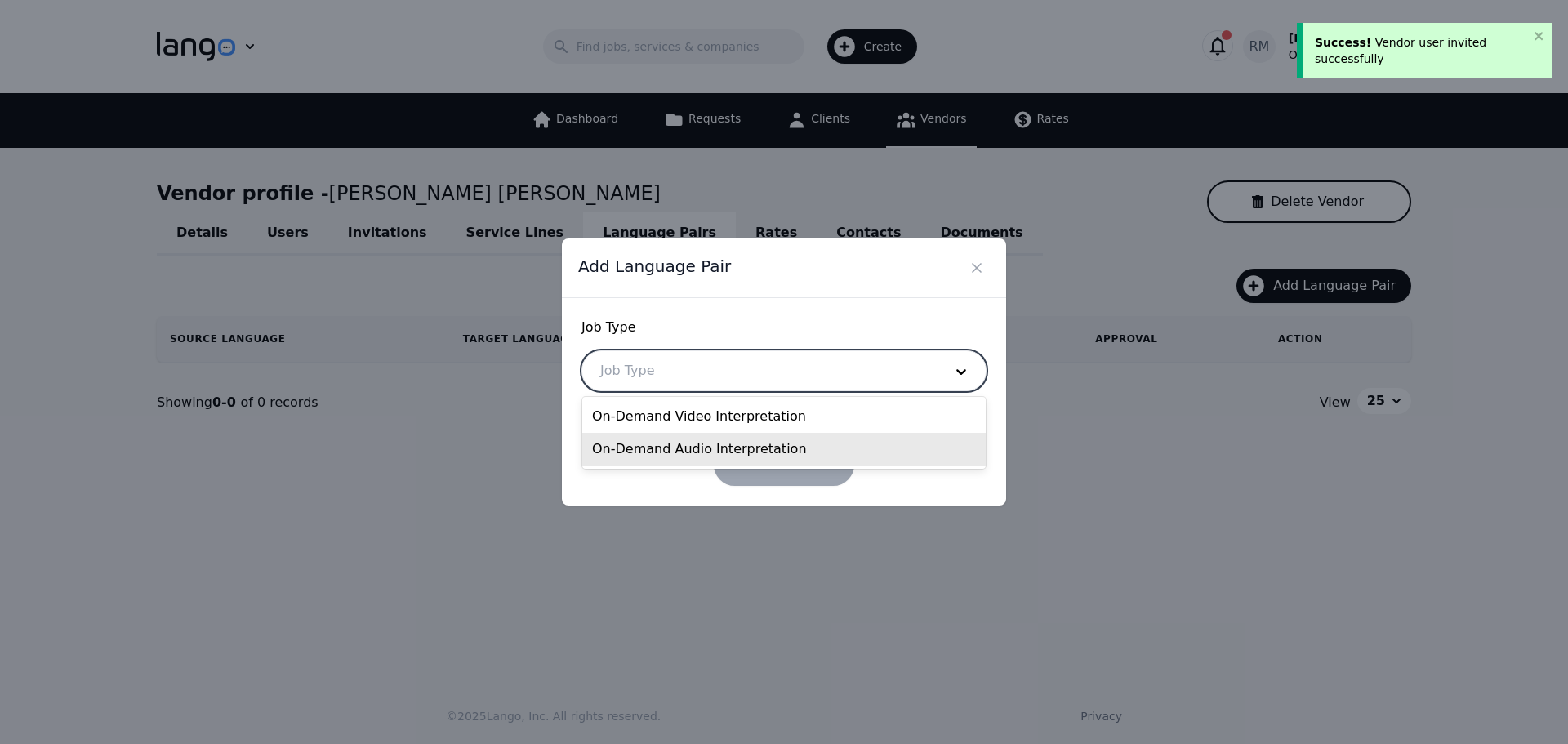
click at [759, 443] on div "On-Demand Audio Interpretation" at bounding box center [784, 449] width 404 height 33
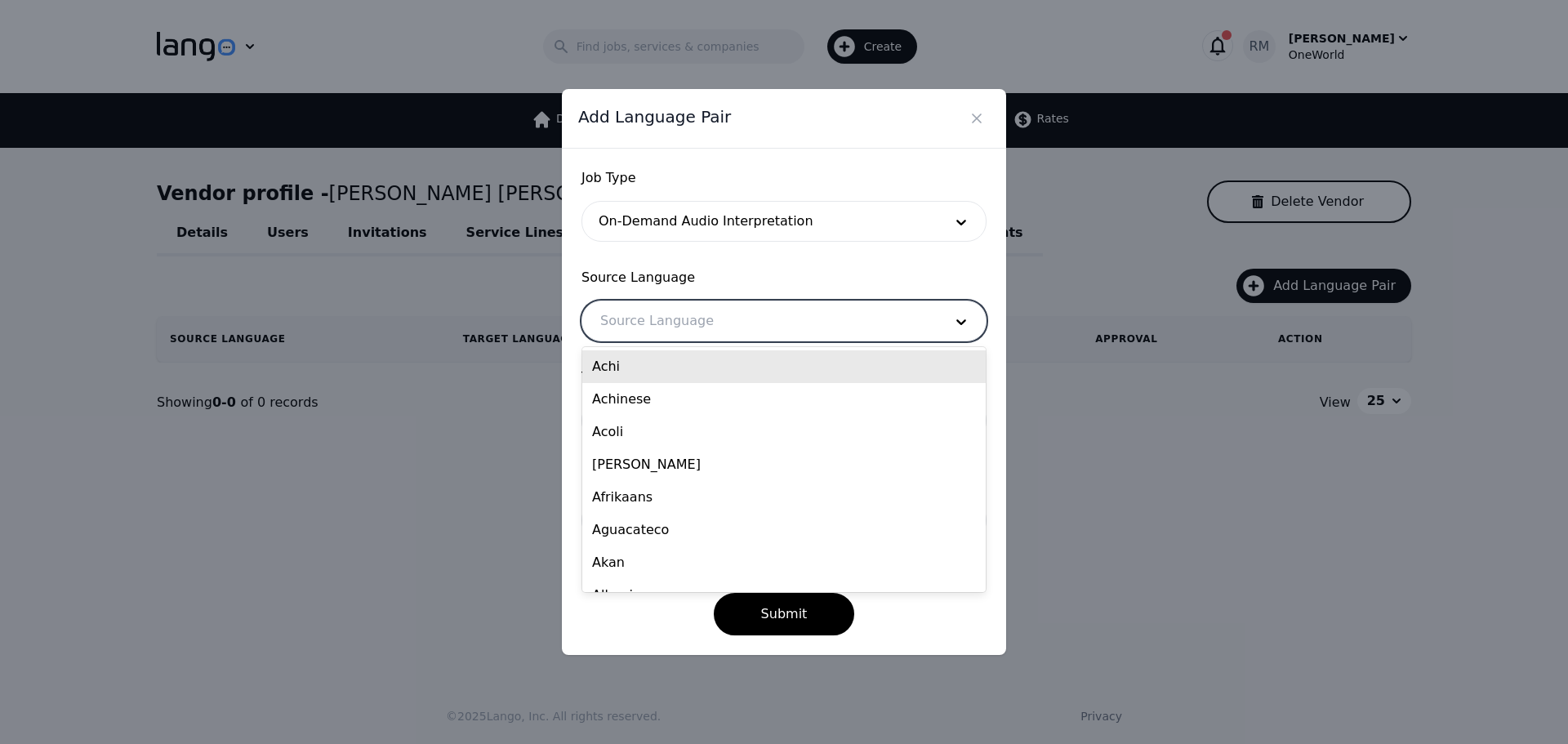
click at [656, 322] on div at bounding box center [759, 321] width 355 height 39
type input "arabi"
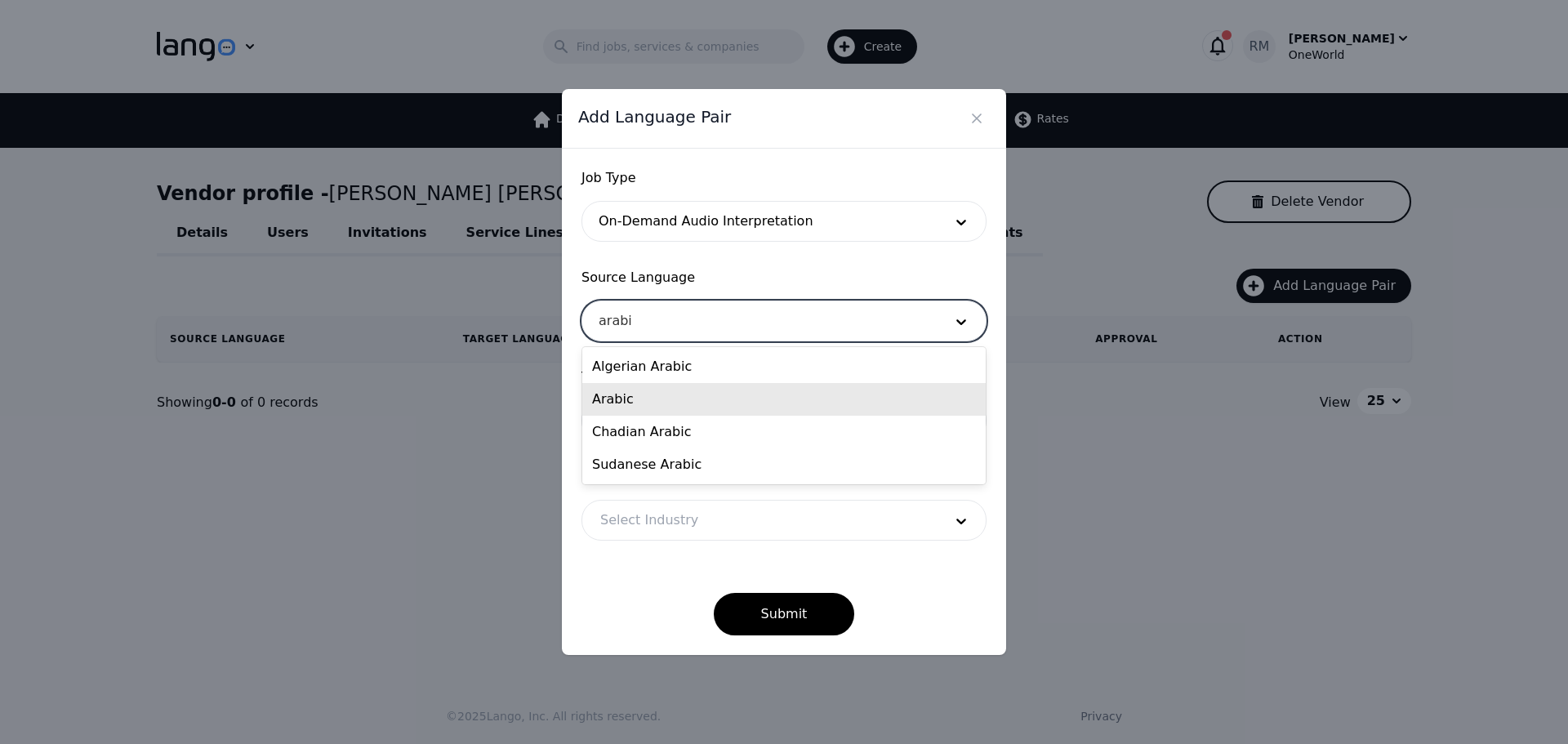
click at [633, 400] on div "Arabic" at bounding box center [784, 399] width 404 height 33
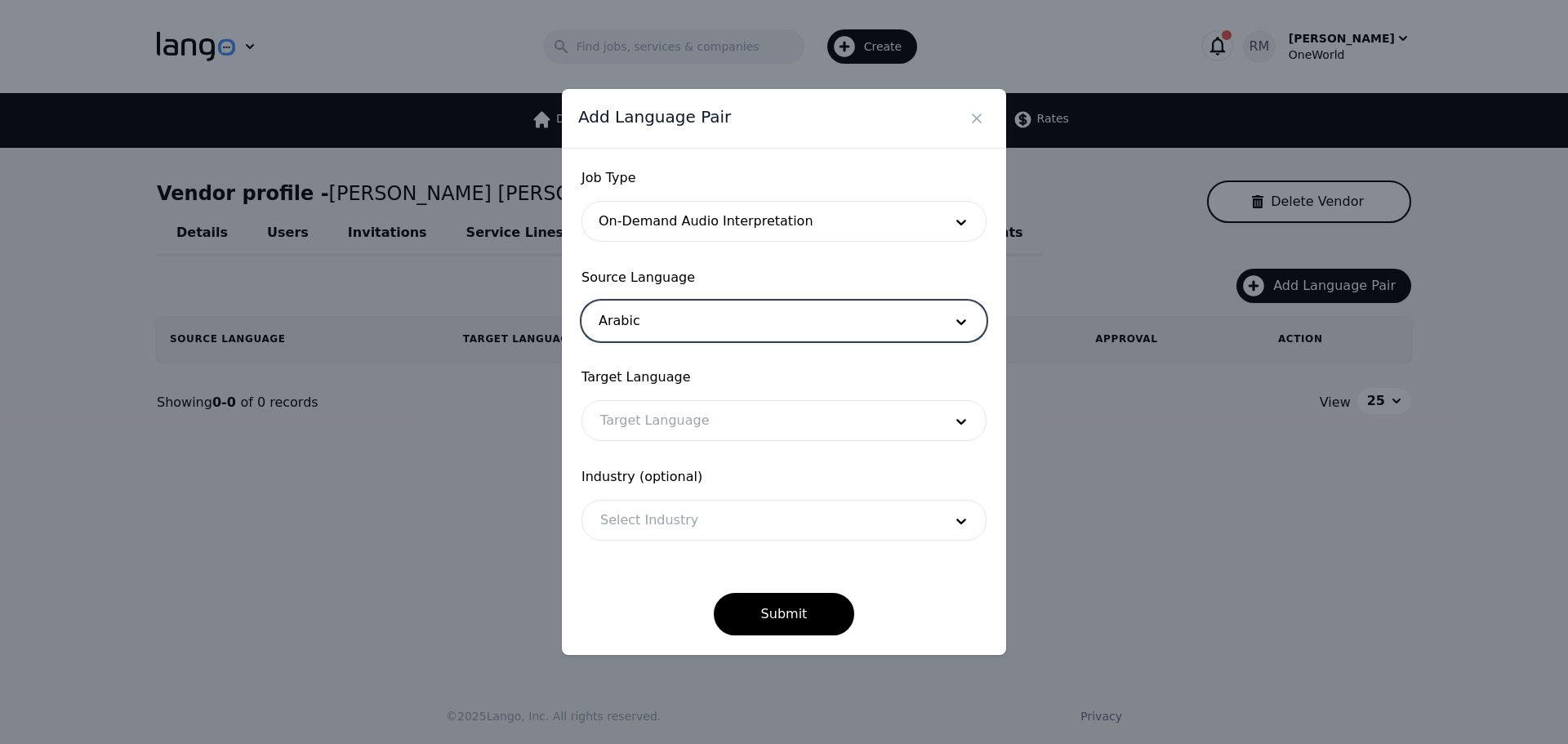
click at [682, 429] on div at bounding box center [759, 421] width 355 height 39
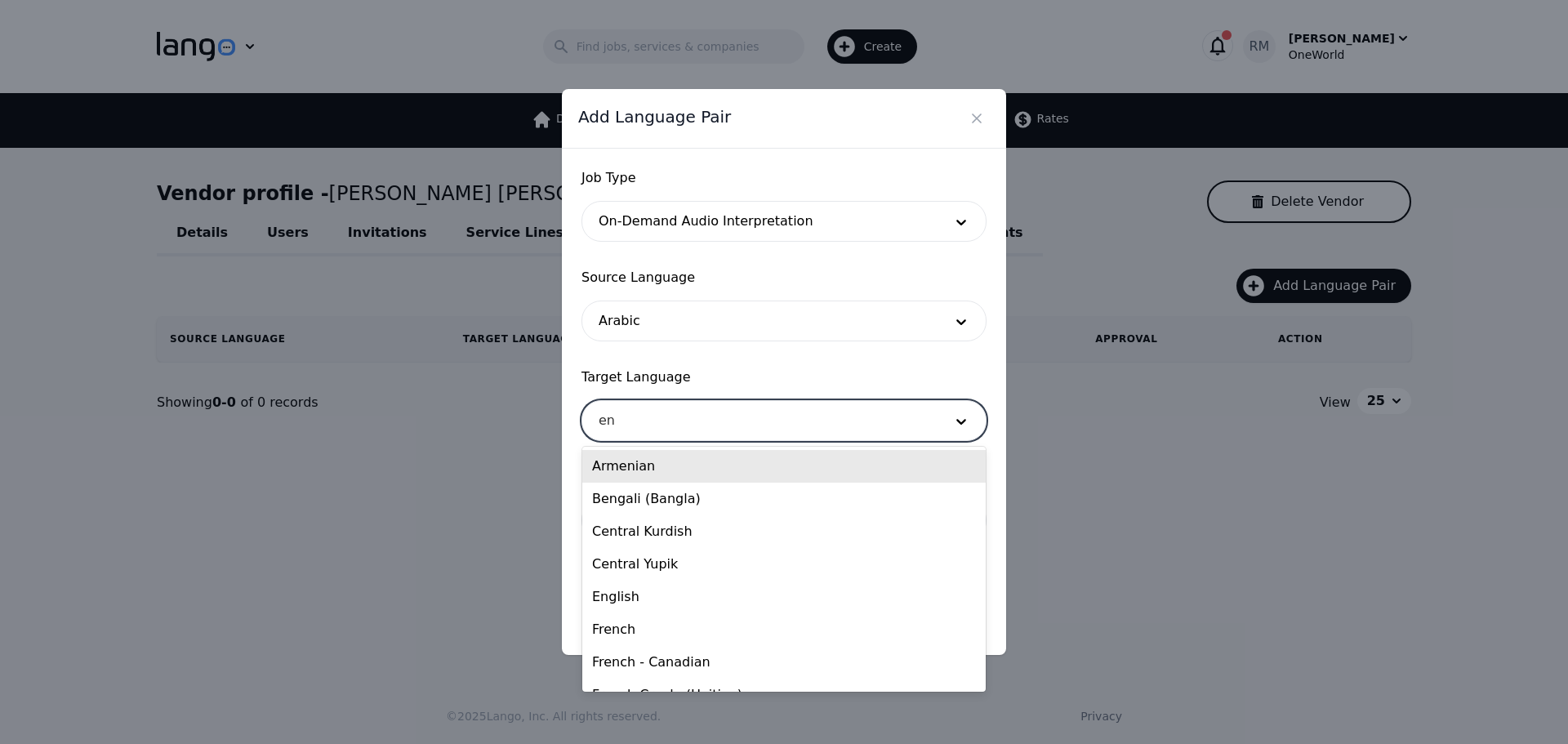
type input "eng"
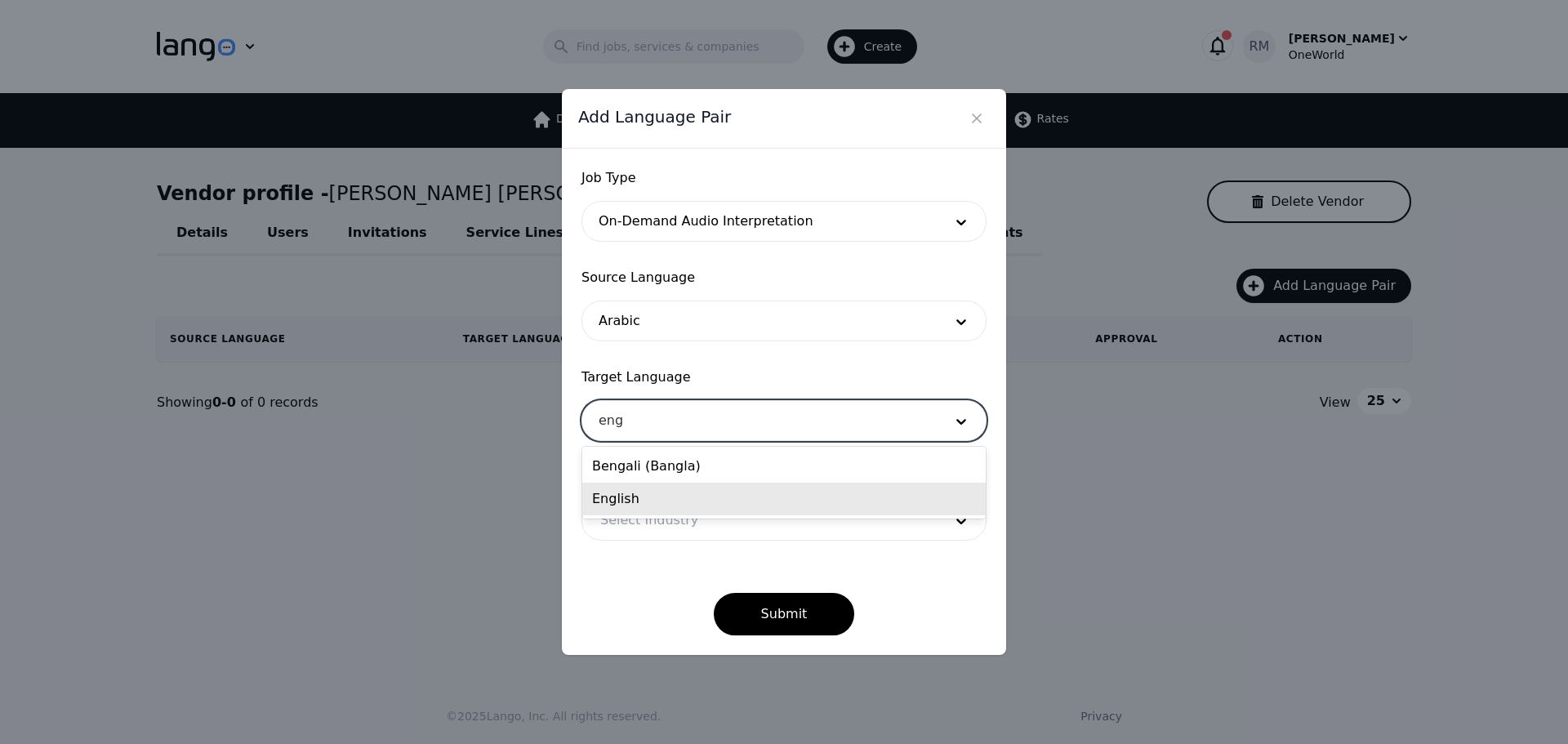
click at [665, 490] on div "English" at bounding box center [784, 498] width 404 height 33
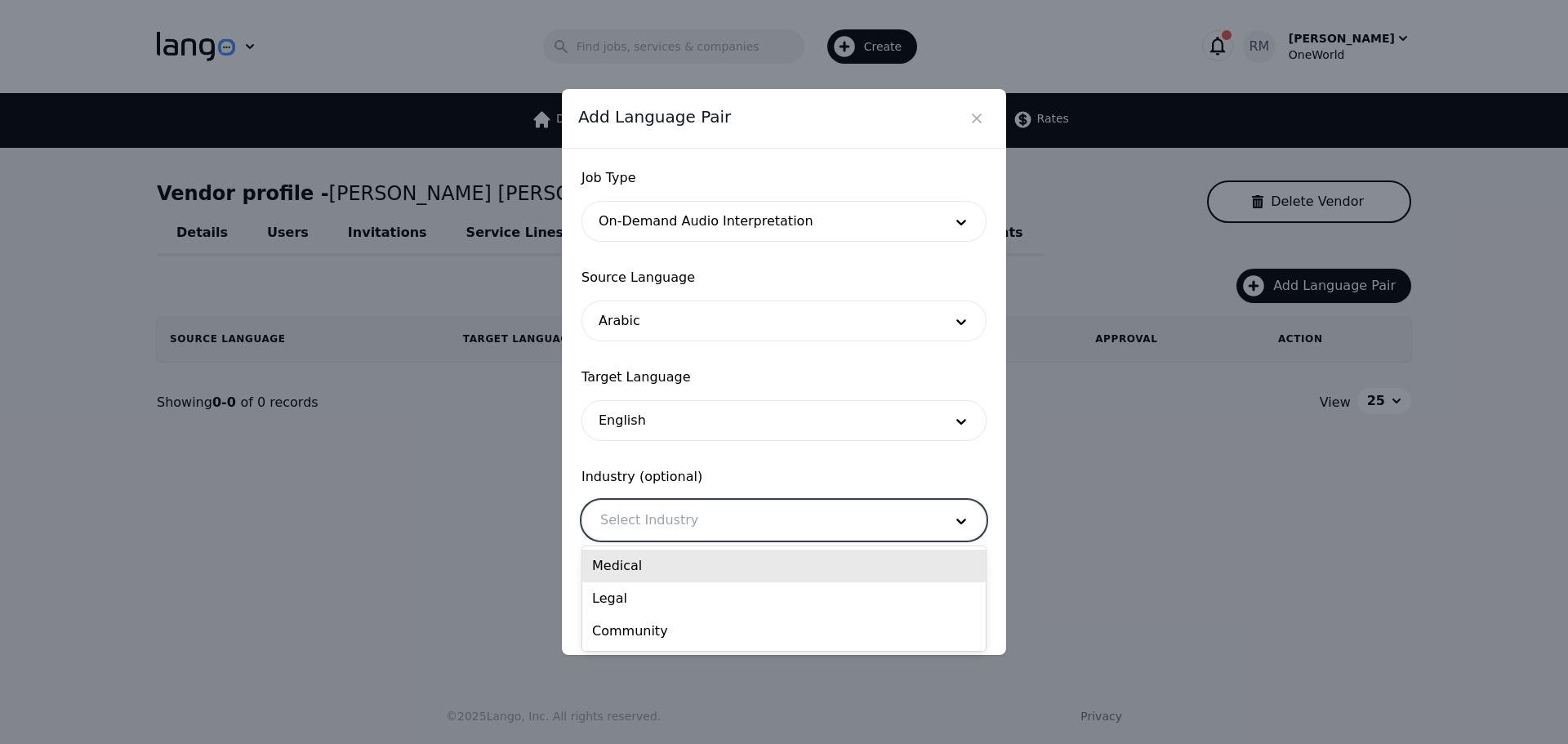
click at [673, 519] on div at bounding box center [759, 520] width 355 height 39
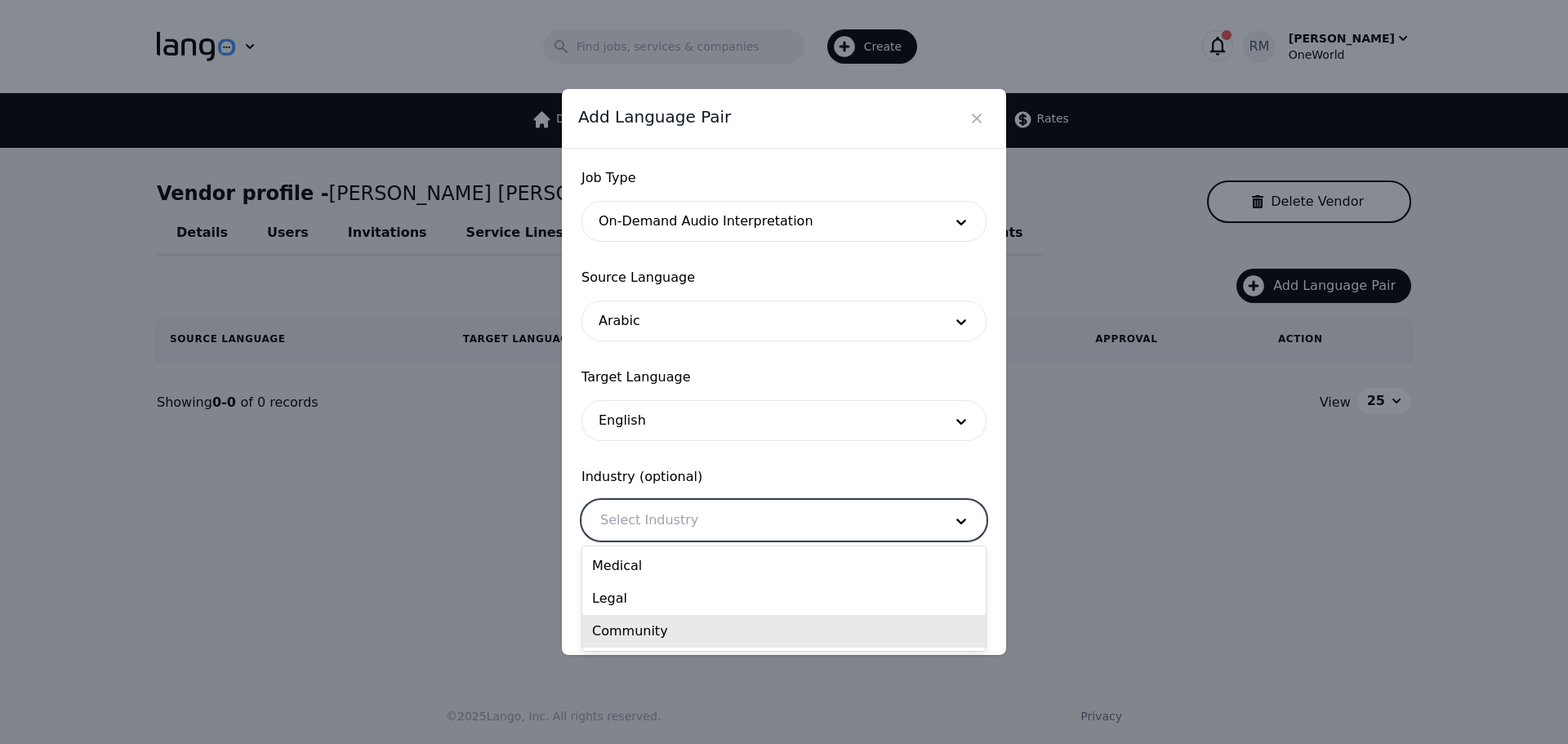
click at [650, 625] on div "Community" at bounding box center [784, 631] width 404 height 33
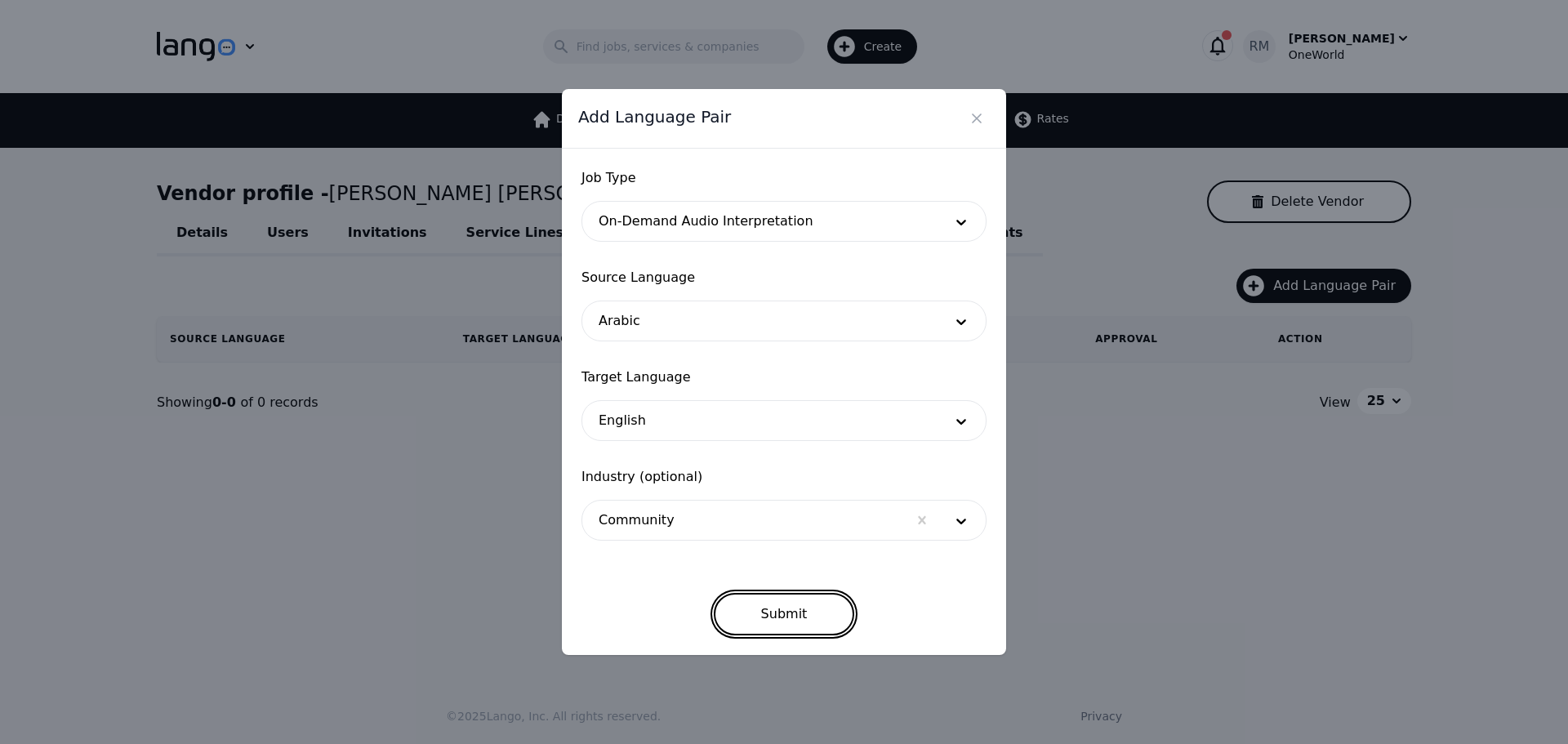
click at [789, 613] on button "Submit" at bounding box center [784, 614] width 141 height 43
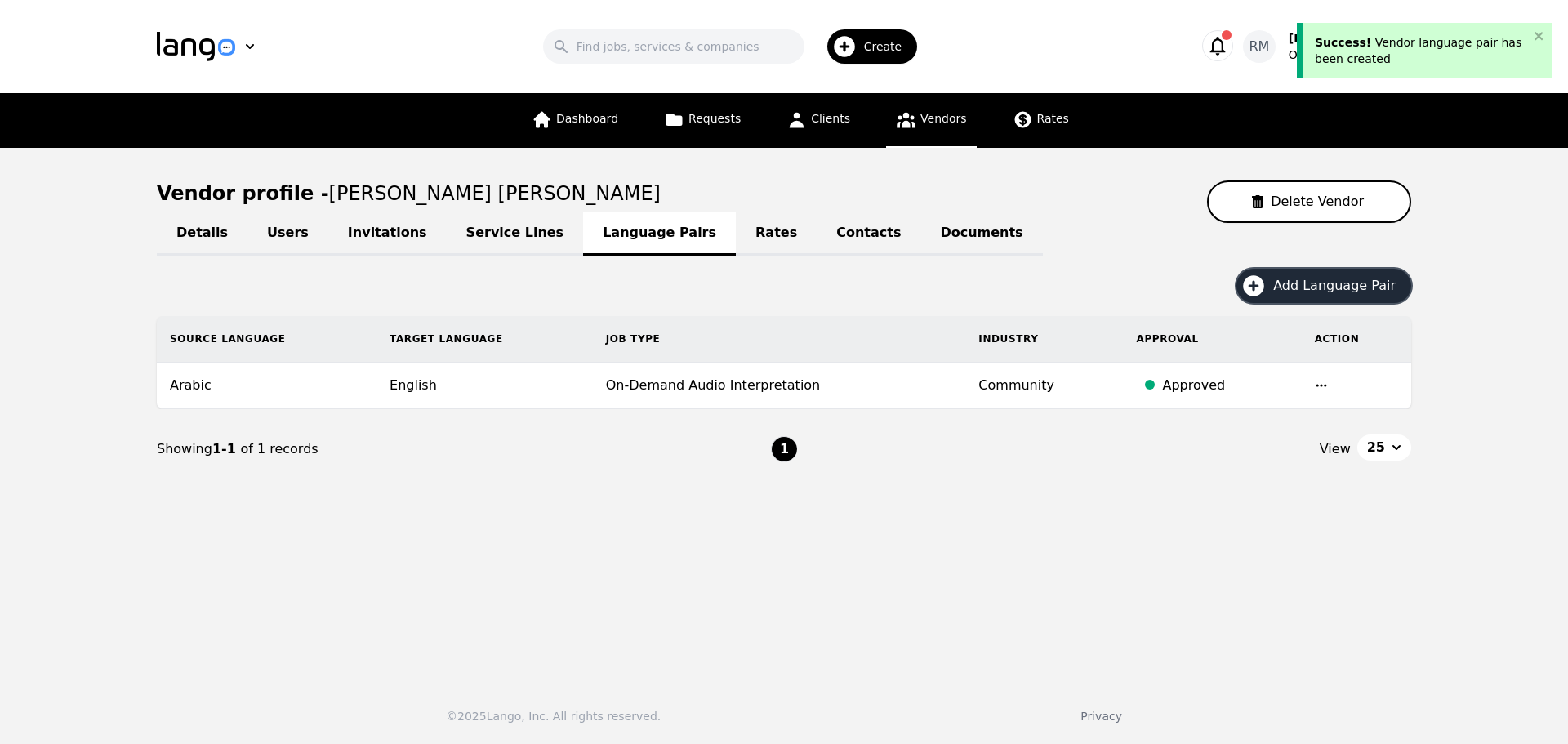
click at [1340, 288] on span "Add Language Pair" at bounding box center [1340, 286] width 134 height 20
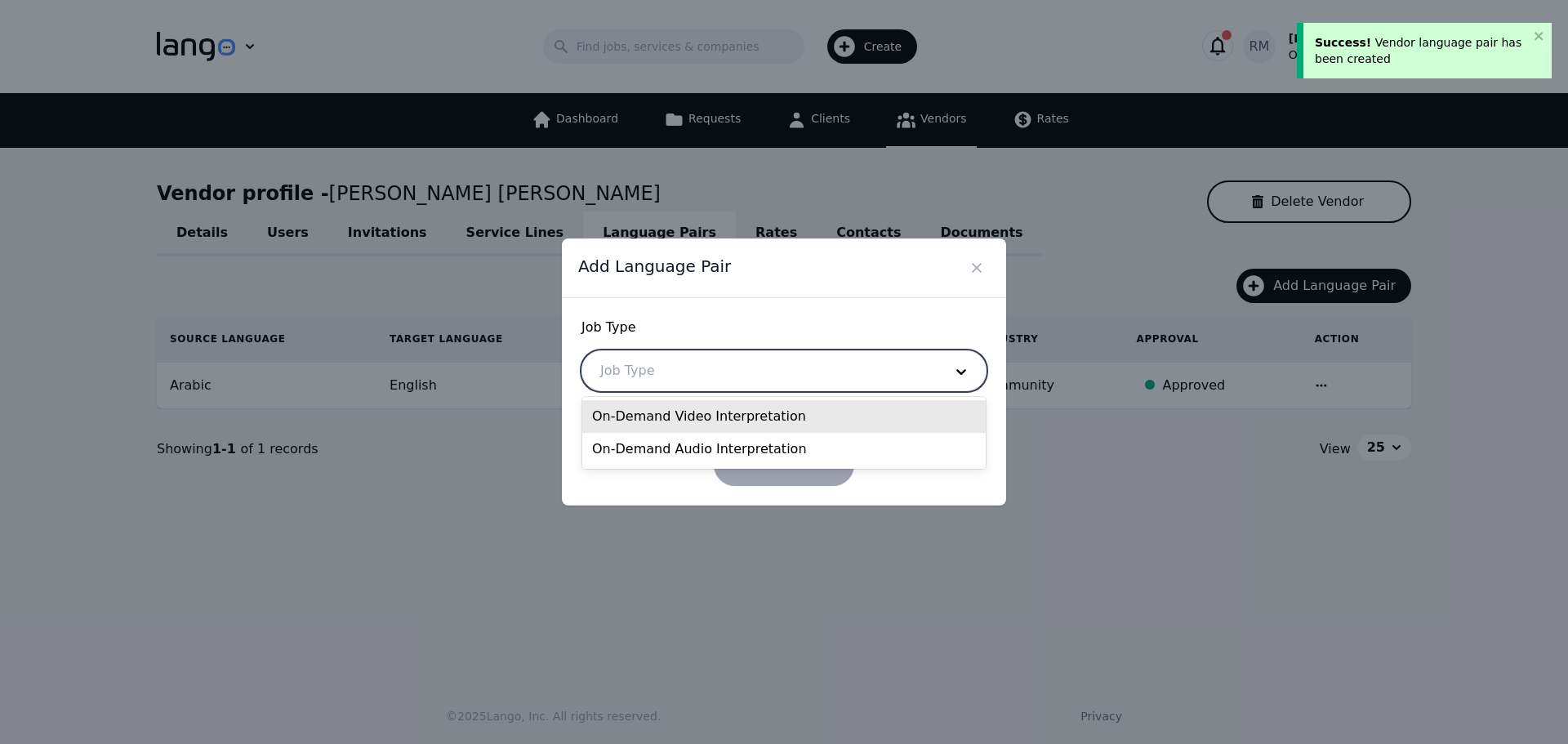
click at [743, 369] on div at bounding box center [759, 371] width 355 height 39
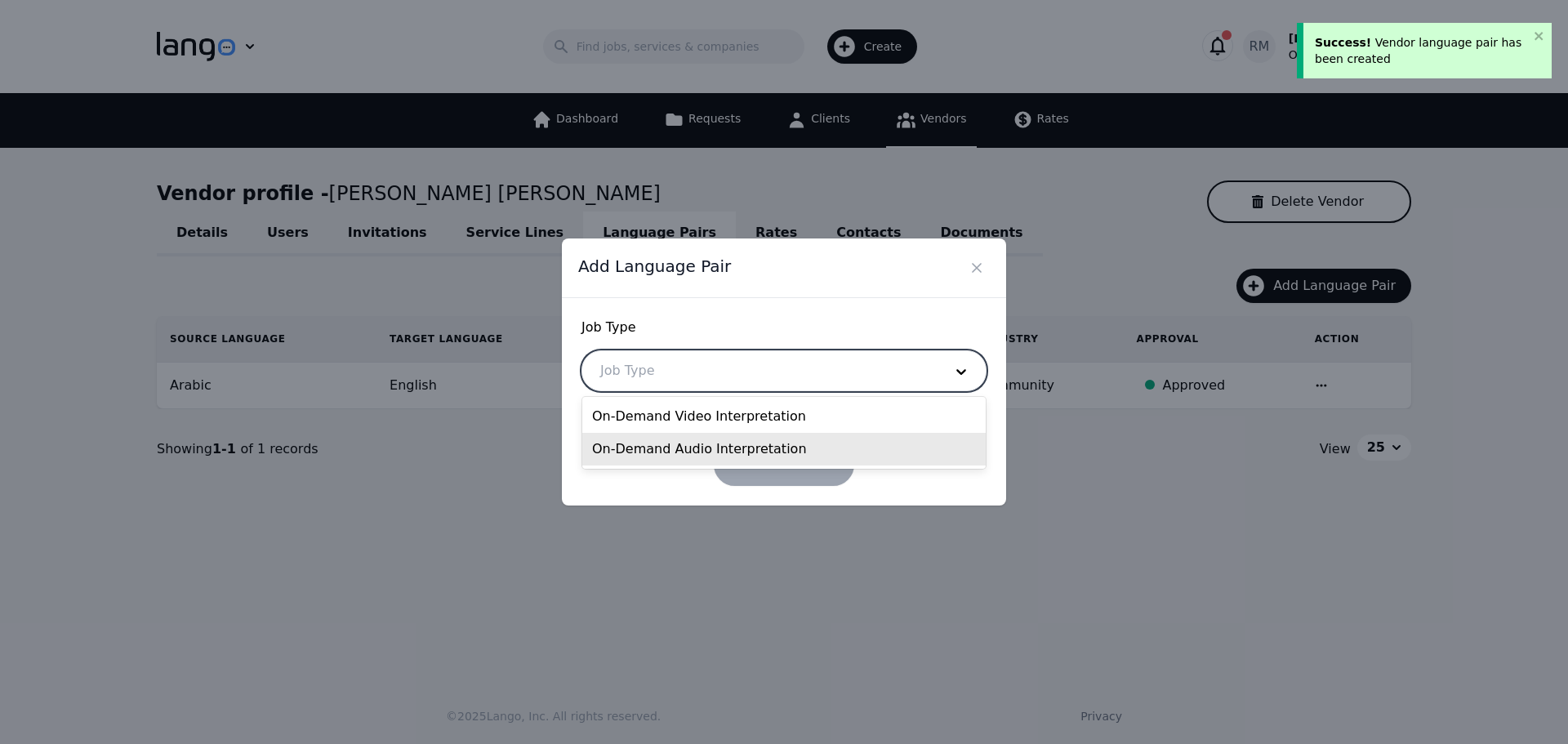
click at [672, 453] on div "On-Demand Audio Interpretation" at bounding box center [784, 449] width 404 height 33
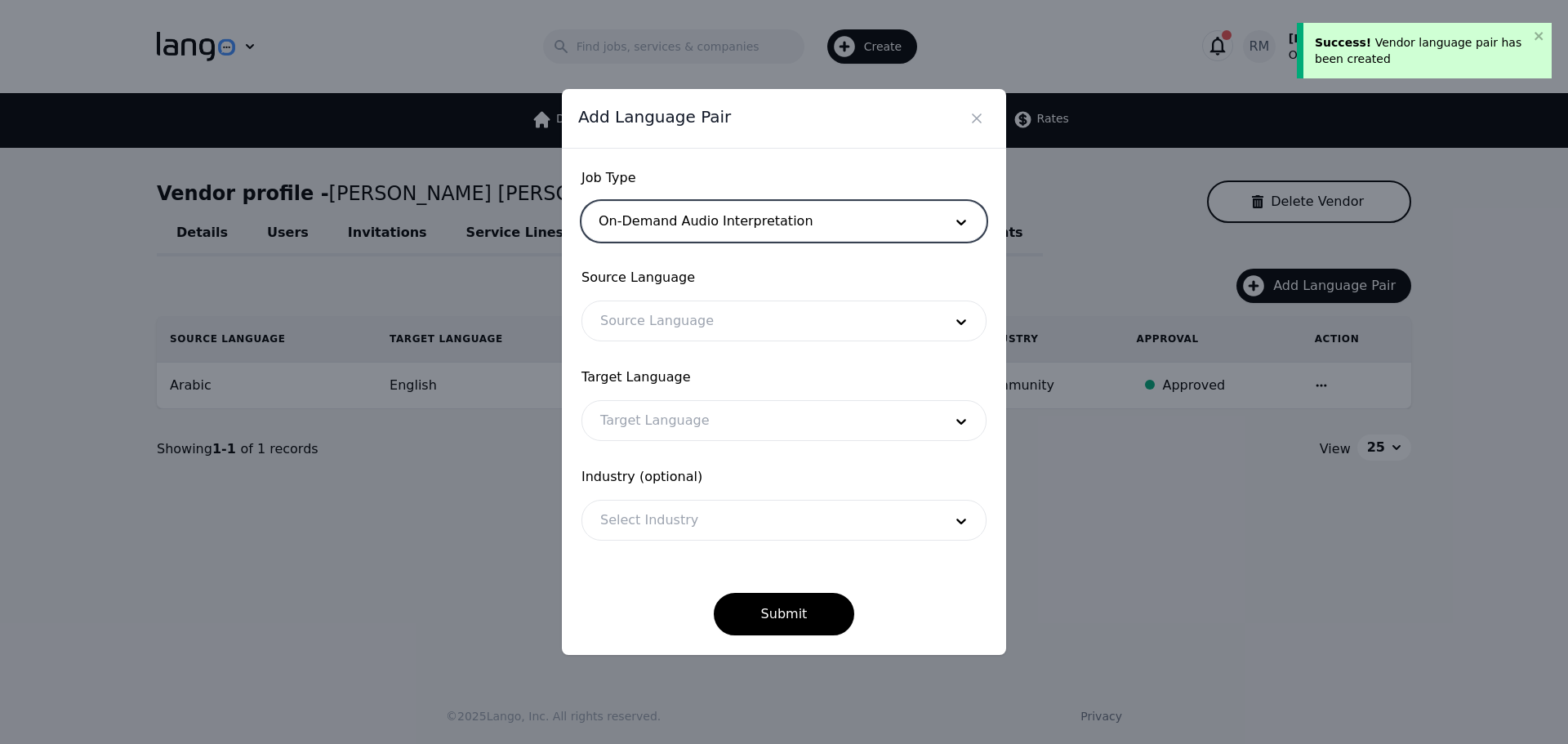
click at [699, 314] on div at bounding box center [759, 321] width 355 height 39
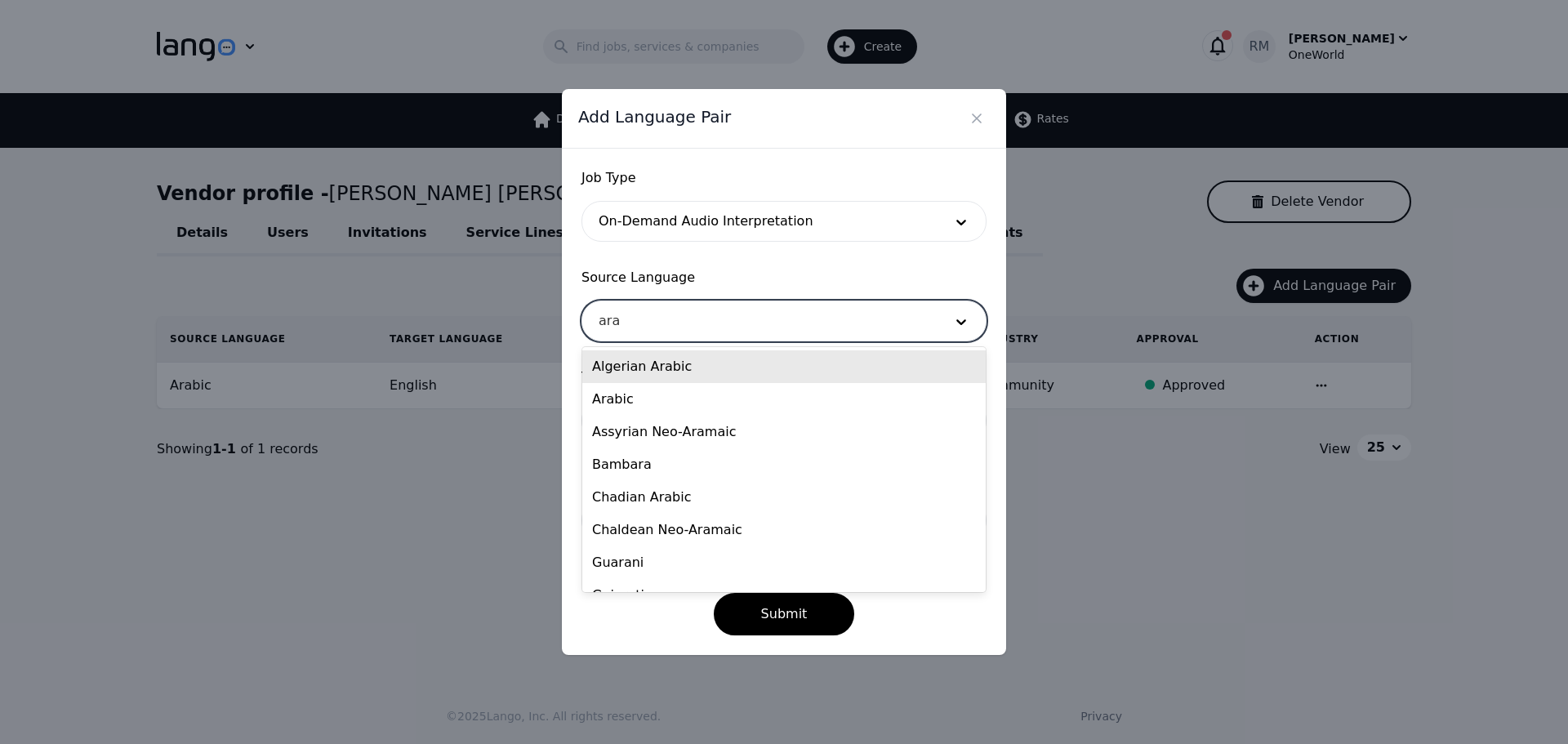
type input "arab"
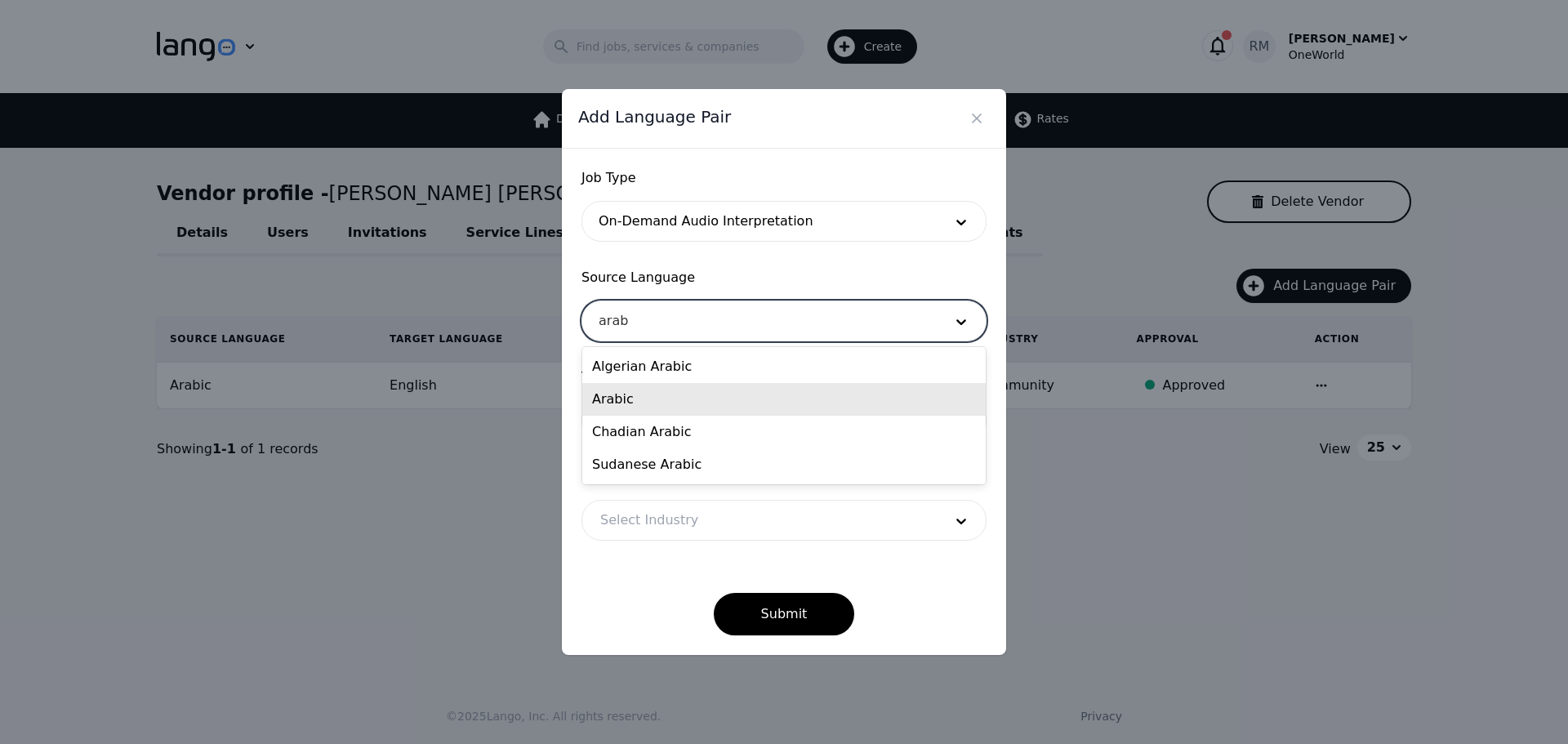
click at [643, 402] on div "Arabic" at bounding box center [784, 399] width 404 height 33
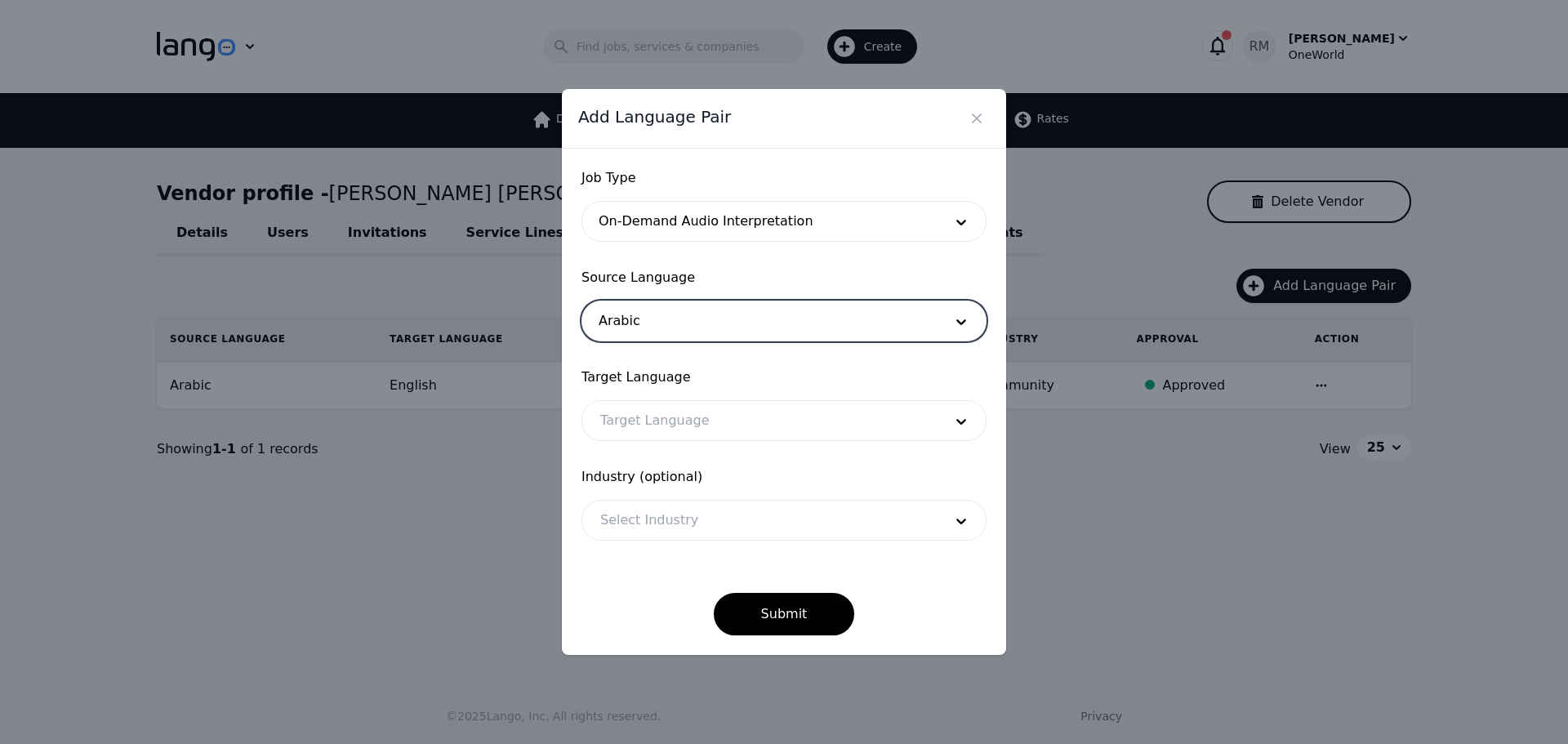
click at [667, 406] on div at bounding box center [759, 421] width 355 height 39
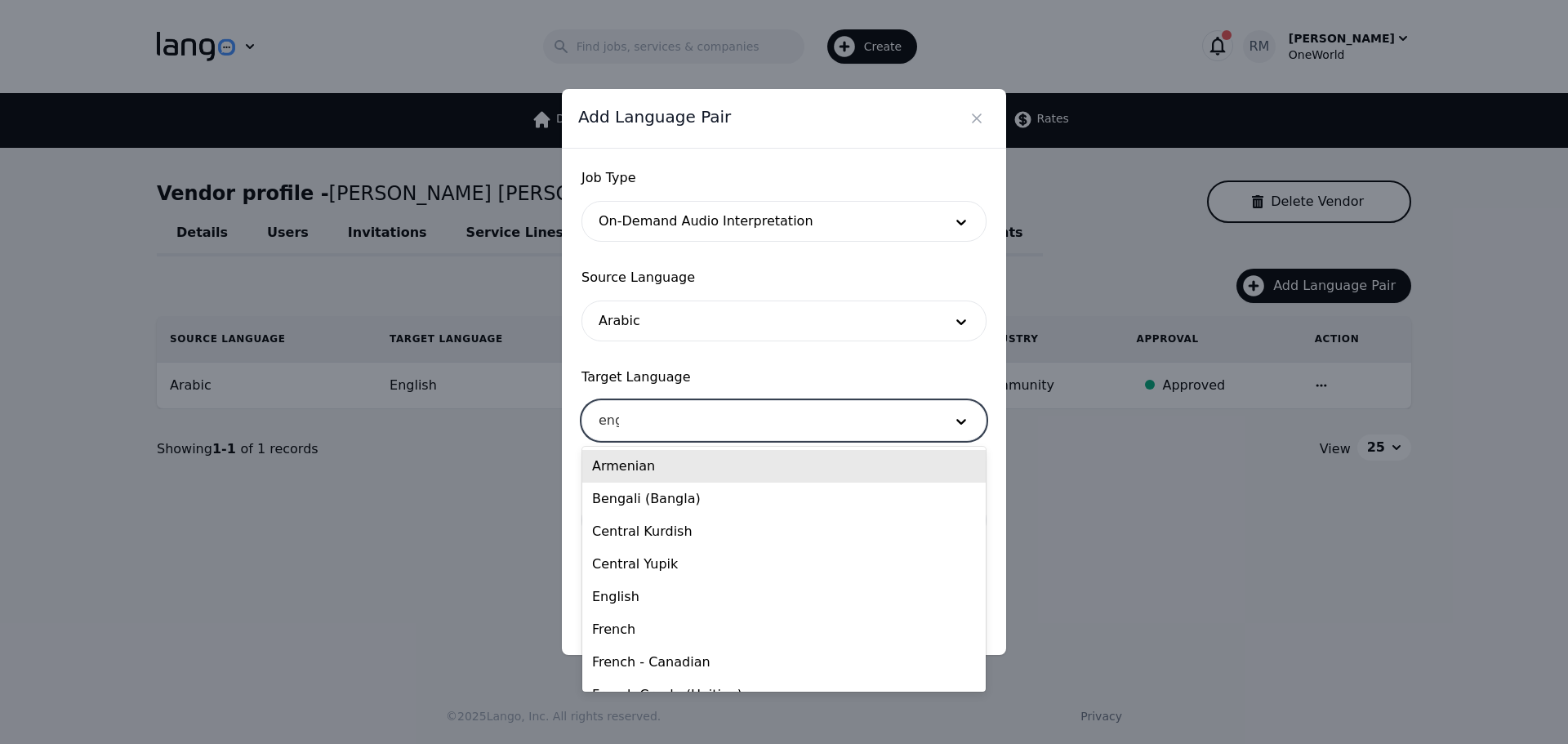
type input "engl"
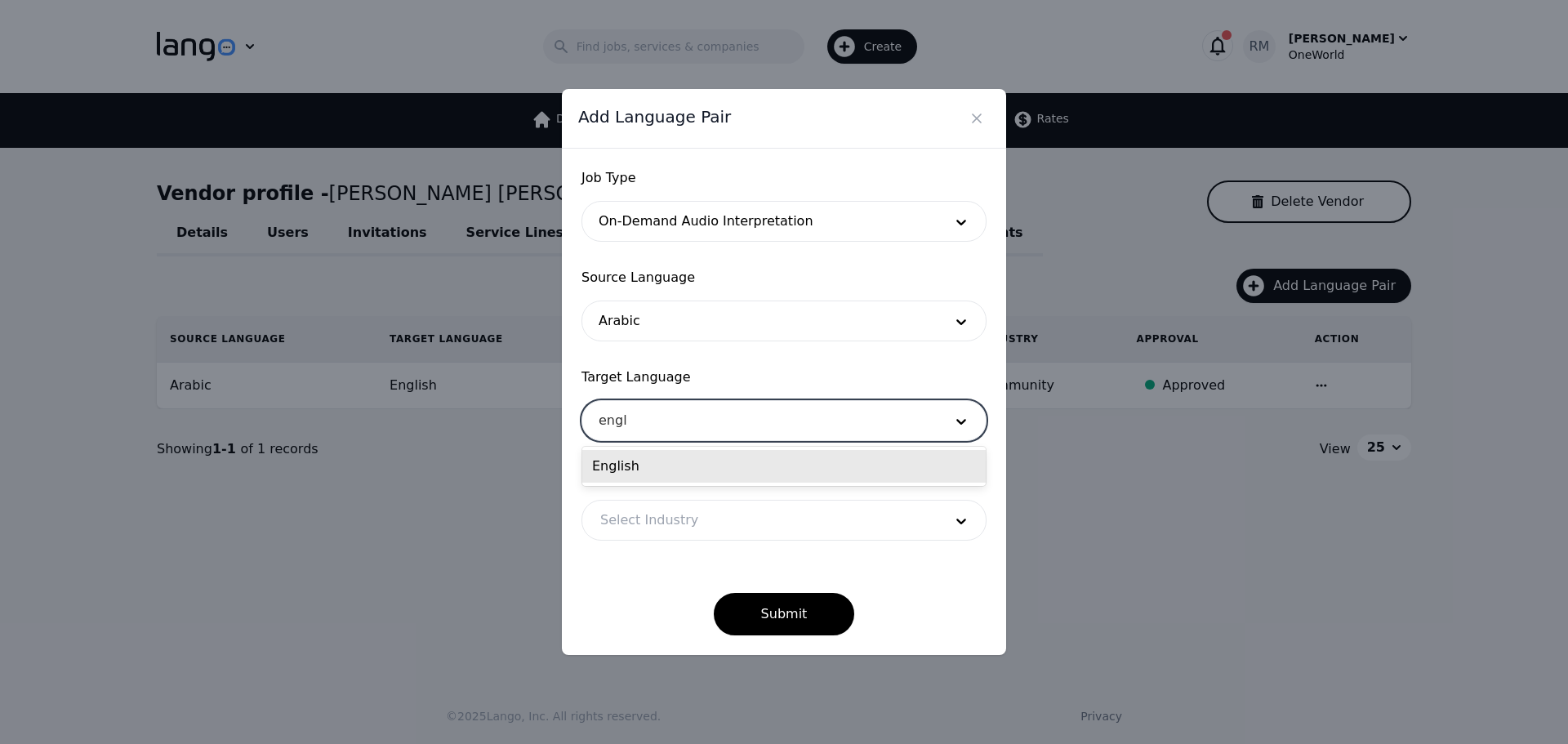
click at [635, 463] on div "English" at bounding box center [784, 466] width 404 height 33
click at [688, 519] on div at bounding box center [759, 520] width 355 height 39
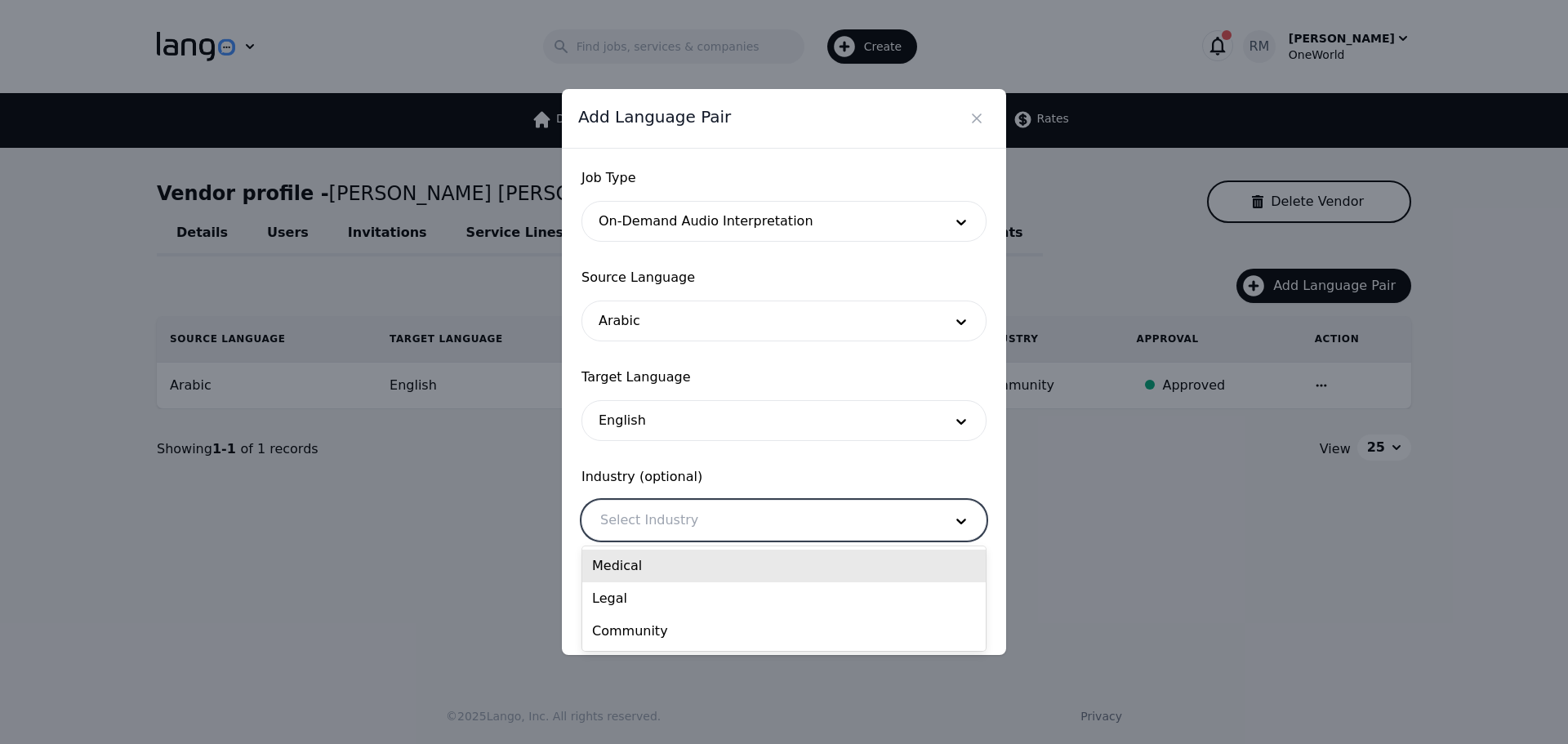
click at [670, 566] on div "Medical" at bounding box center [784, 565] width 404 height 33
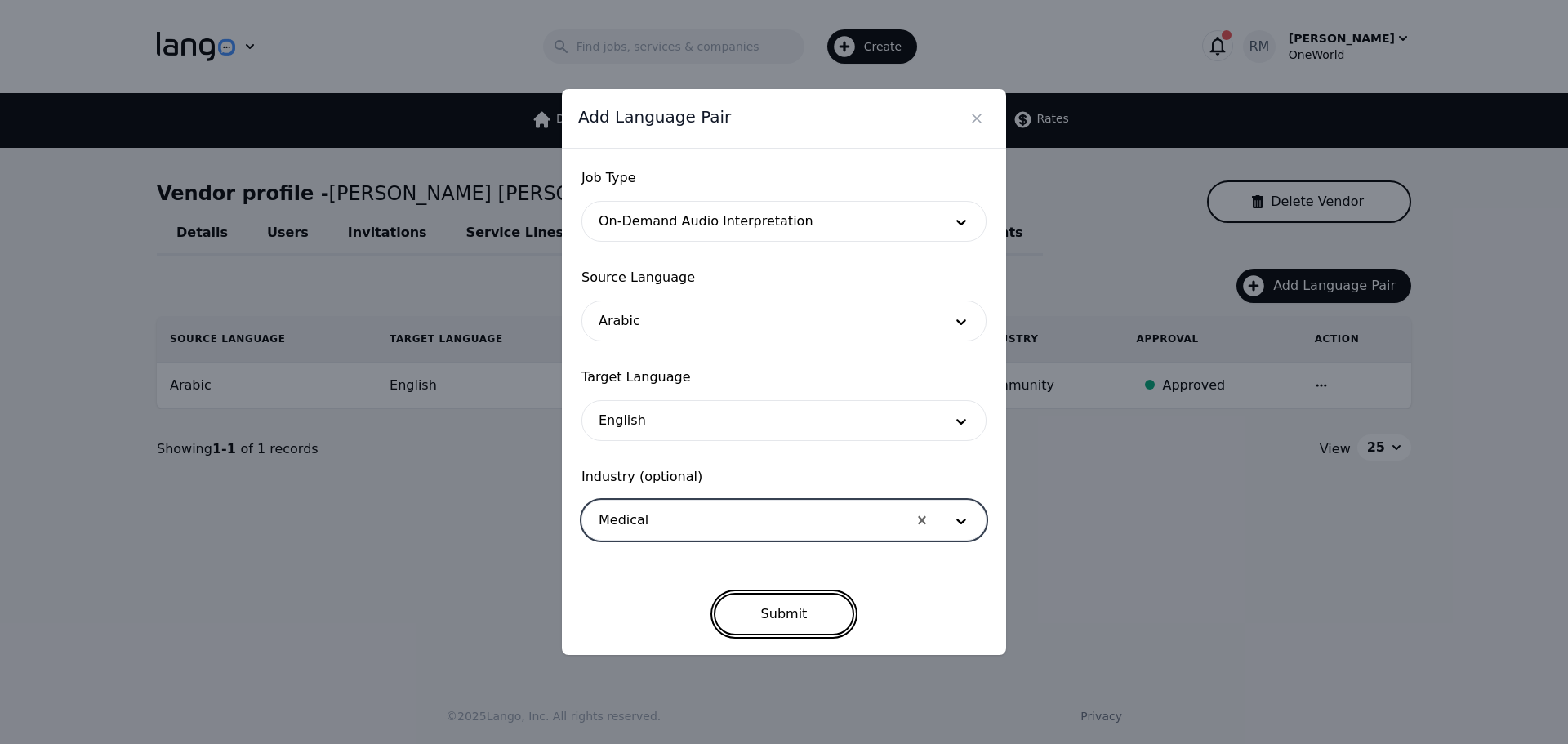
click at [777, 612] on button "Submit" at bounding box center [784, 614] width 141 height 43
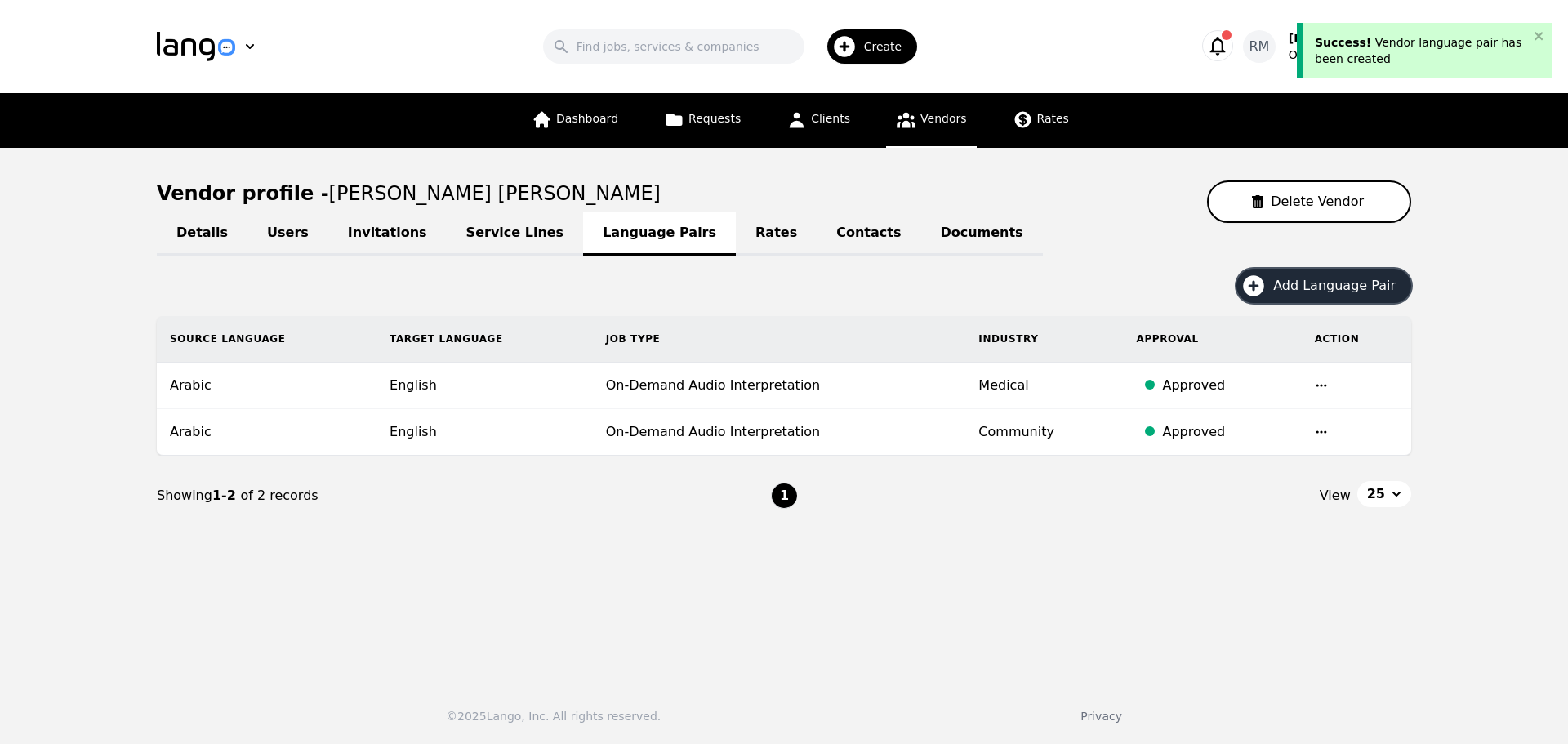
click at [1346, 286] on span "Add Language Pair" at bounding box center [1340, 286] width 134 height 20
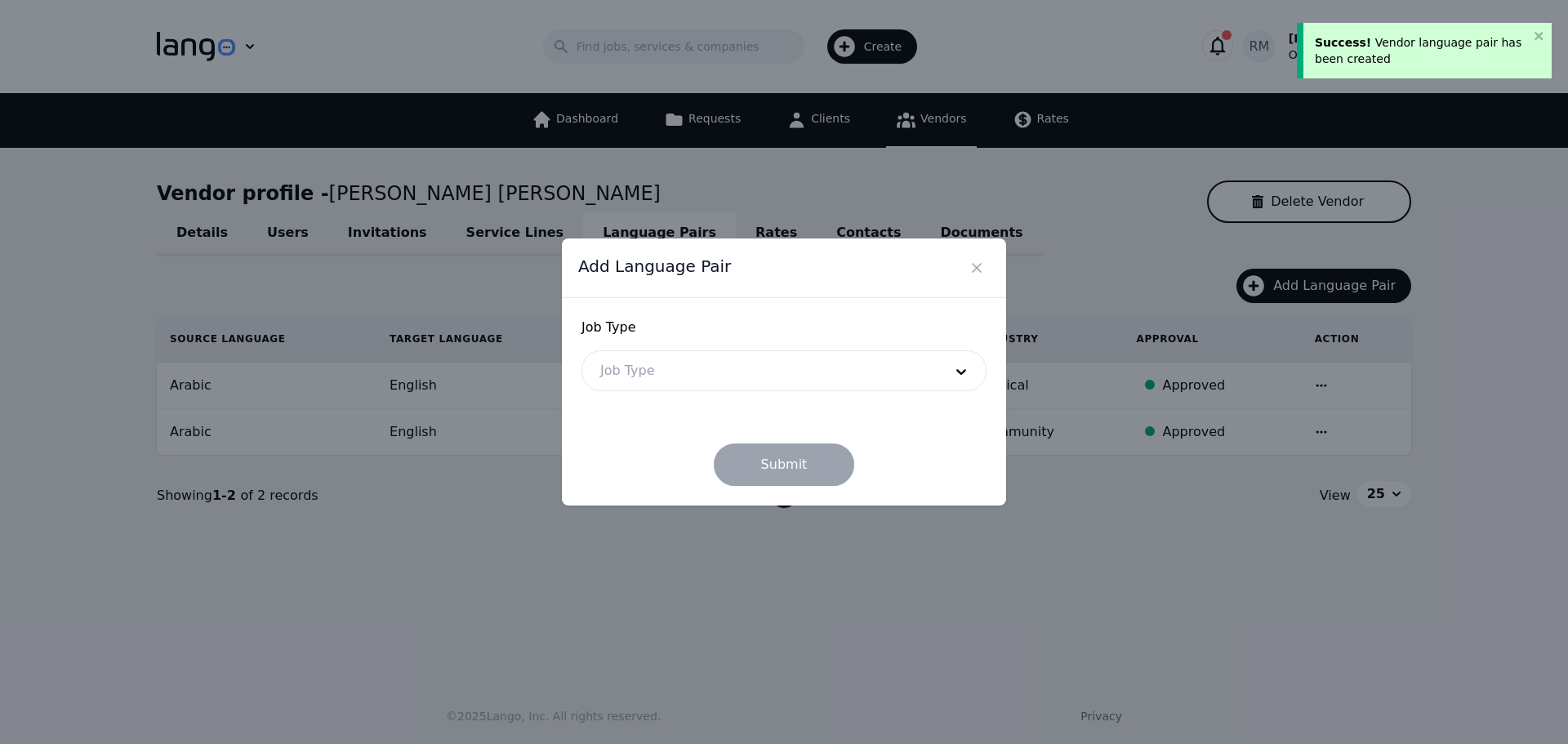
click at [744, 366] on div at bounding box center [759, 371] width 355 height 39
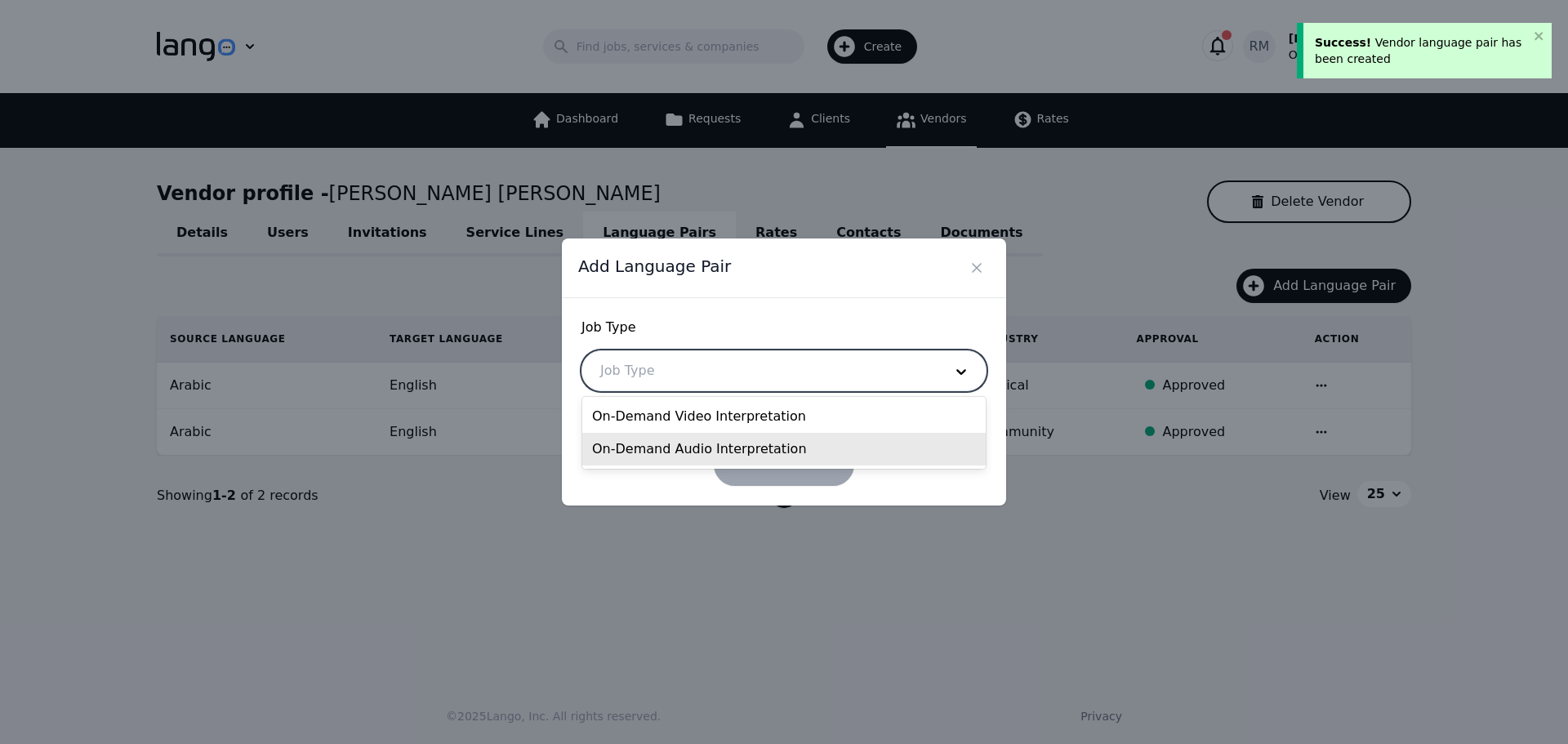
click at [703, 446] on div "On-Demand Audio Interpretation" at bounding box center [784, 449] width 404 height 33
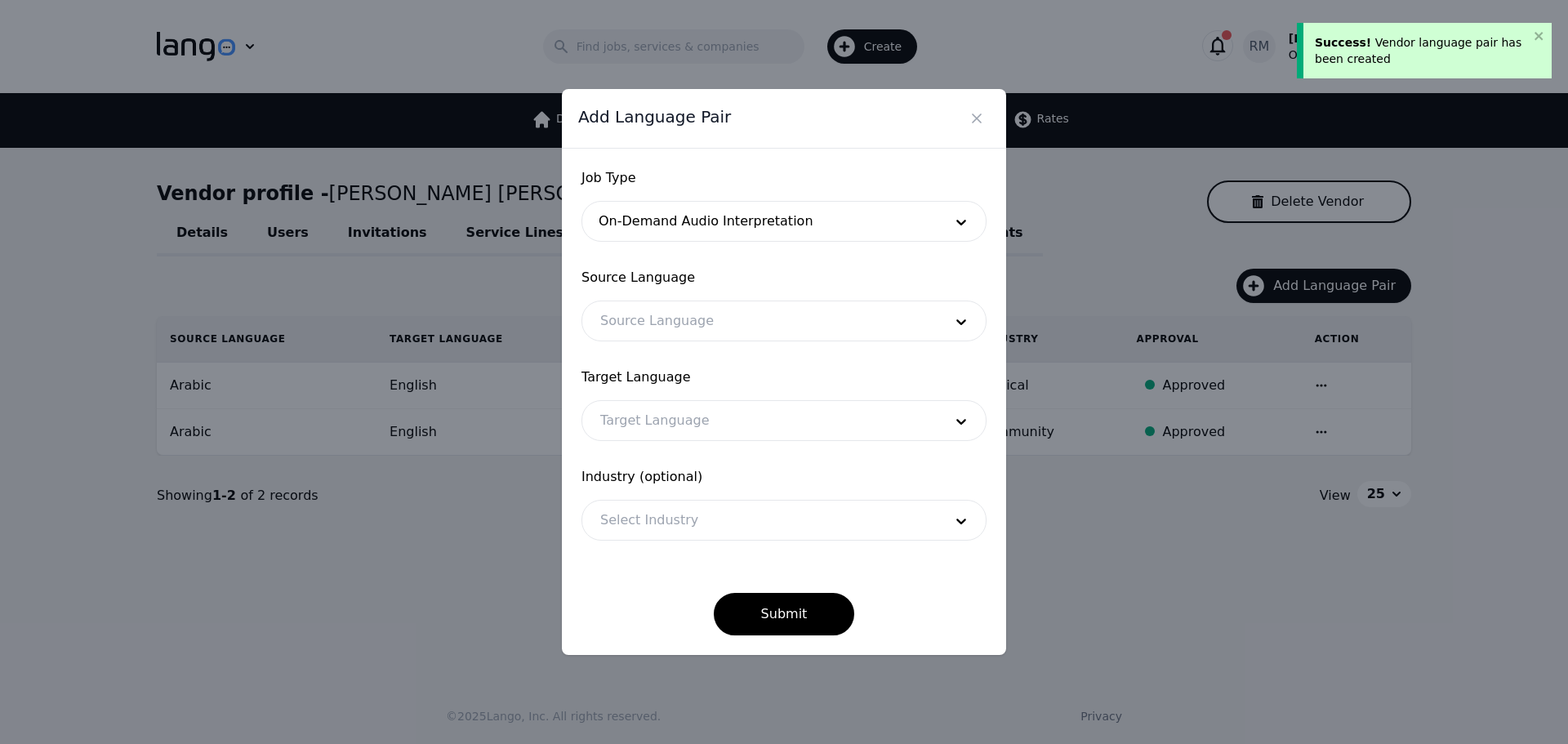
click at [691, 299] on div "Source Language Source Language" at bounding box center [784, 305] width 405 height 73
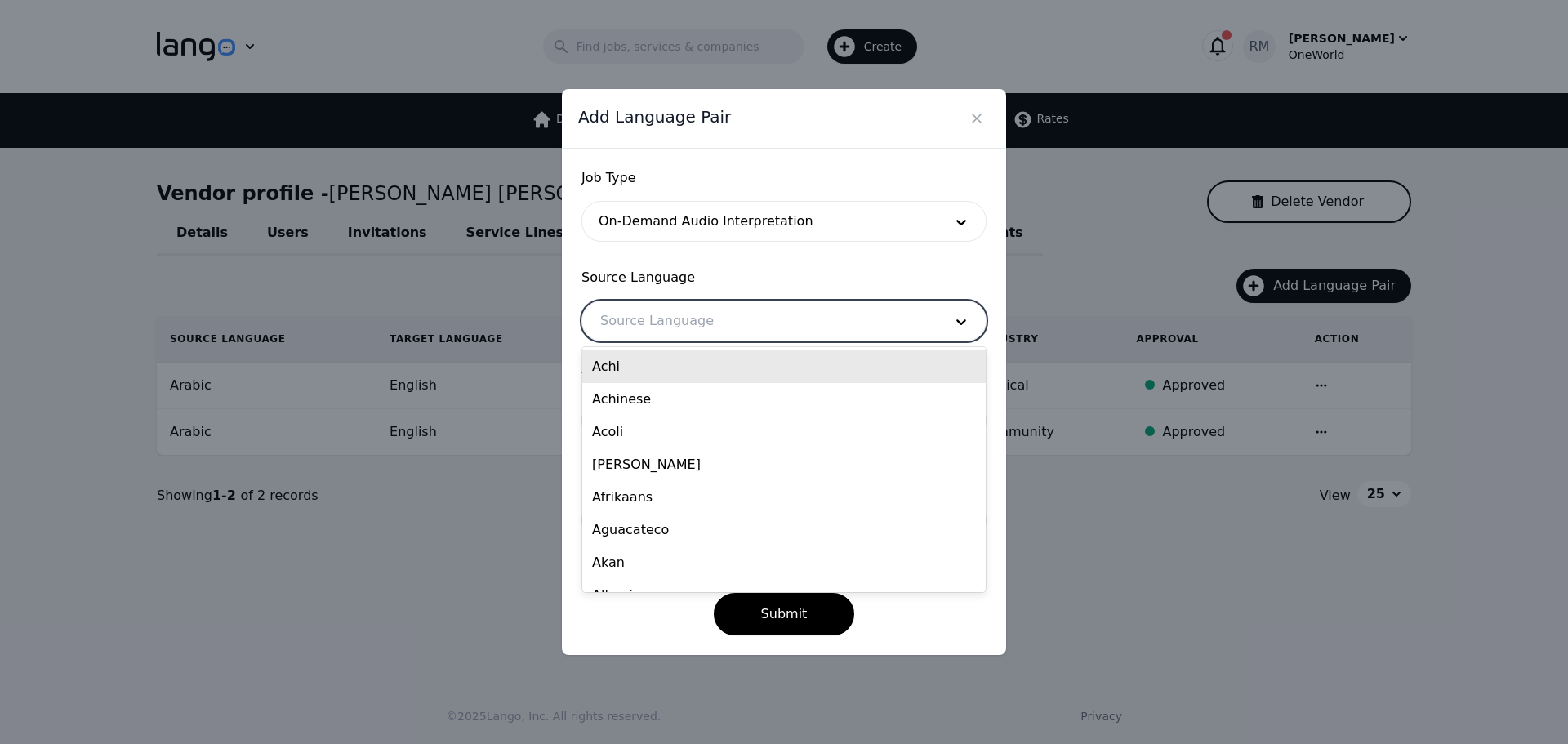
click at [699, 320] on div at bounding box center [759, 321] width 355 height 39
type input "arab"
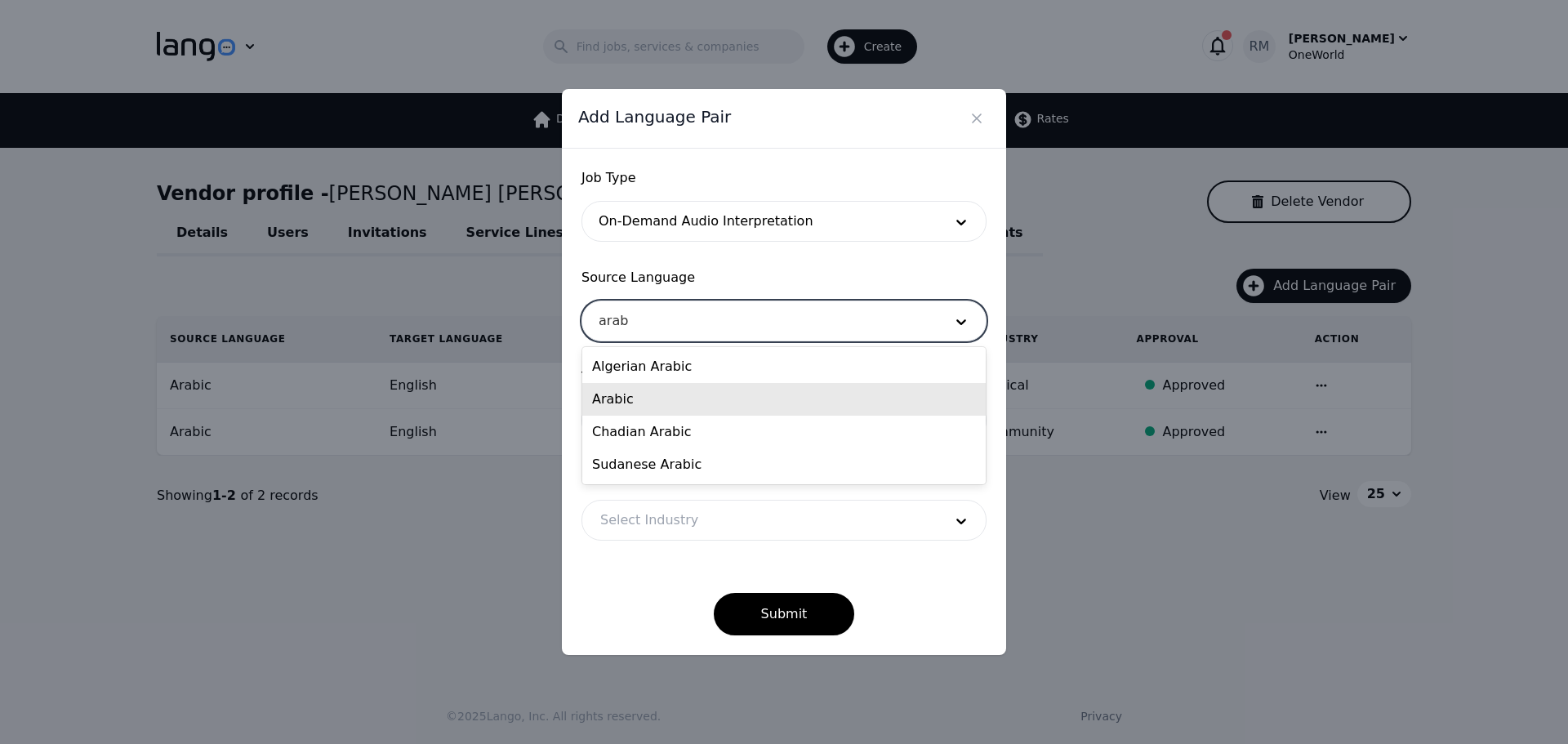
click at [642, 405] on div "Arabic" at bounding box center [784, 399] width 404 height 33
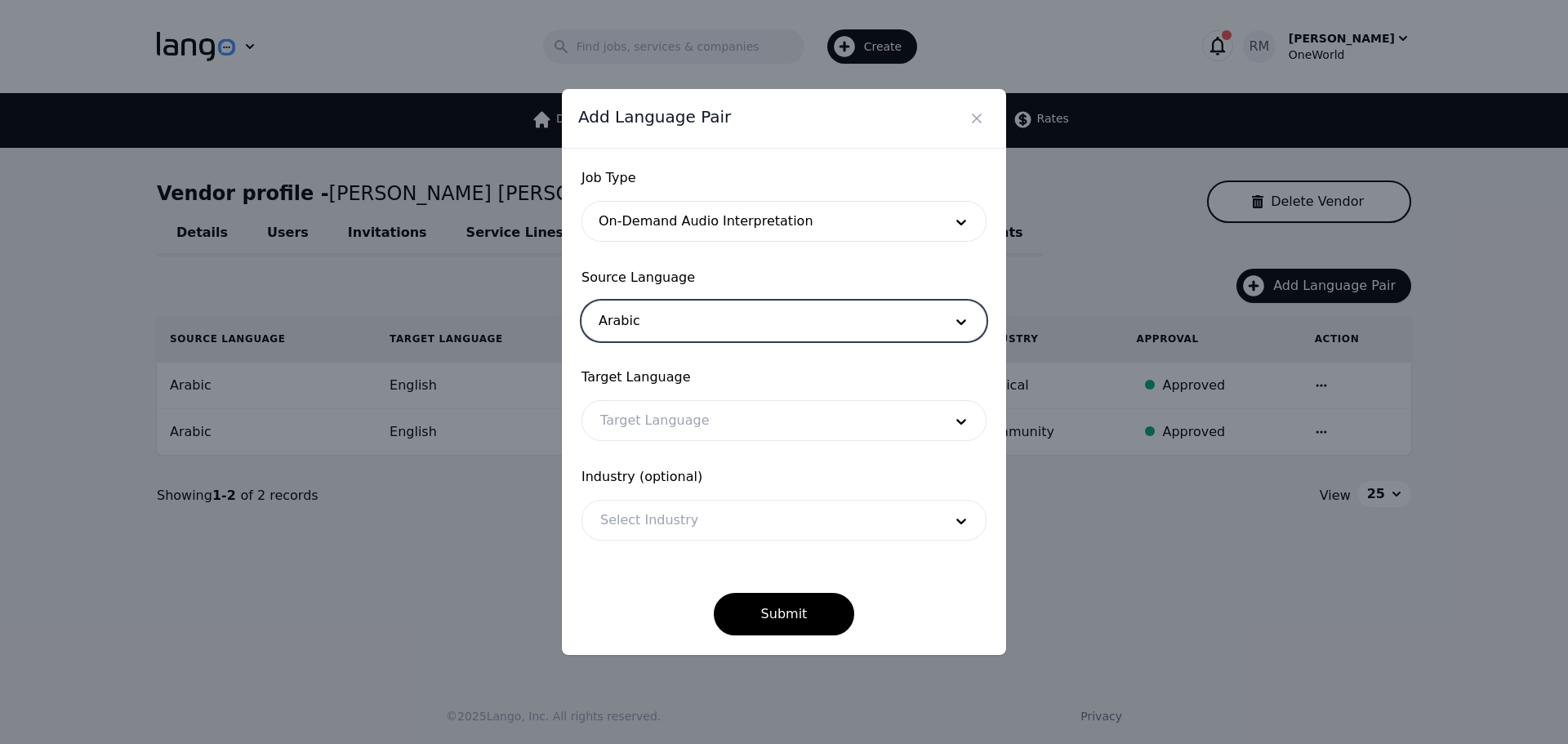
click at [643, 405] on div at bounding box center [759, 421] width 355 height 39
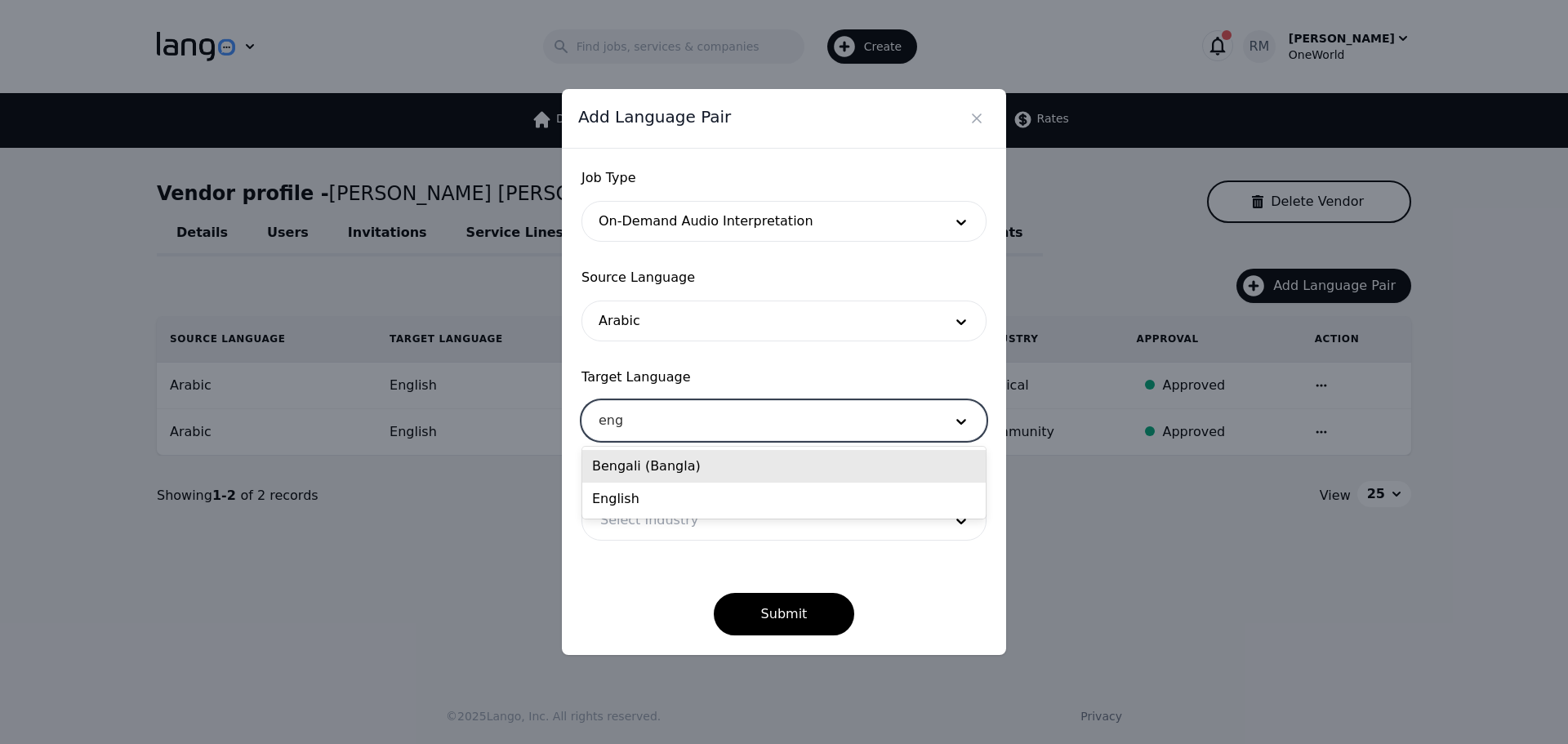
type input "engl"
click at [724, 462] on div "English" at bounding box center [784, 466] width 404 height 33
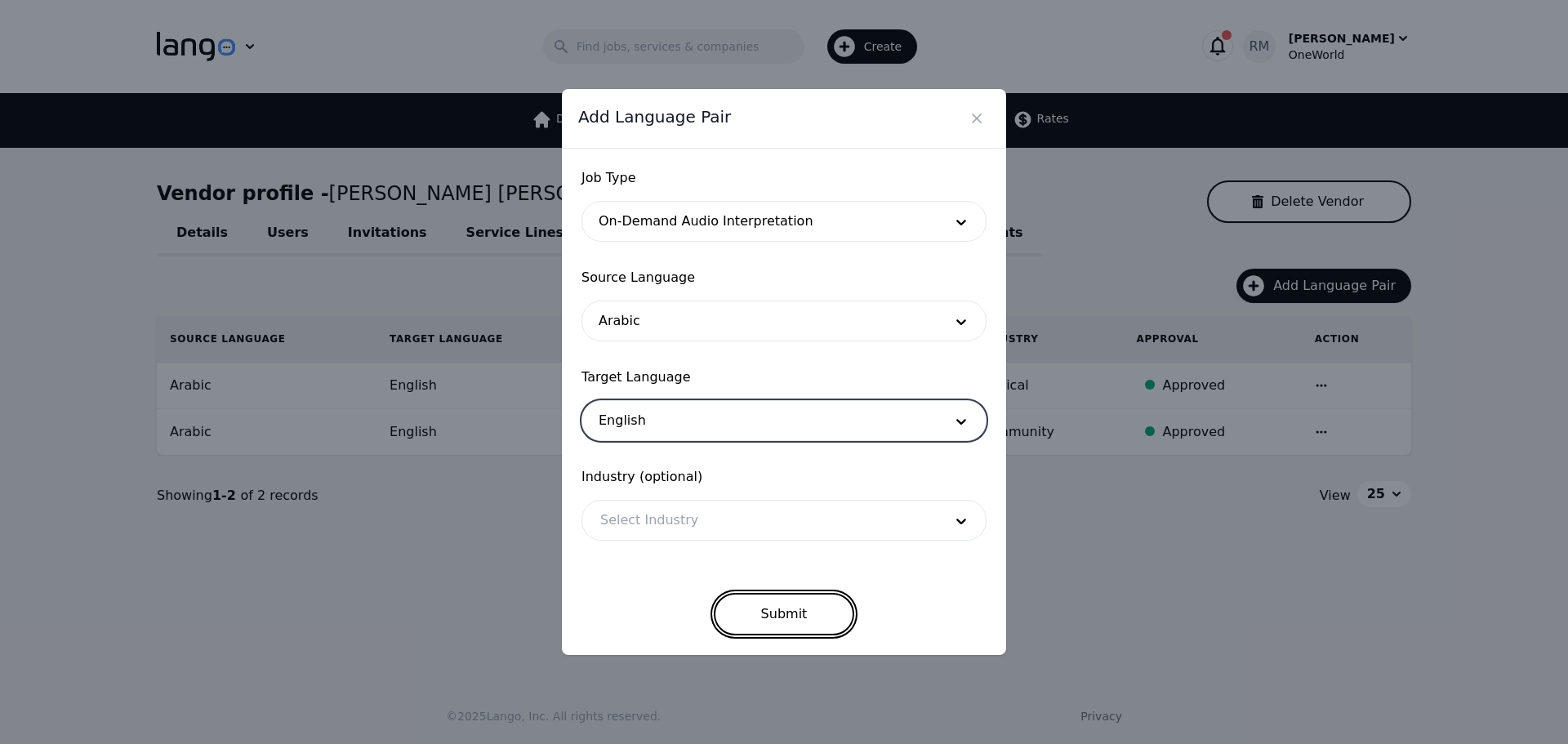
click at [759, 595] on button "Submit" at bounding box center [784, 614] width 141 height 43
